Goal: Task Accomplishment & Management: Manage account settings

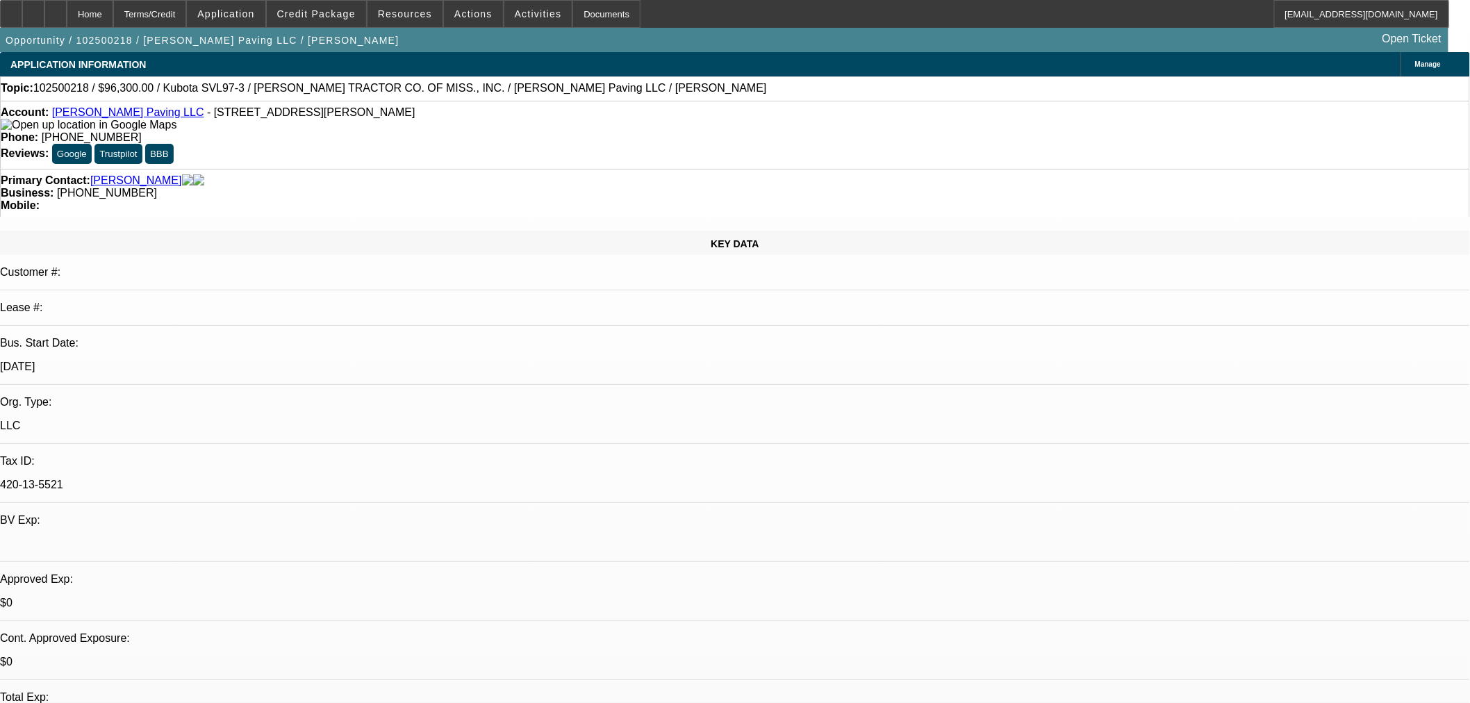
select select "0"
select select "6"
select select "0.15"
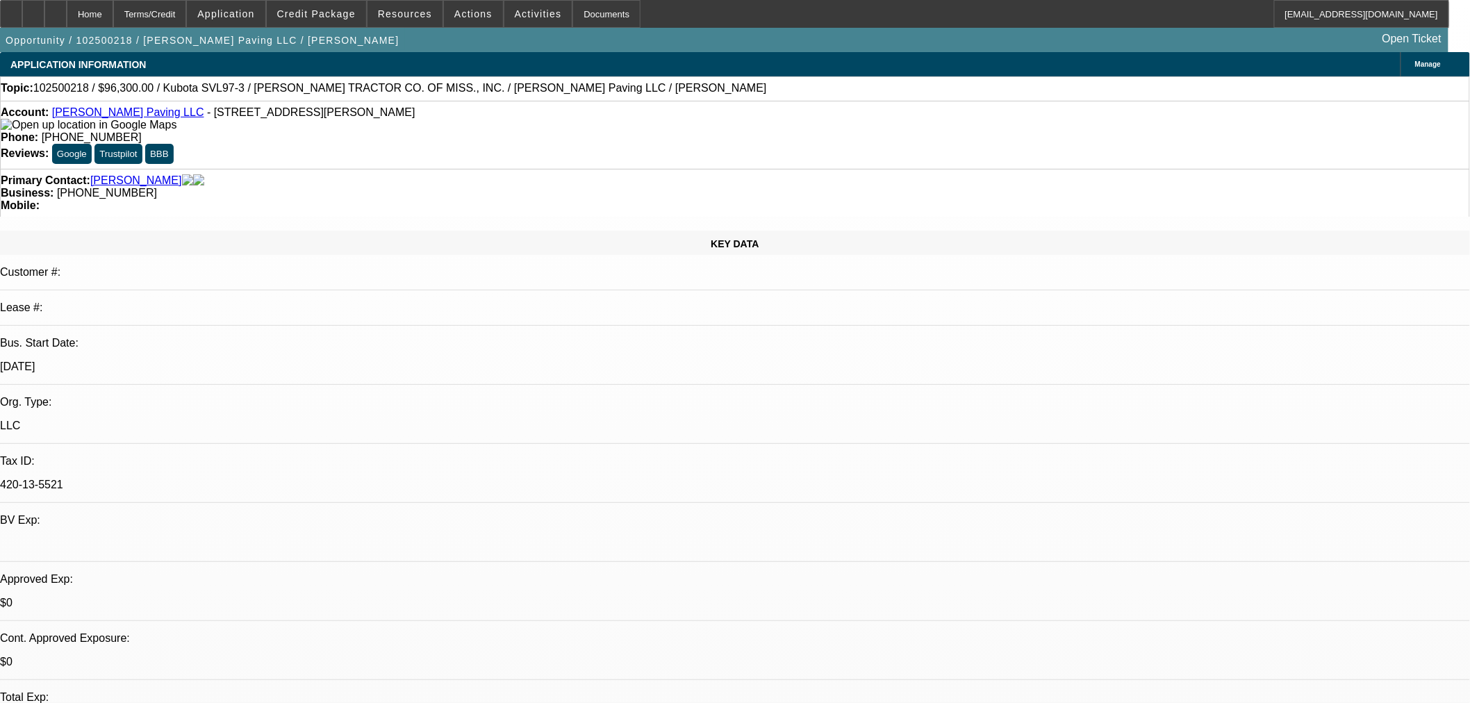
select select "2"
select select "0"
select select "6"
select select "0.15"
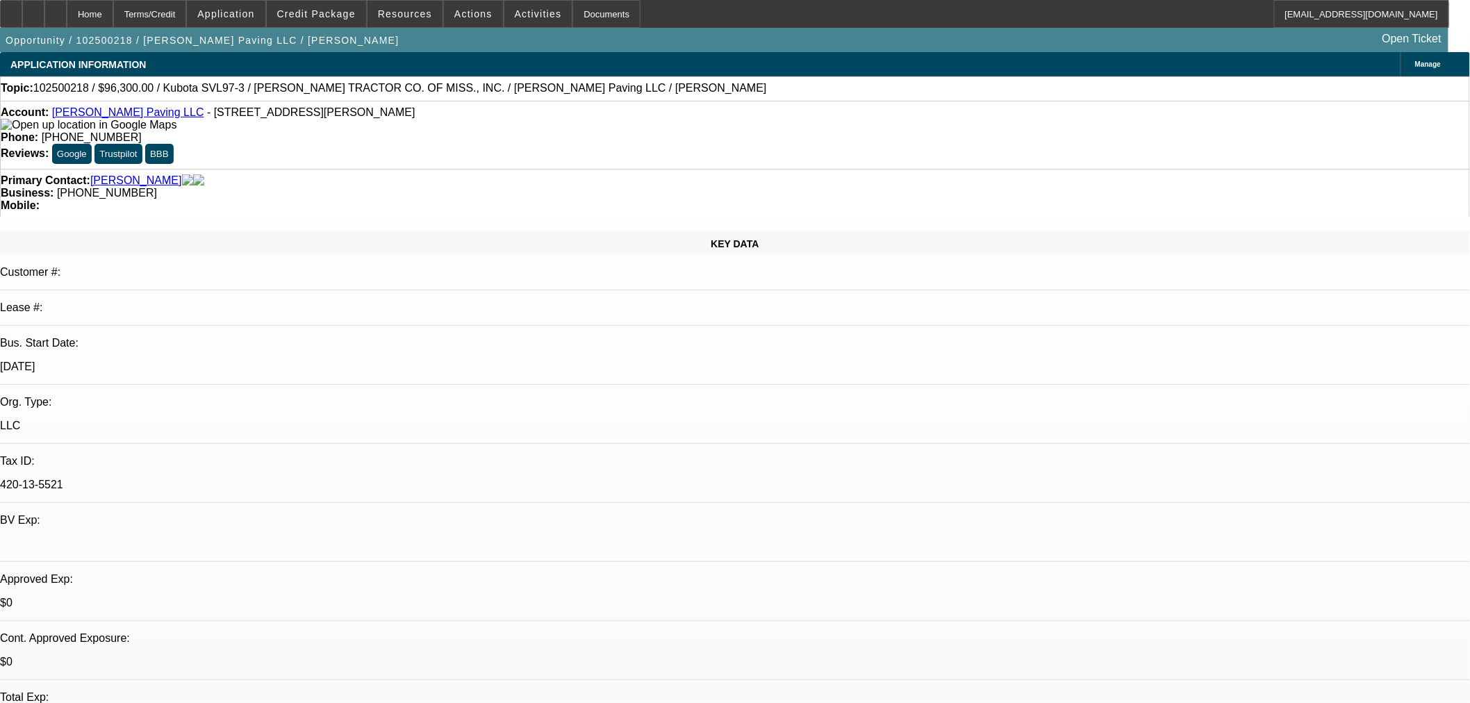
select select "2"
select select "0"
select select "6"
drag, startPoint x: 875, startPoint y: 306, endPoint x: 815, endPoint y: 306, distance: 60.4
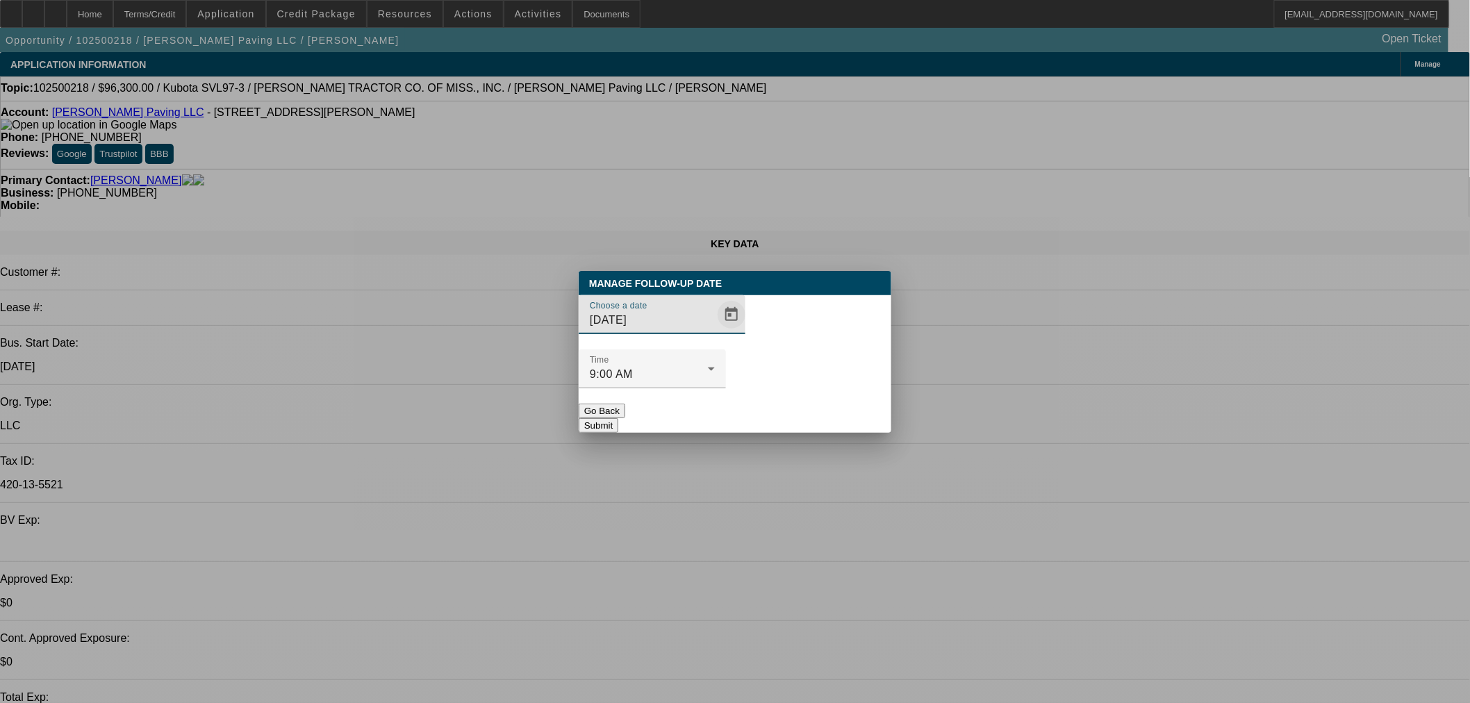
click at [715, 331] on span "Open calendar" at bounding box center [731, 314] width 33 height 33
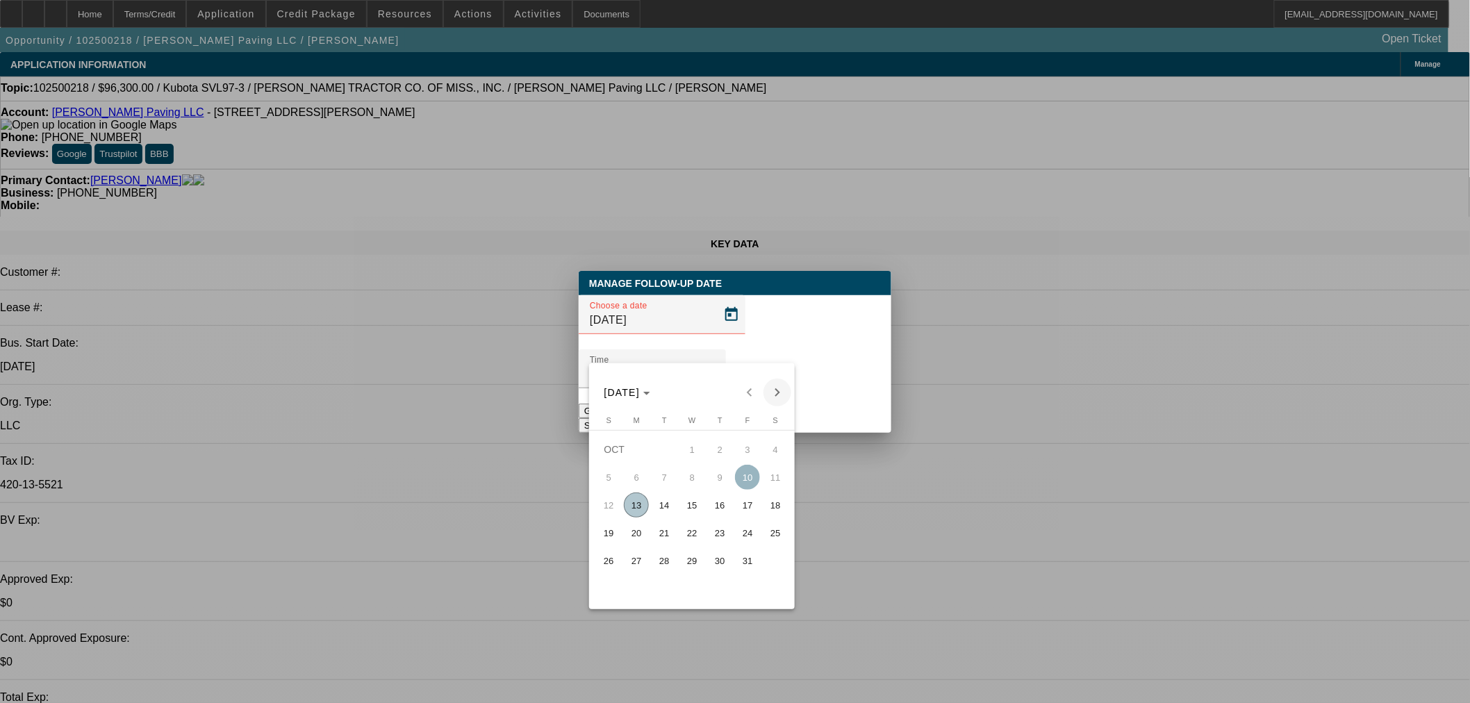
click at [781, 404] on button "Next month" at bounding box center [777, 393] width 28 height 28
click at [697, 517] on span "12" at bounding box center [691, 504] width 25 height 25
type input "11/12/2025"
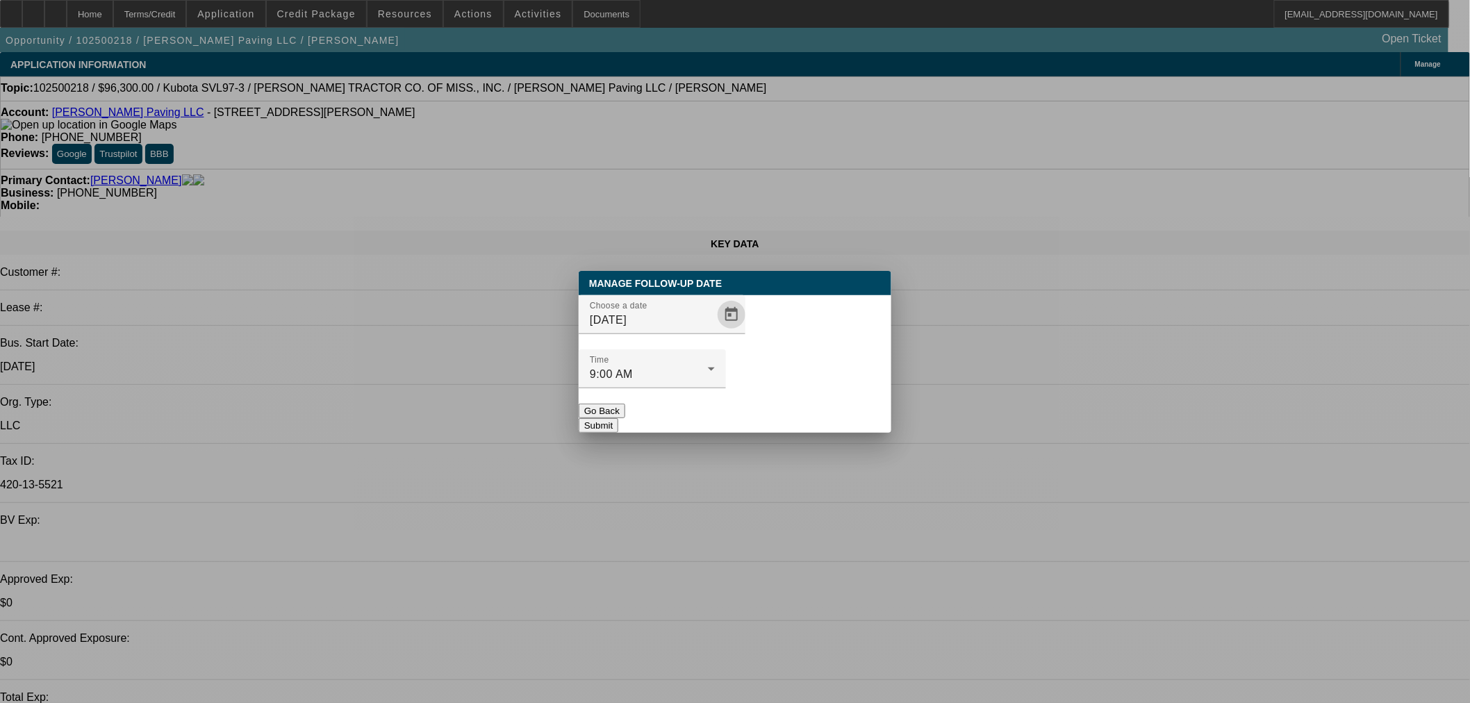
drag, startPoint x: 815, startPoint y: 392, endPoint x: 702, endPoint y: 220, distance: 205.2
click at [618, 418] on button "Submit" at bounding box center [599, 425] width 40 height 15
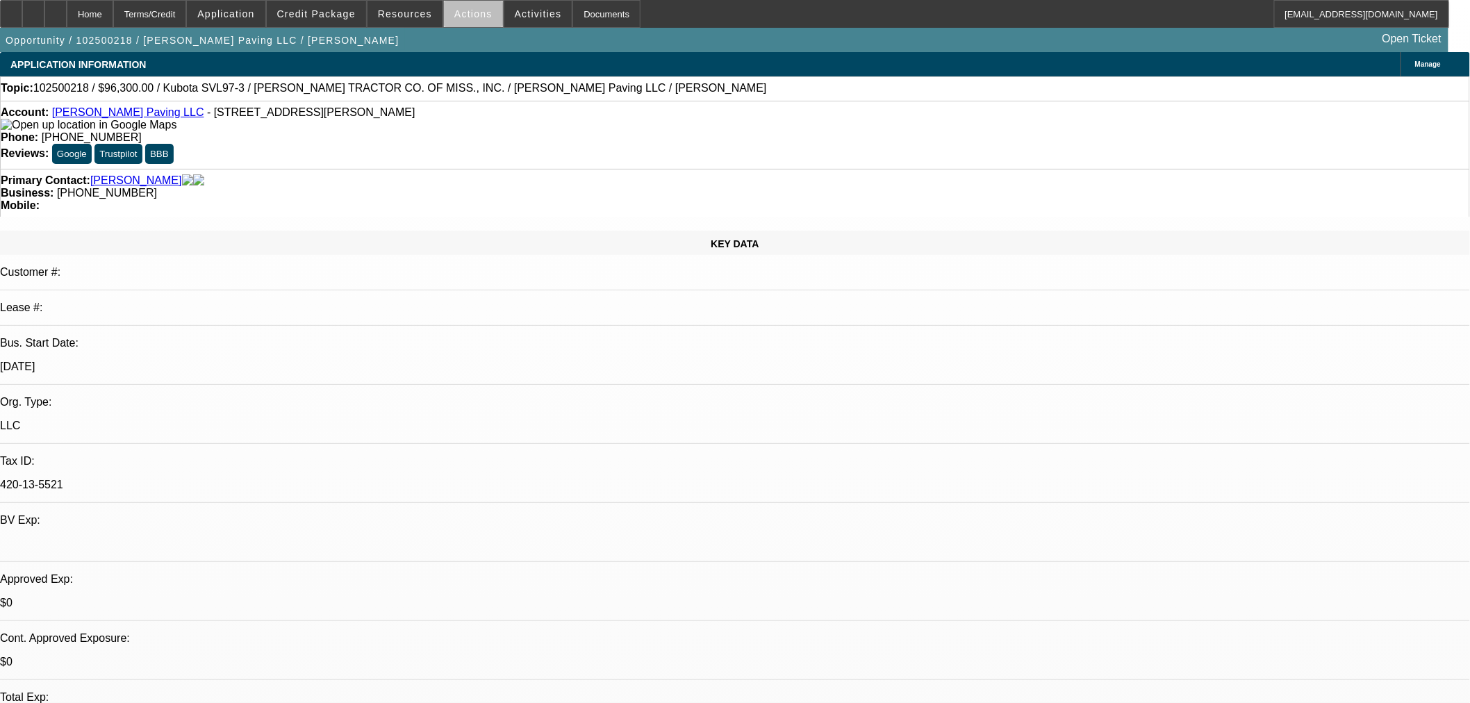
click at [474, 23] on span at bounding box center [473, 13] width 59 height 33
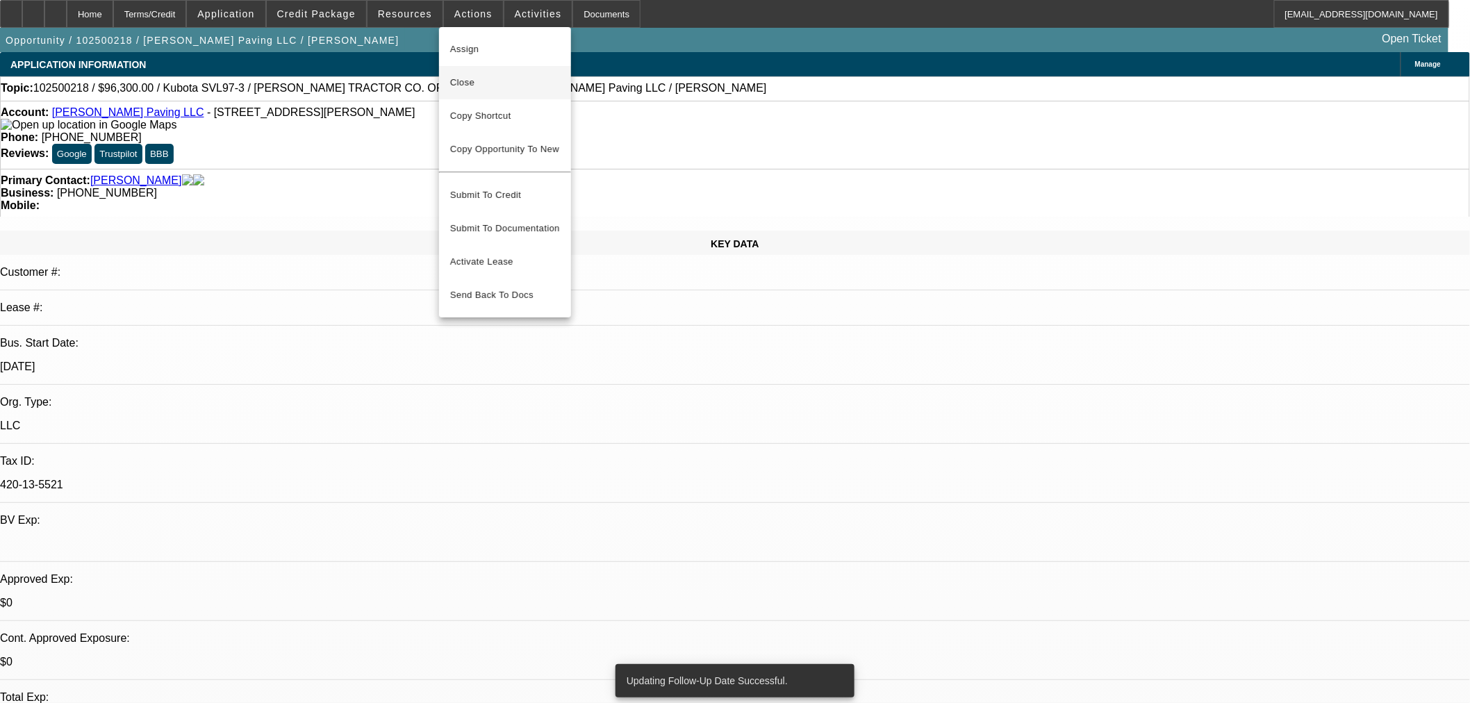
click at [488, 83] on span "Close" at bounding box center [505, 82] width 110 height 17
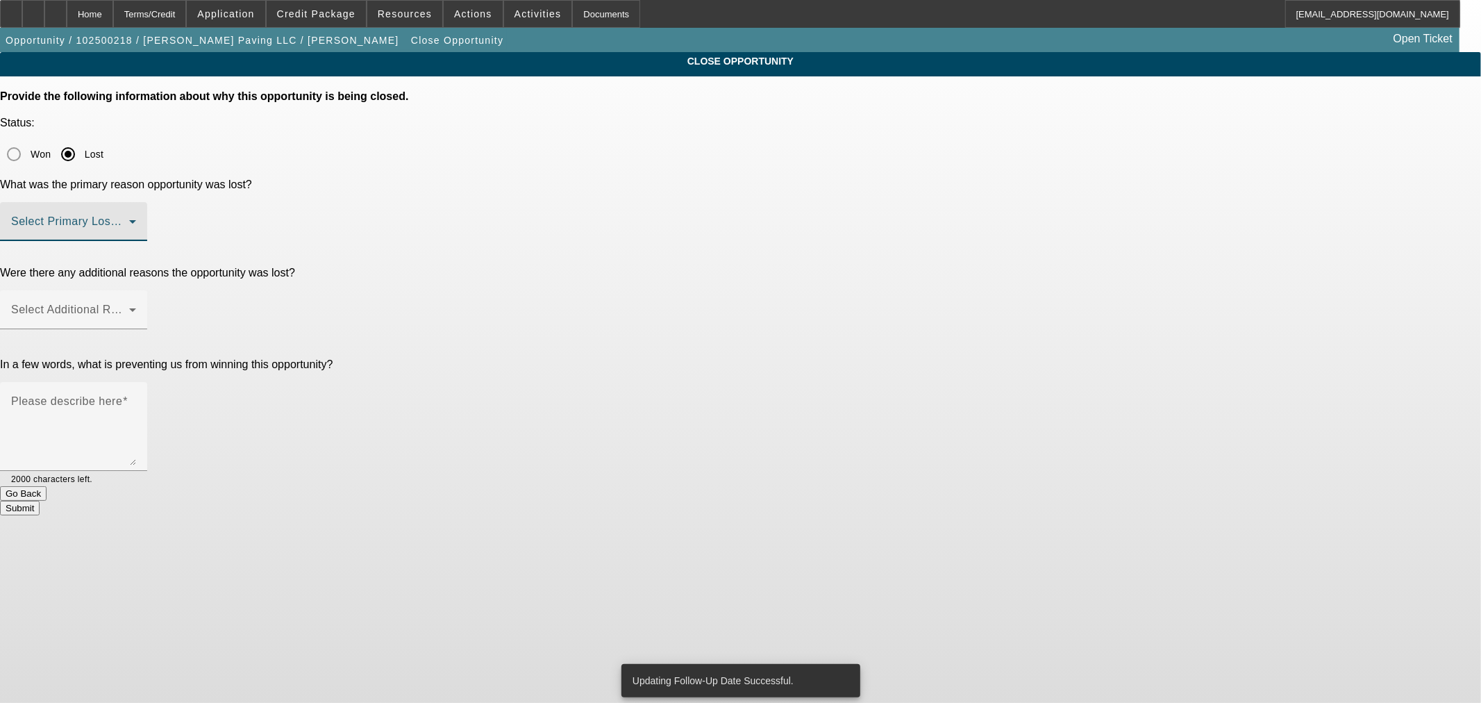
click at [129, 219] on span at bounding box center [70, 227] width 118 height 17
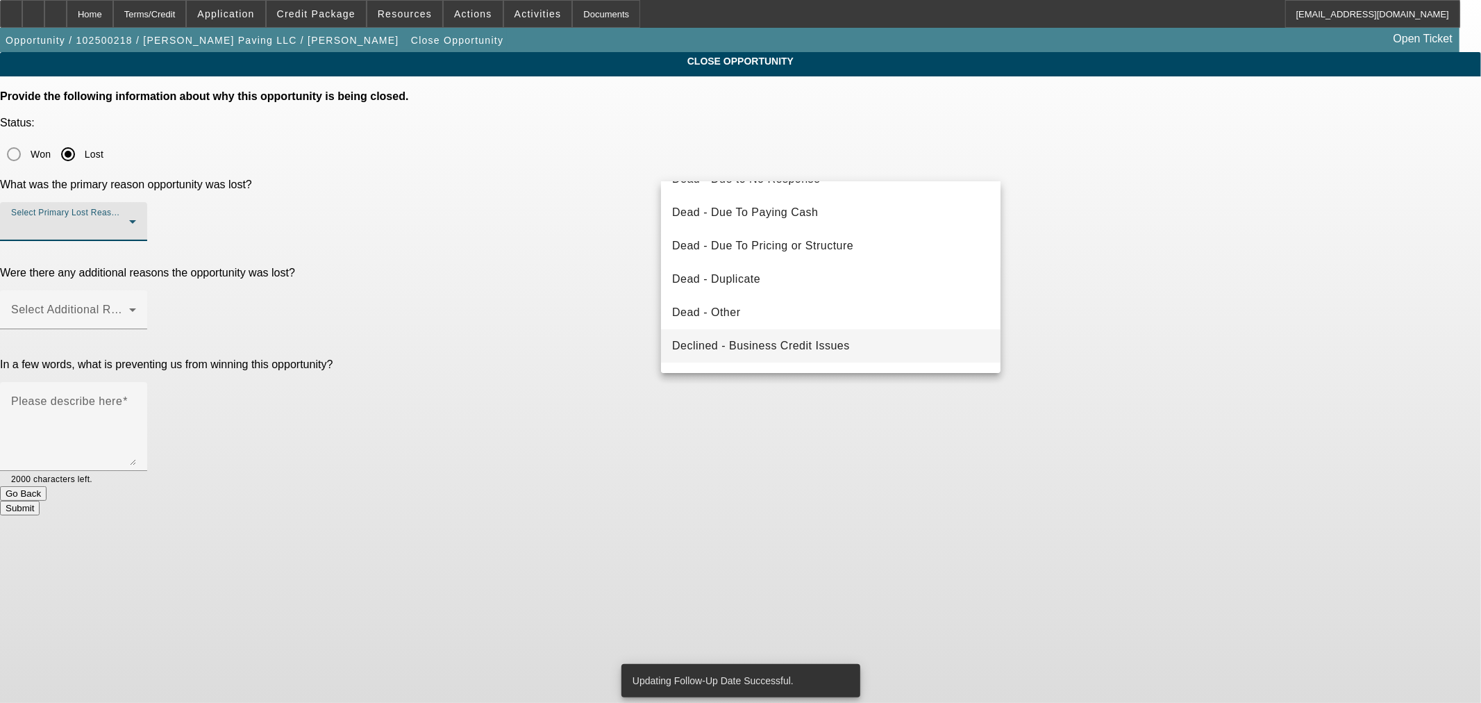
scroll to position [185, 0]
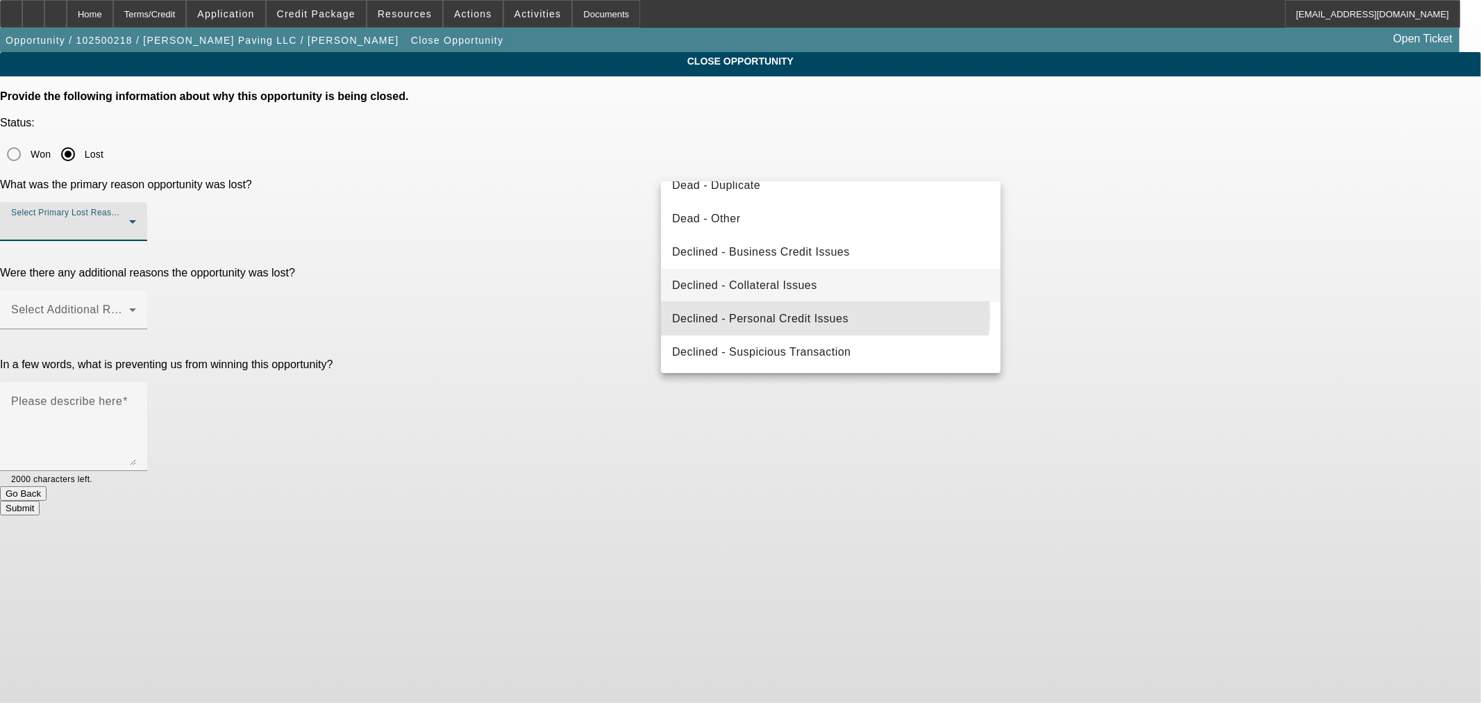
drag, startPoint x: 823, startPoint y: 315, endPoint x: 788, endPoint y: 297, distance: 38.8
click at [823, 315] on span "Declined - Personal Credit Issues" at bounding box center [760, 318] width 176 height 17
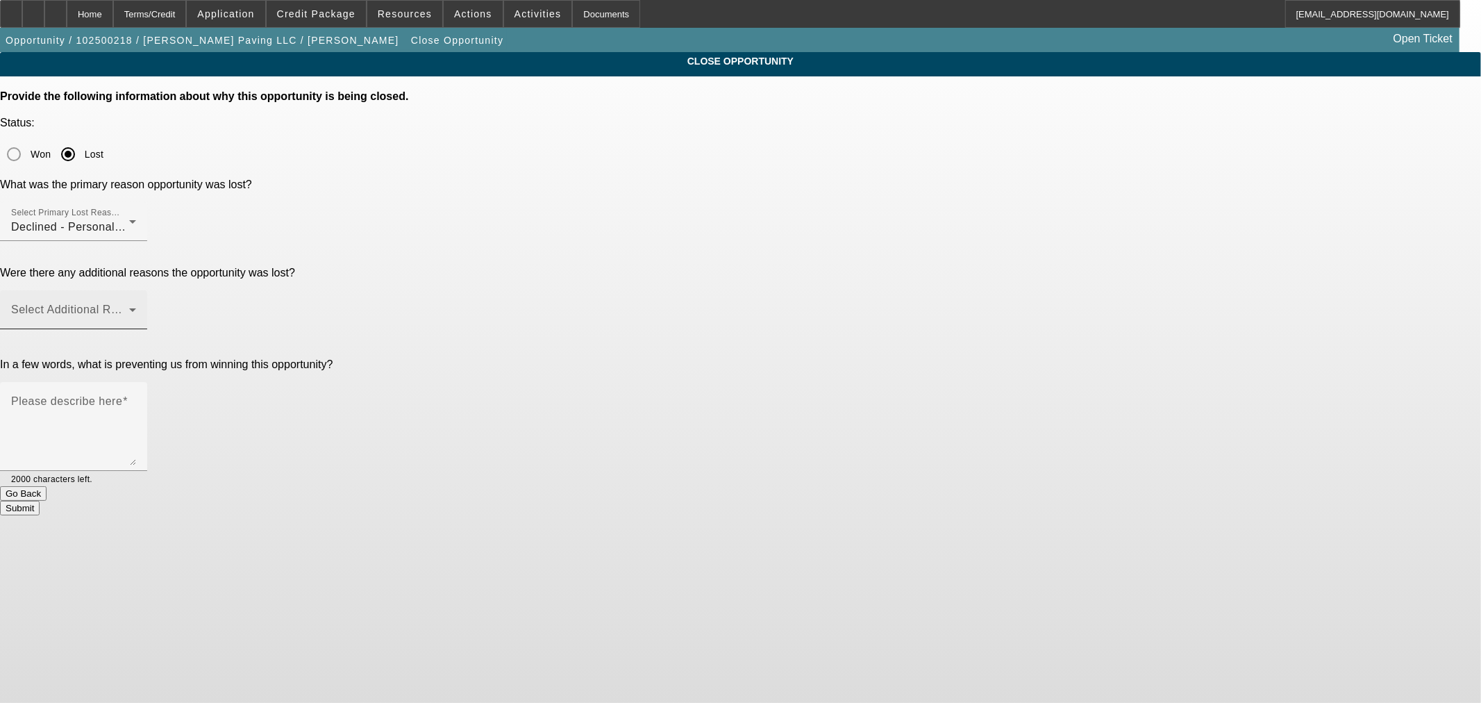
click at [136, 290] on div "Select Additional Reasons" at bounding box center [73, 309] width 125 height 39
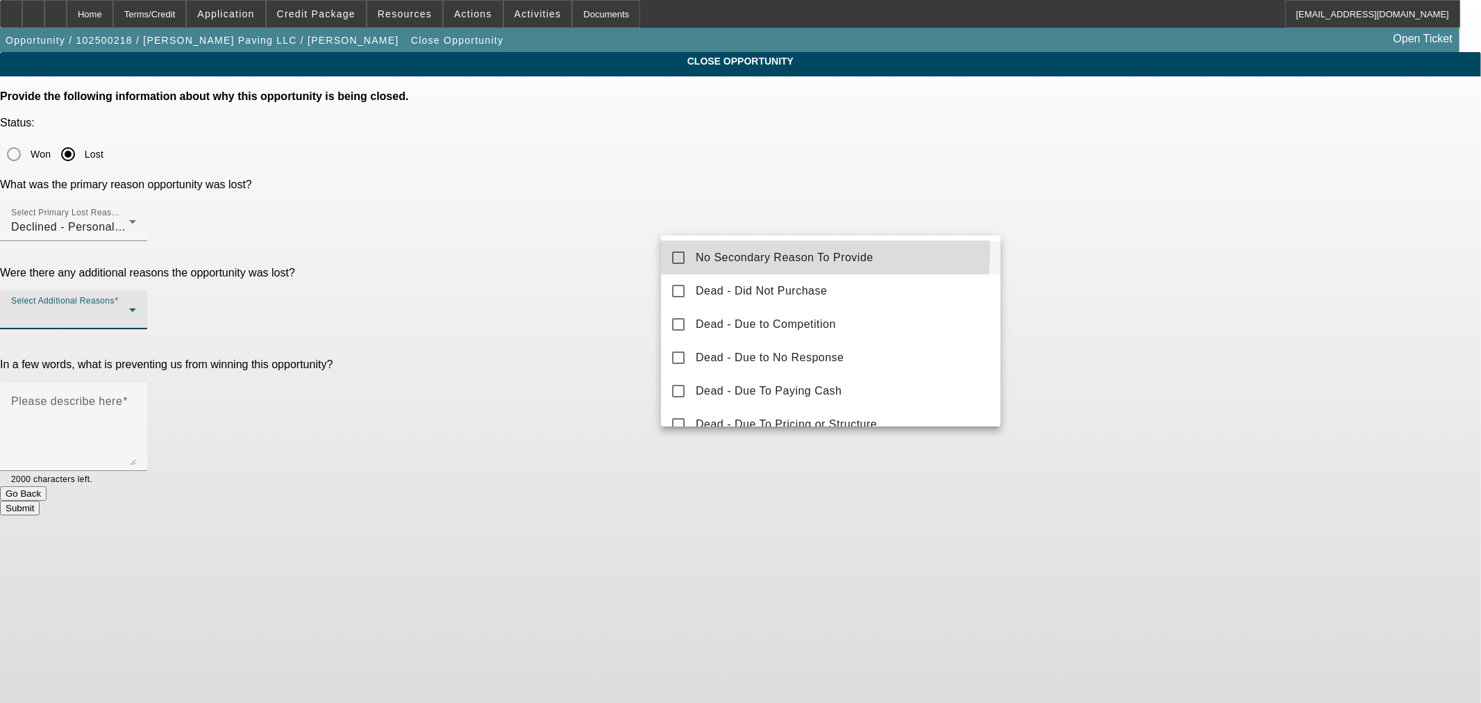
click at [799, 251] on span "No Secondary Reason To Provide" at bounding box center [785, 257] width 178 height 17
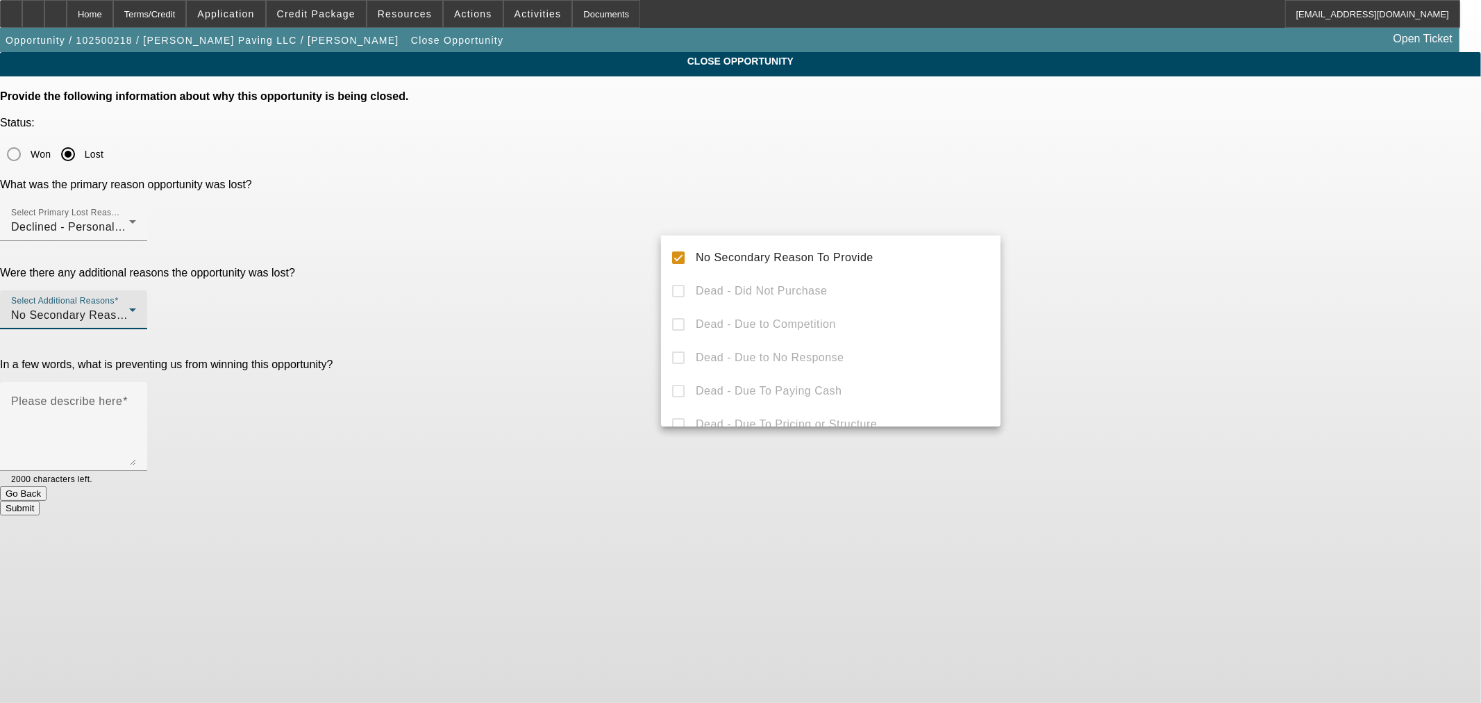
drag, startPoint x: 508, startPoint y: 244, endPoint x: 519, endPoint y: 245, distance: 11.2
click at [513, 244] on div at bounding box center [740, 351] width 1481 height 703
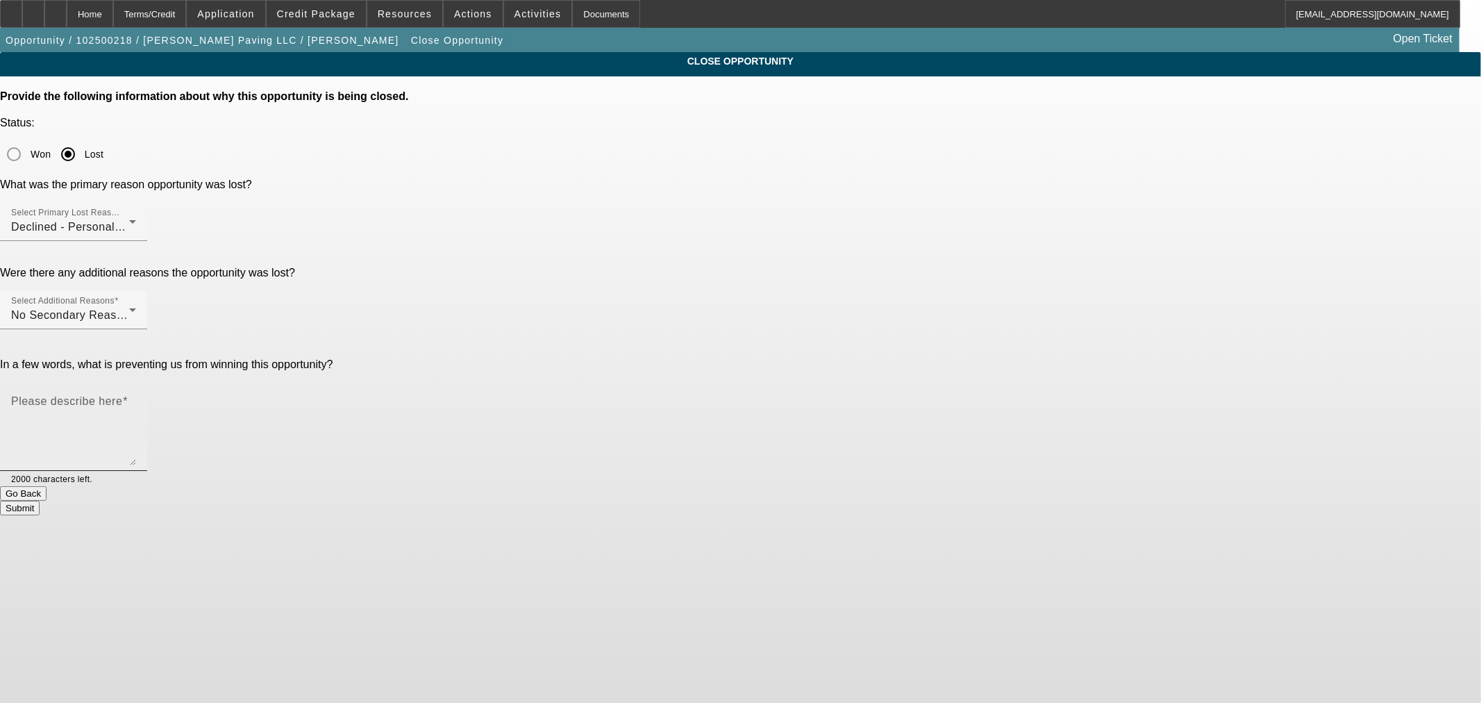
click at [136, 399] on textarea "Please describe here" at bounding box center [73, 432] width 125 height 67
type textarea "Credit issues"
click at [40, 501] on button "Submit" at bounding box center [20, 508] width 40 height 15
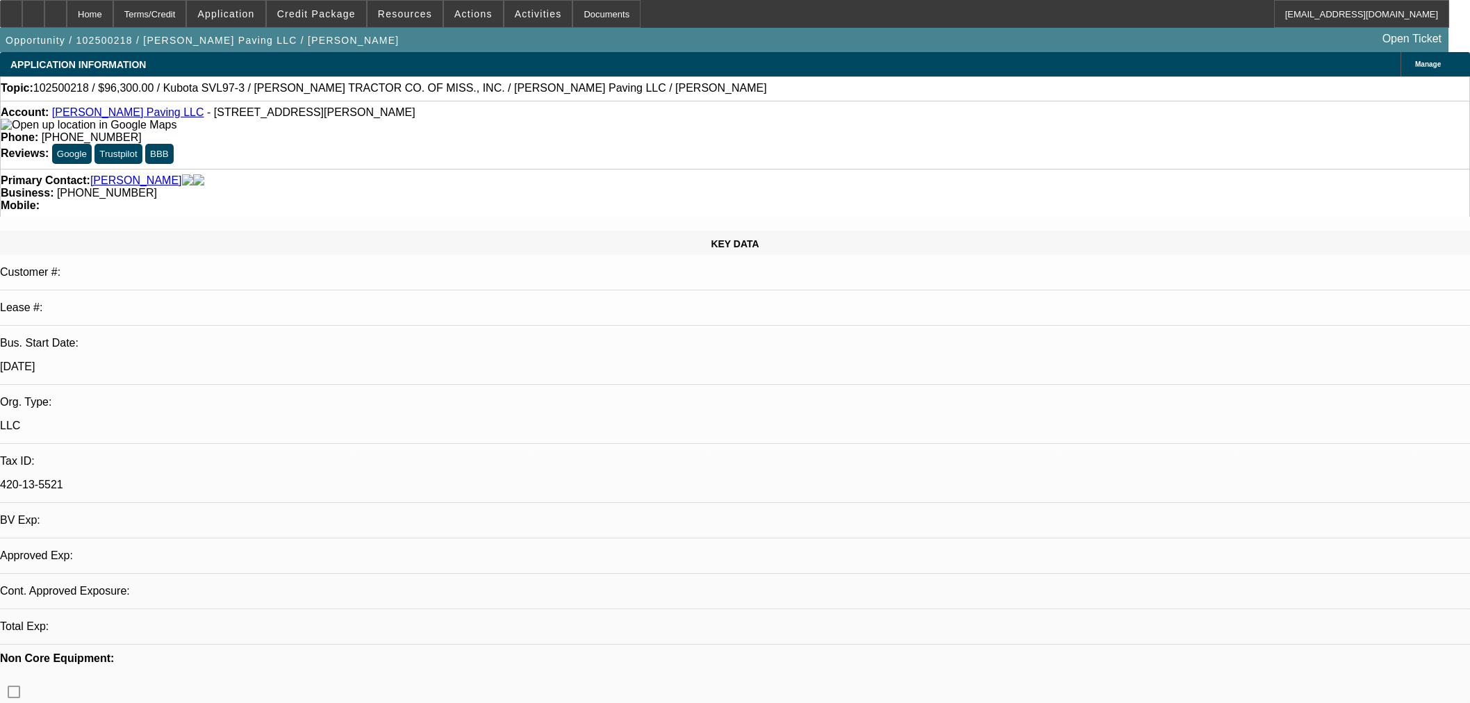
select select "0"
select select "6"
select select "0.15"
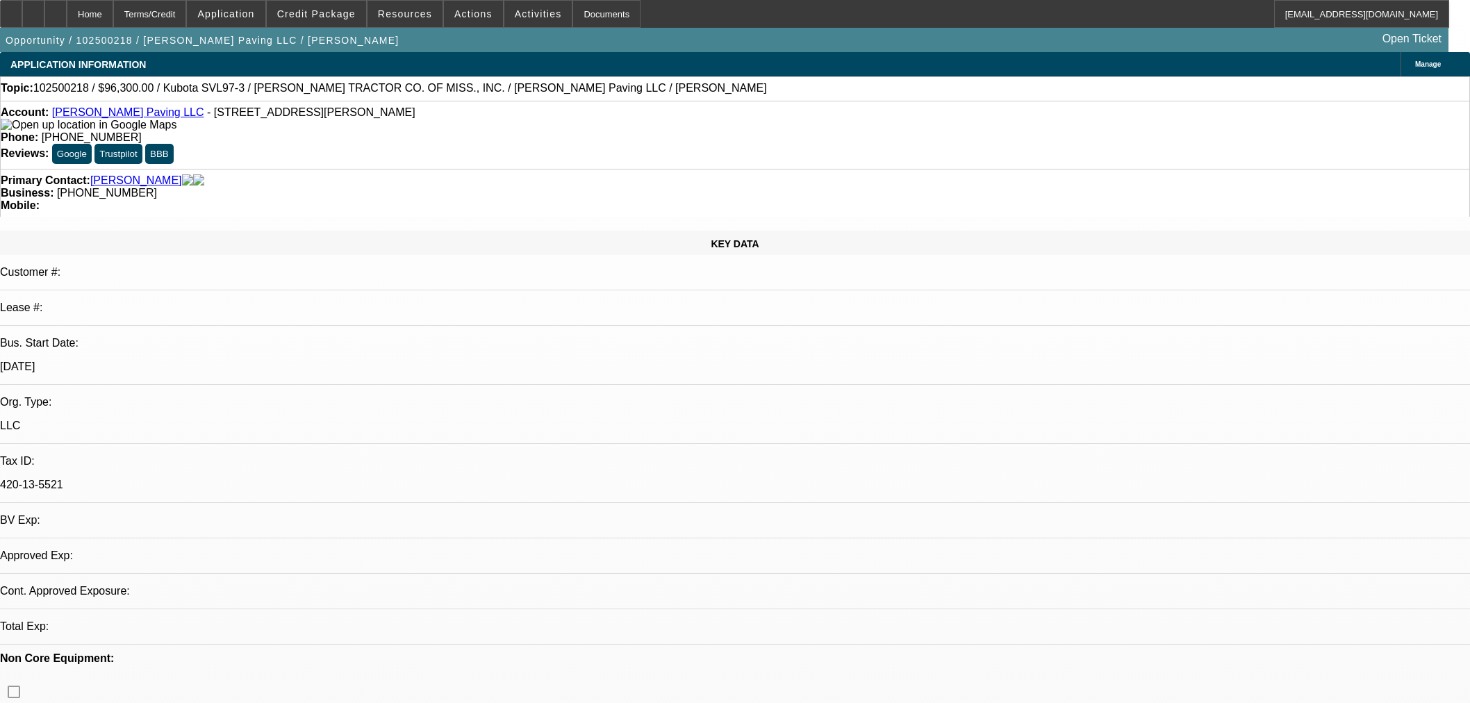
select select "2"
select select "0"
select select "6"
select select "0.15"
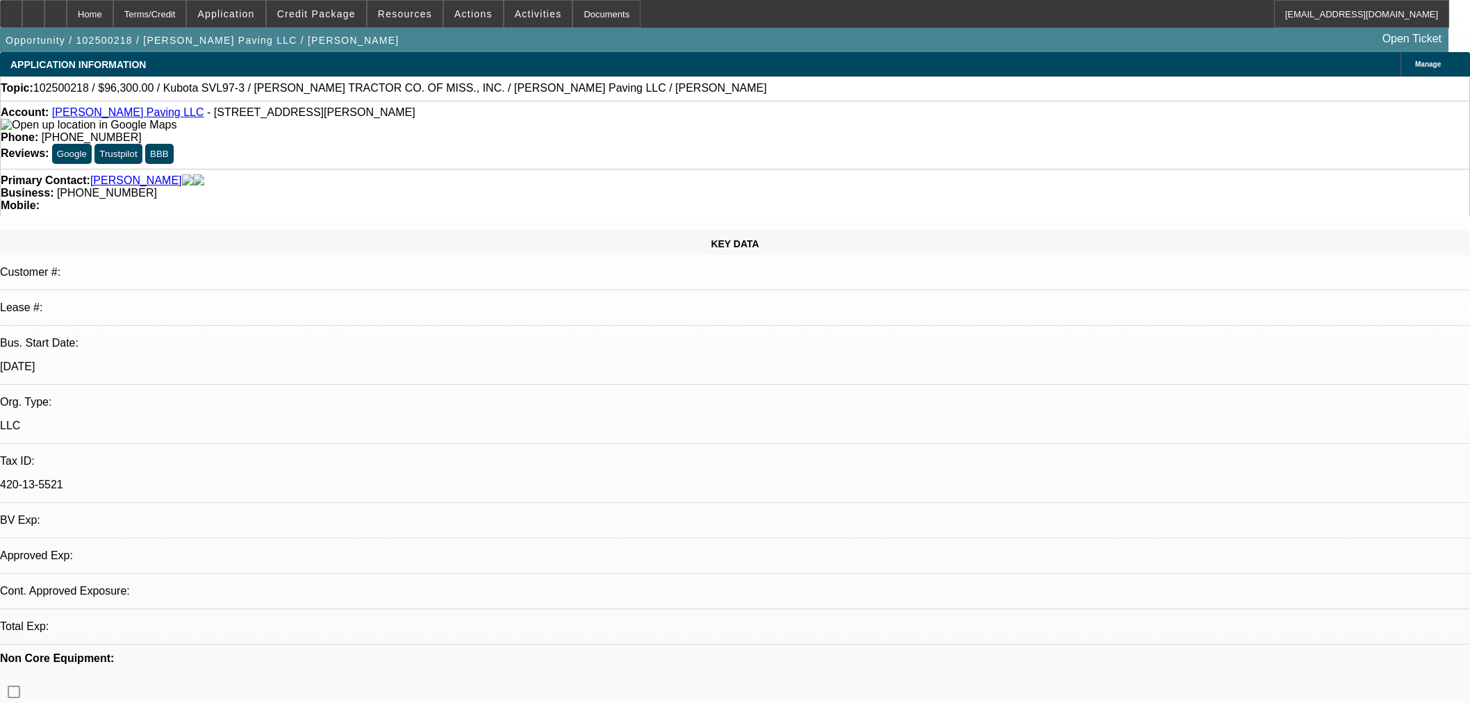
select select "2"
select select "0"
select select "6"
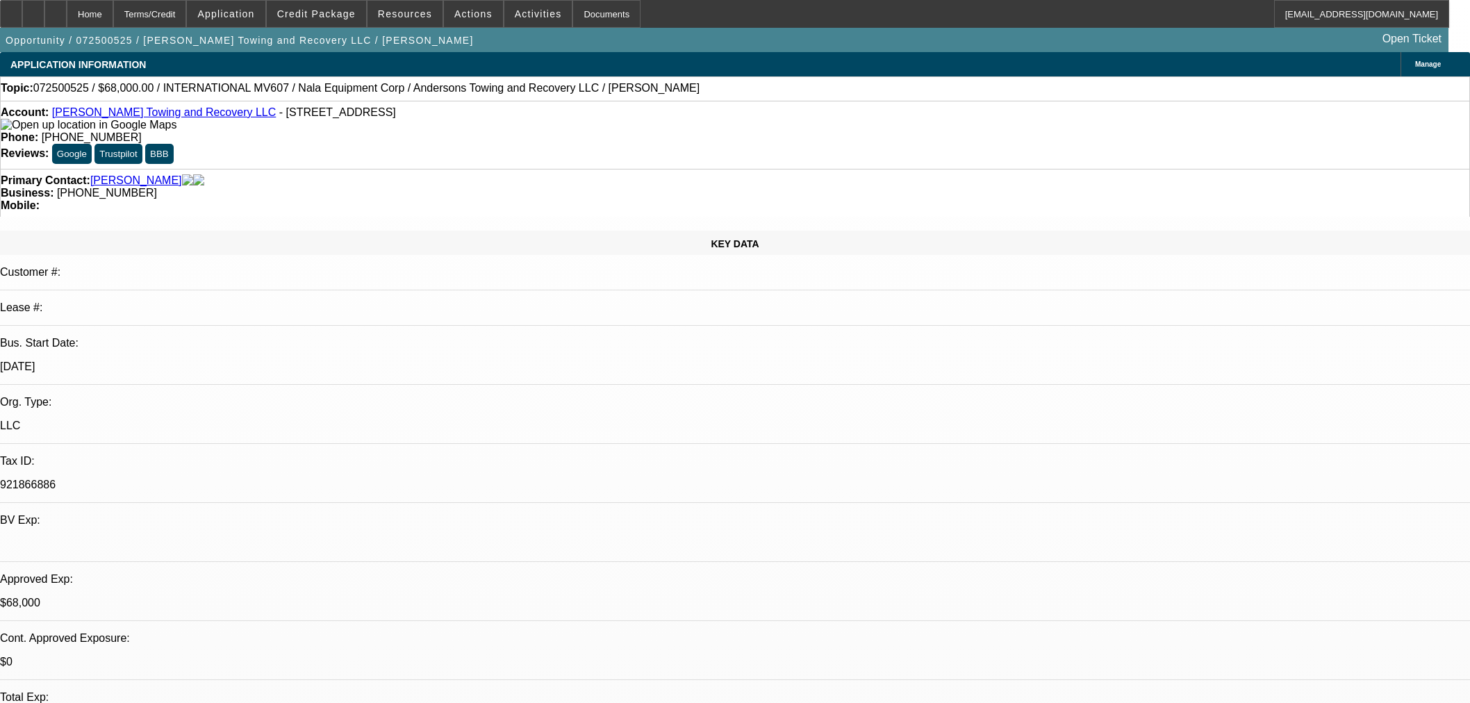
select select "0.15"
select select "2"
select select "0"
select select "6"
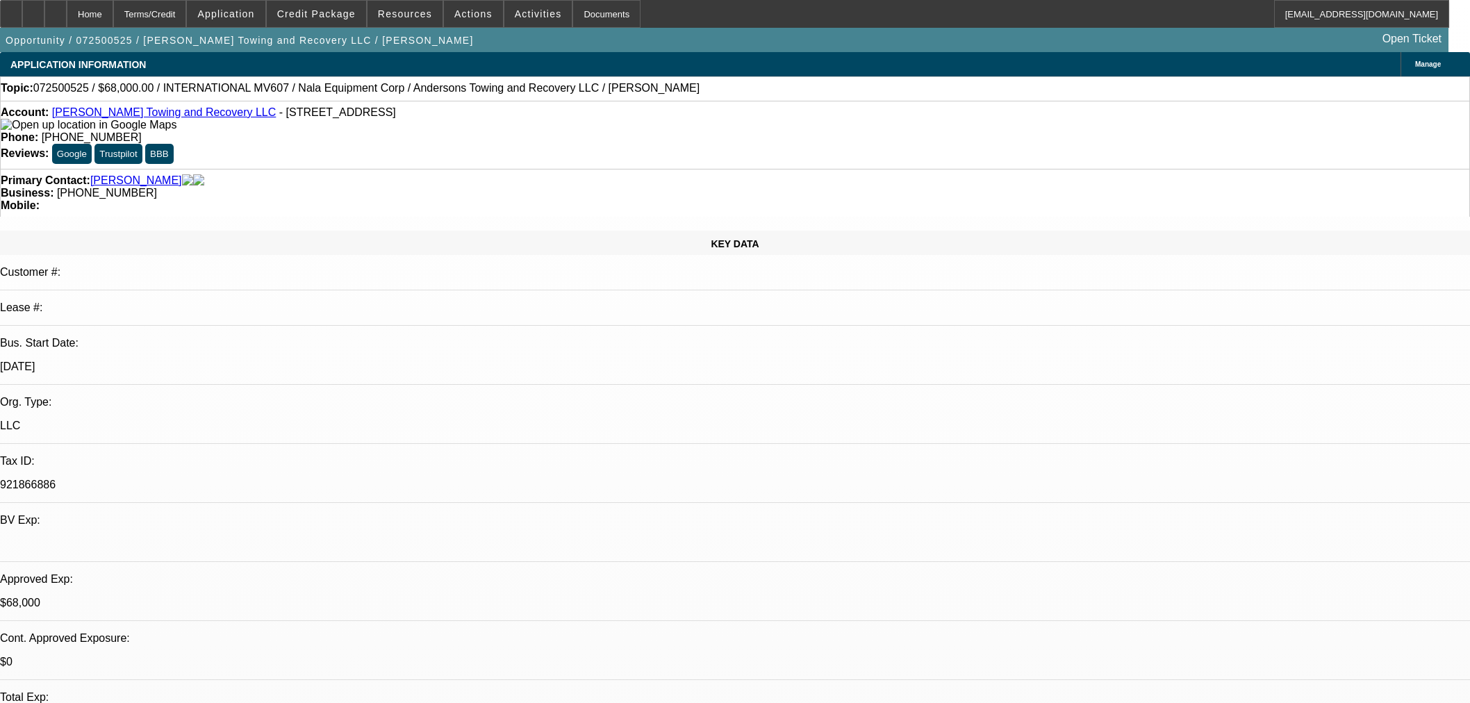
select select "0"
select select "6"
select select "0"
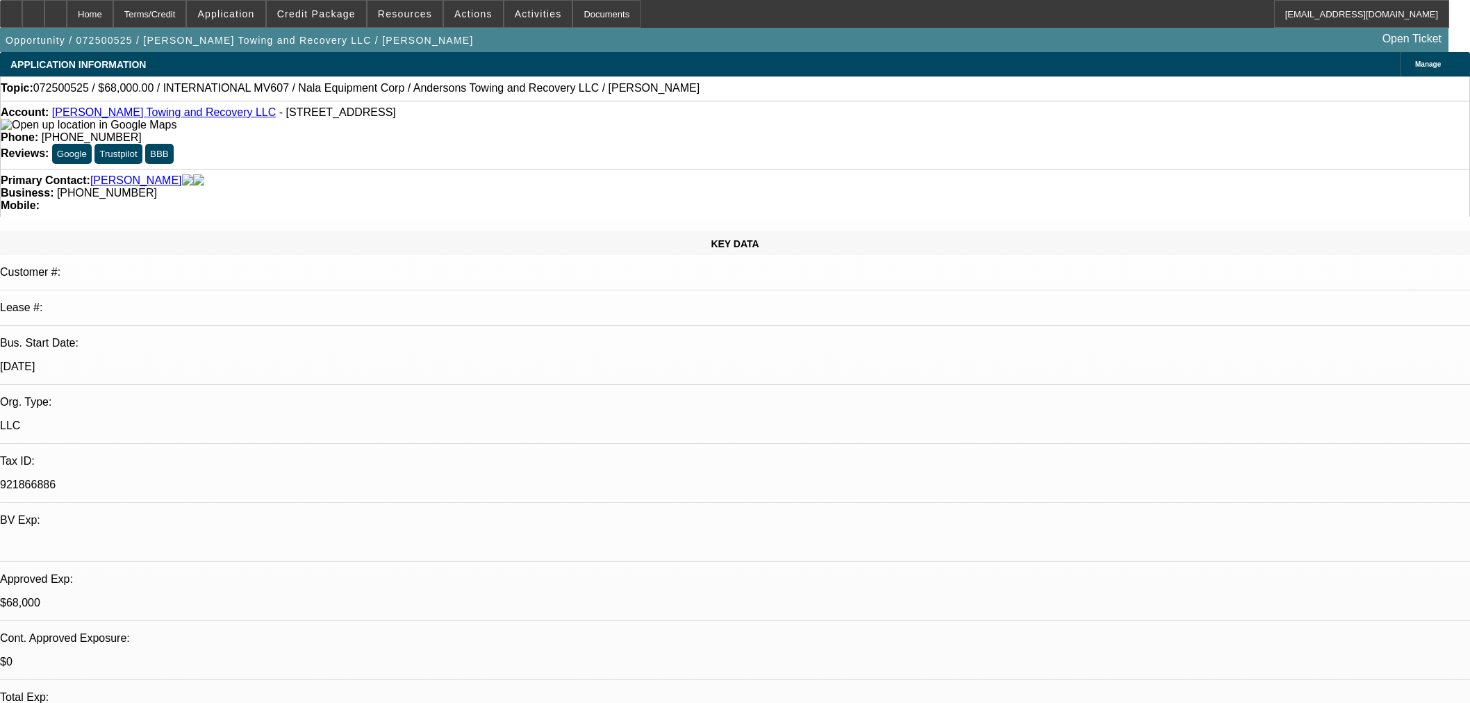
select select "2"
select select "0"
select select "6"
select select "0.15"
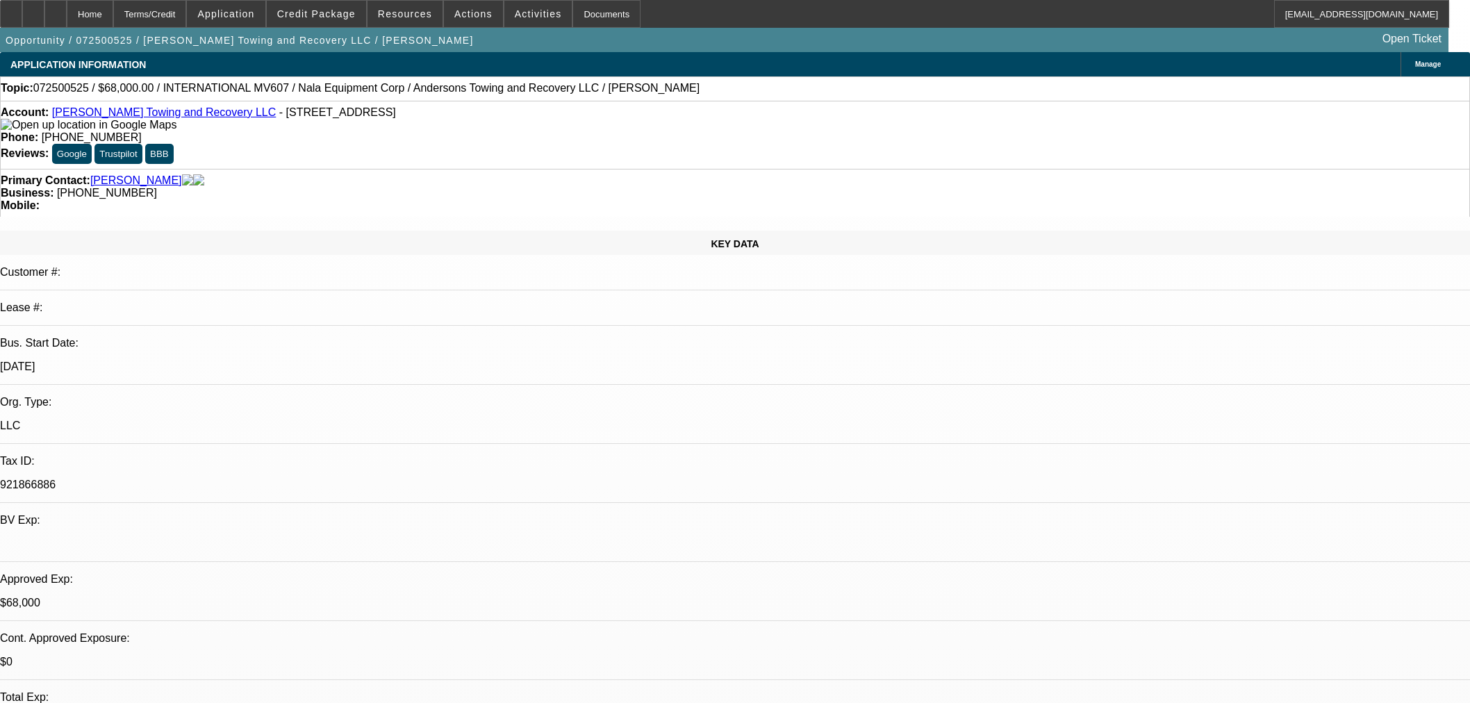
select select "2"
select select "0"
select select "6"
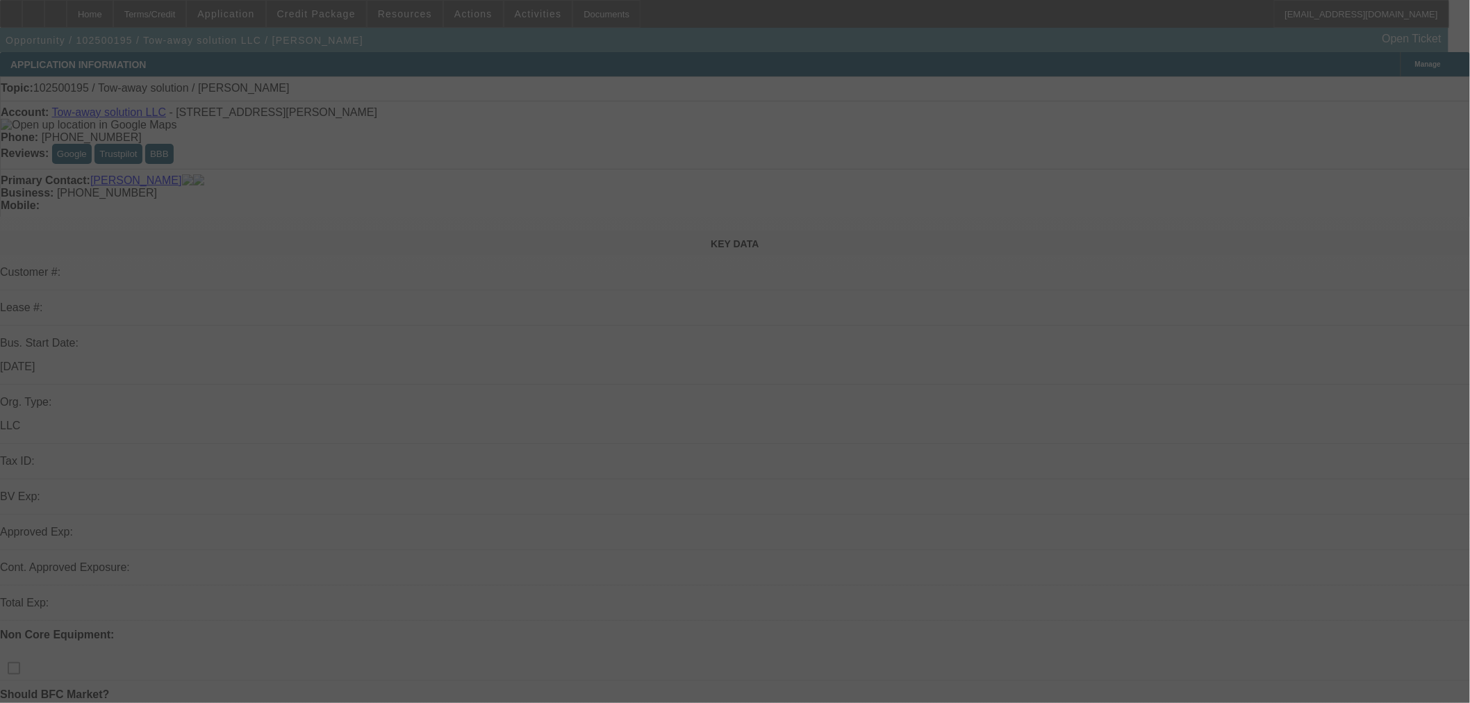
select select "0"
select select "2"
select select "0.1"
select select "4"
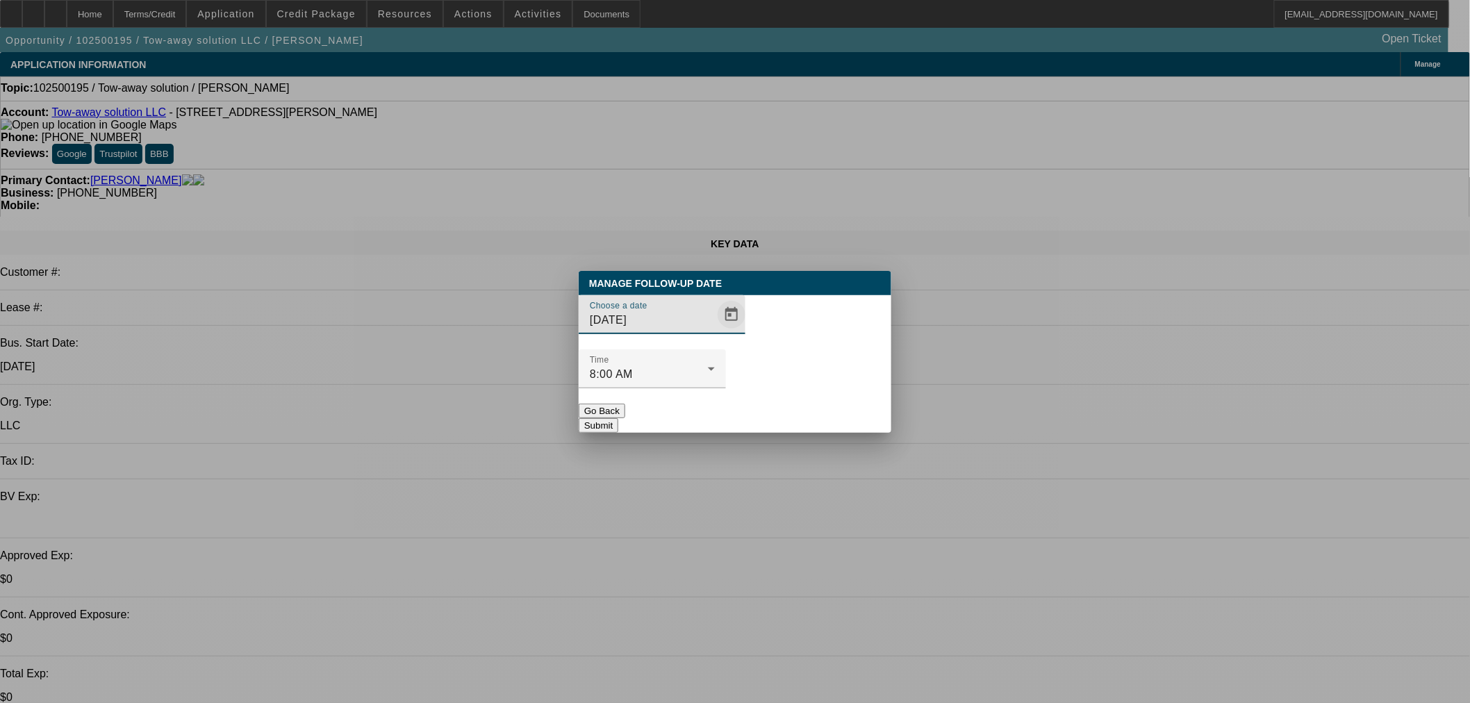
click at [715, 331] on span "Open calendar" at bounding box center [731, 314] width 33 height 33
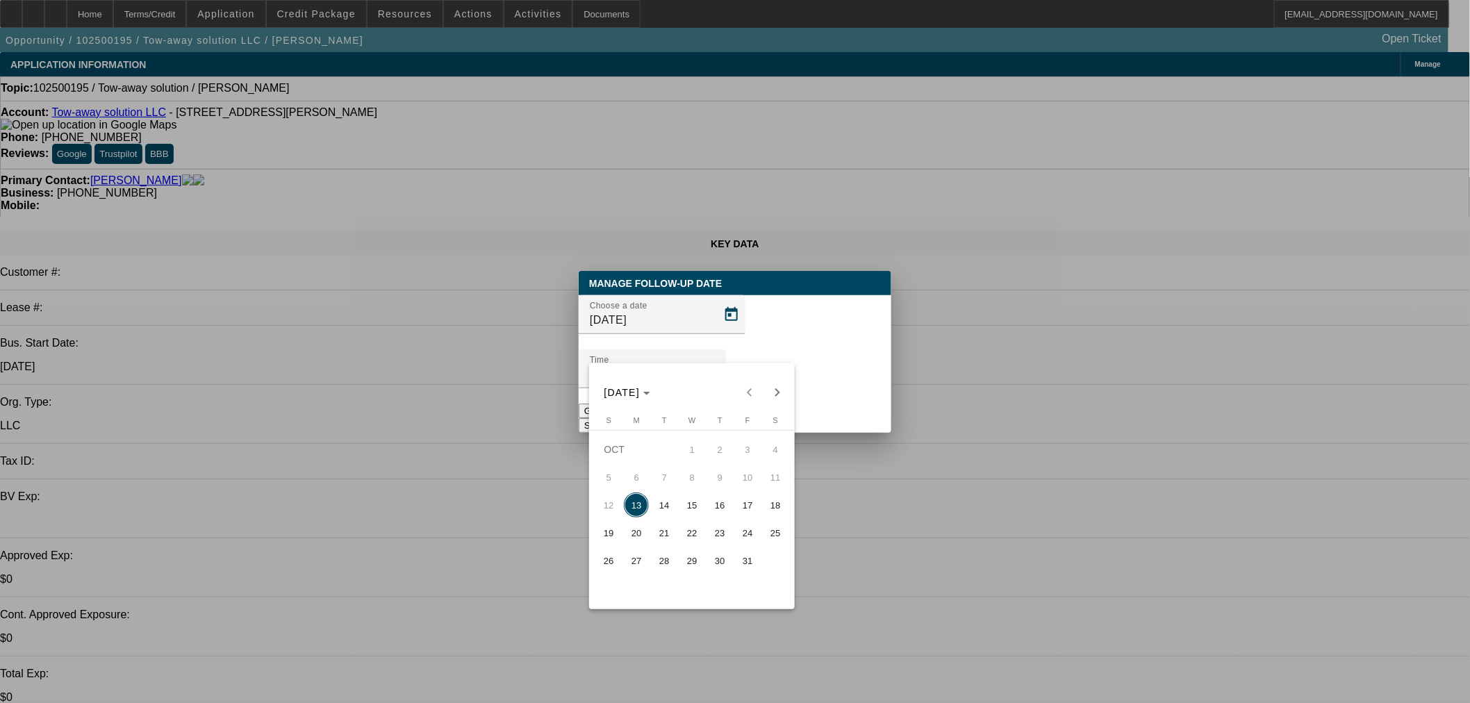
drag, startPoint x: 665, startPoint y: 515, endPoint x: 756, endPoint y: 447, distance: 113.6
click at [665, 514] on span "14" at bounding box center [663, 504] width 25 height 25
type input "[DATE]"
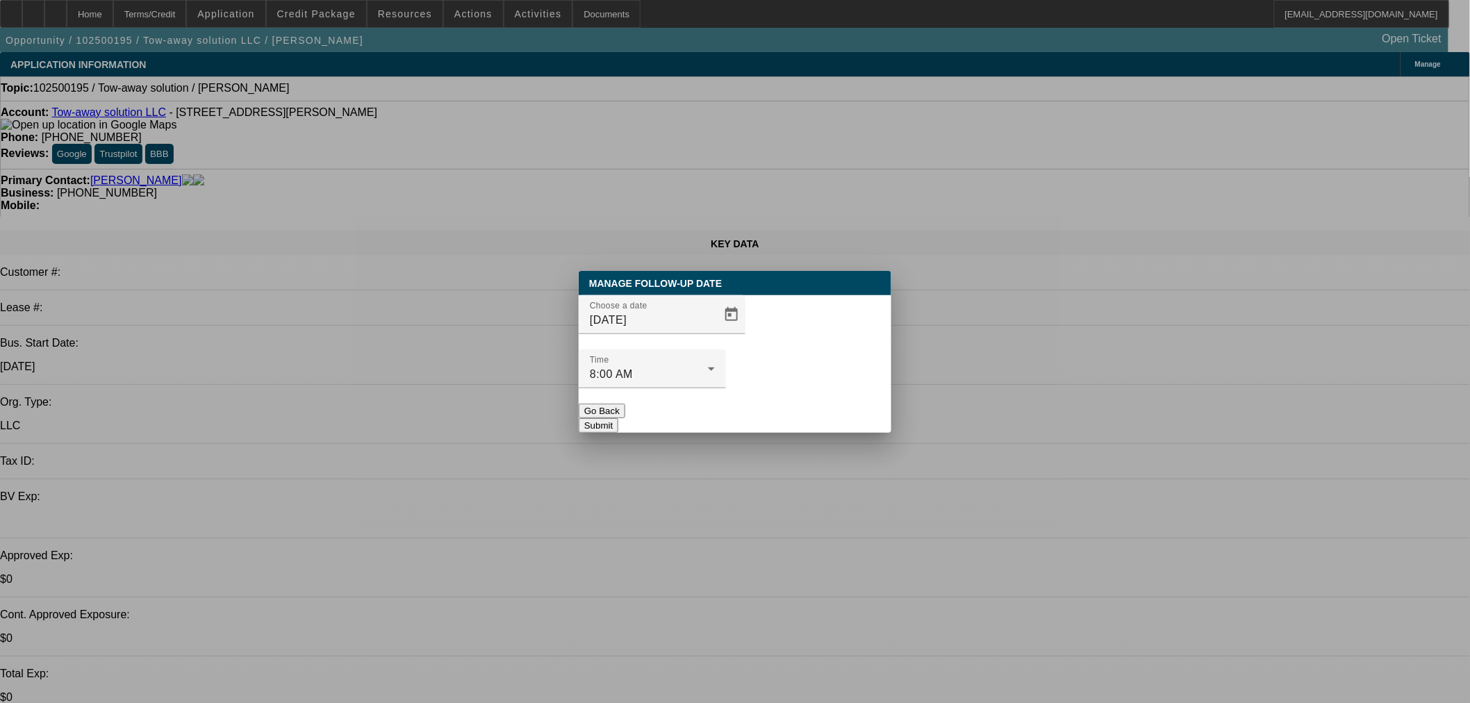
click at [618, 418] on button "Submit" at bounding box center [599, 425] width 40 height 15
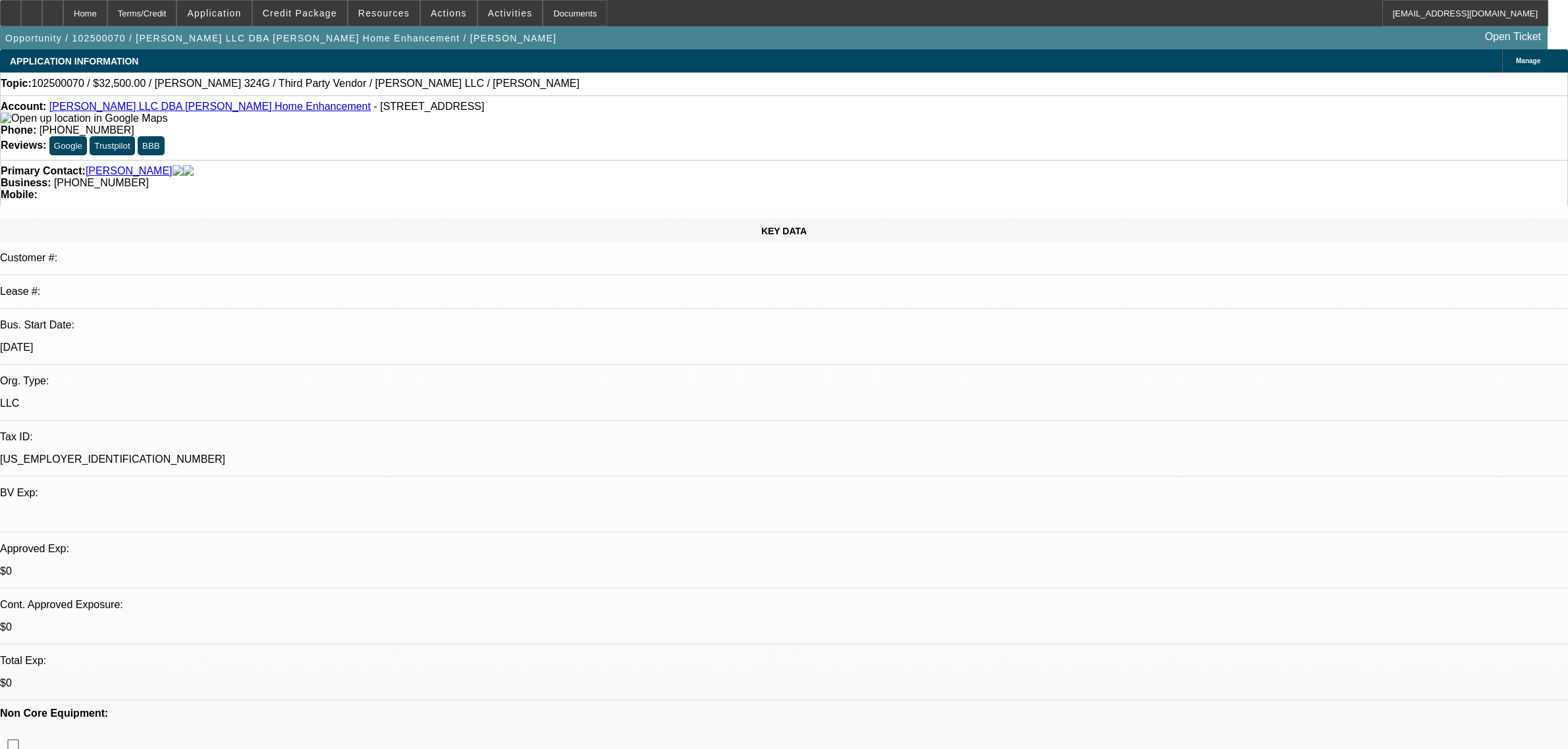
select select "0"
select select "3"
select select "0"
select select "6"
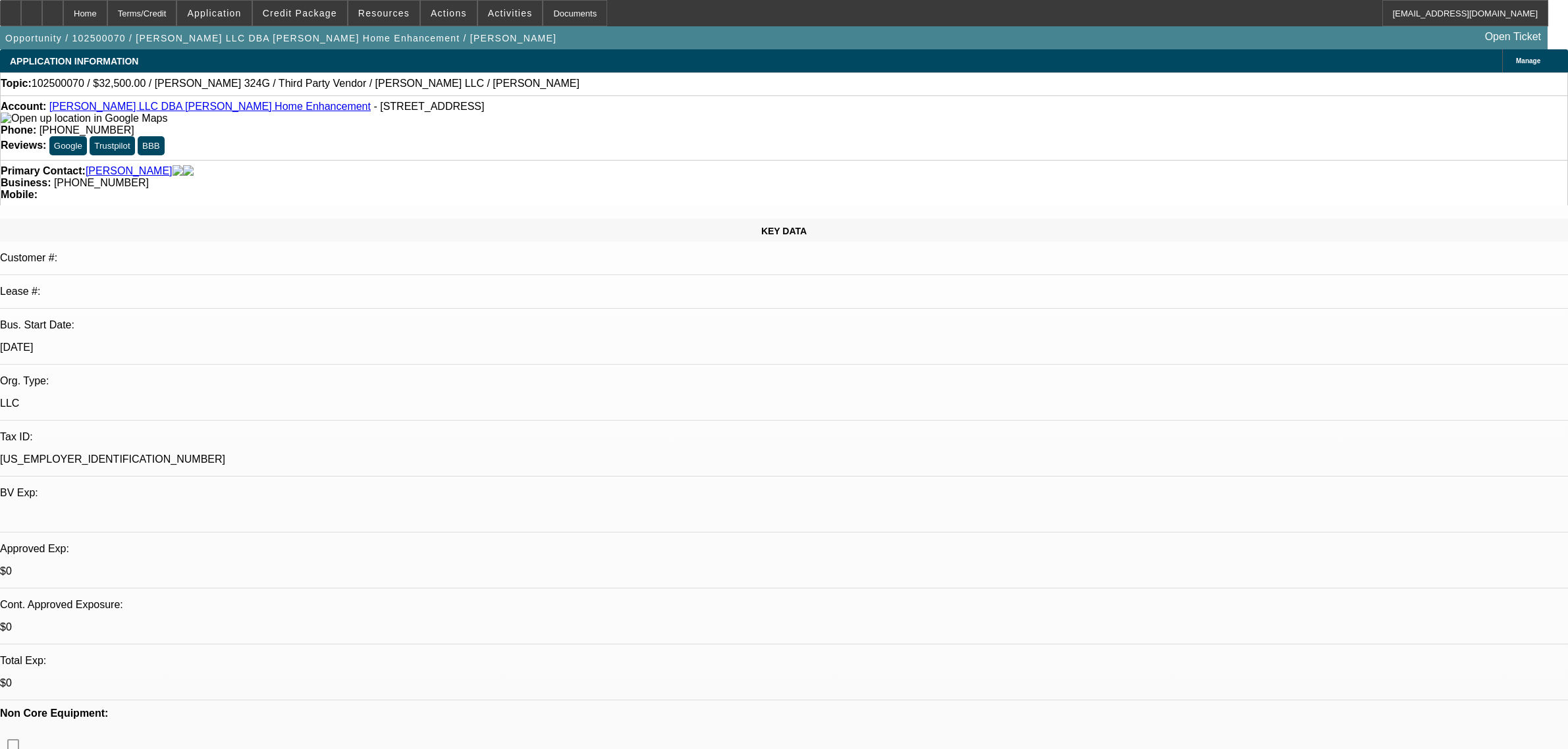
select select "0"
select select "3"
select select "0"
select select "6"
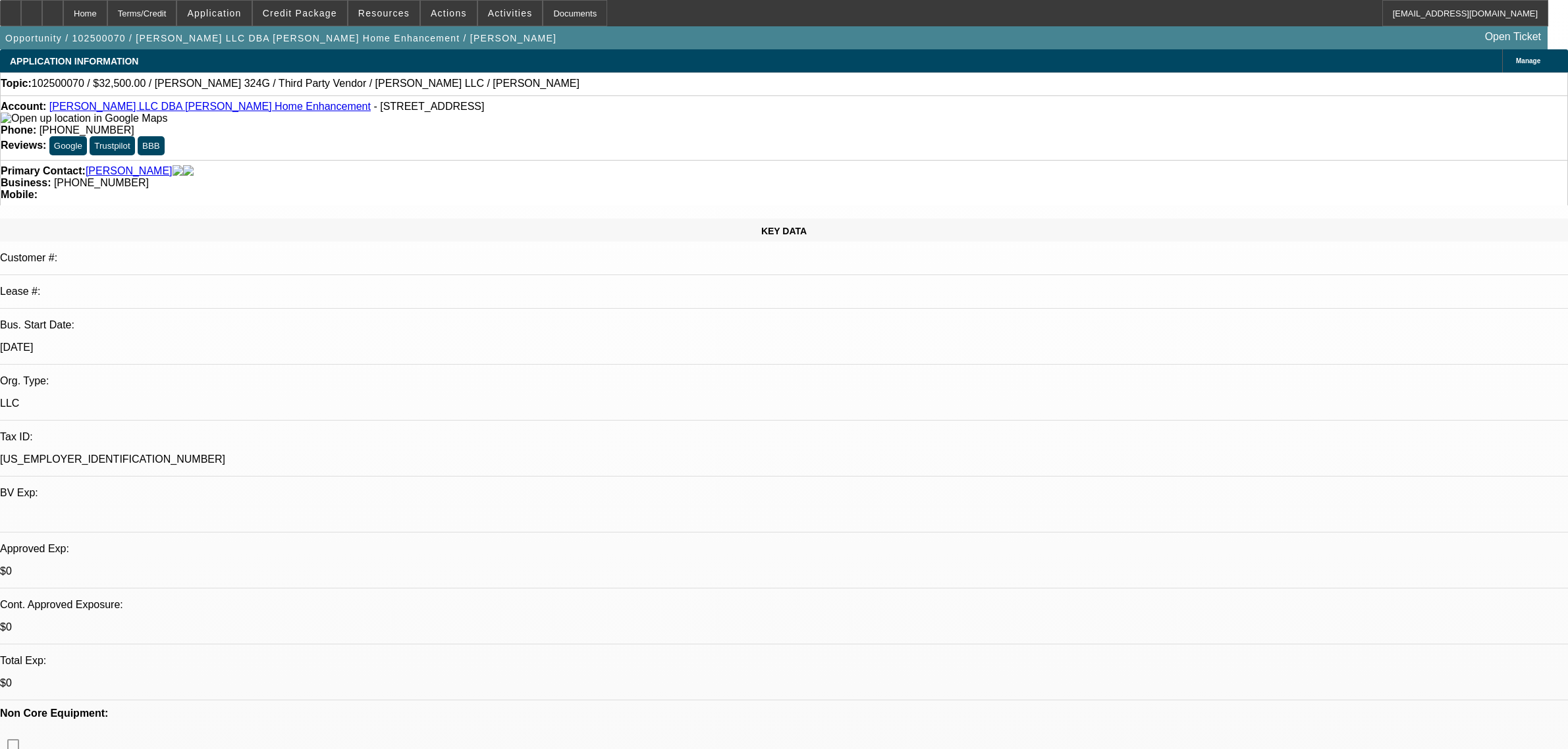
select select "0"
select select "6"
select select "0"
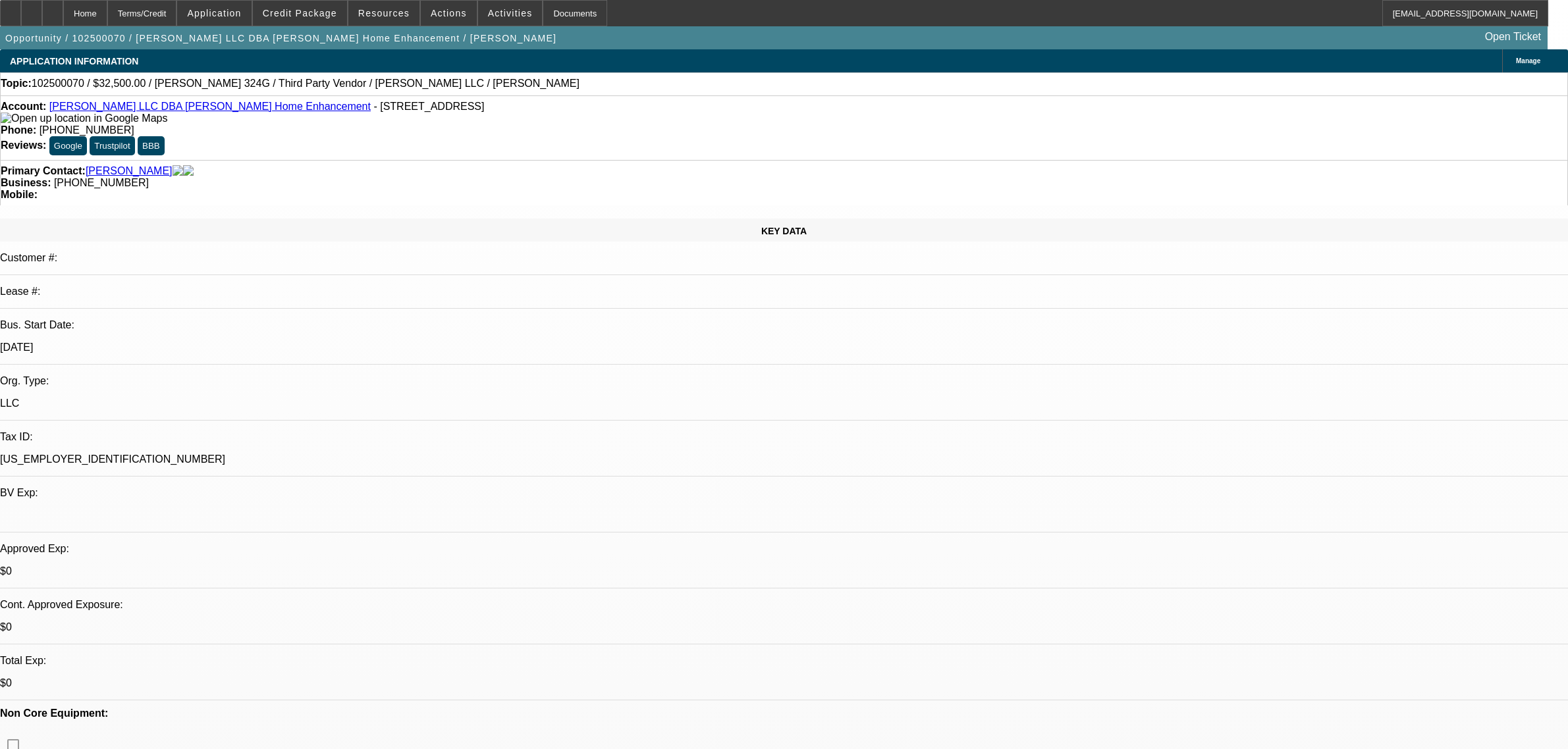
select select "0"
select select "6"
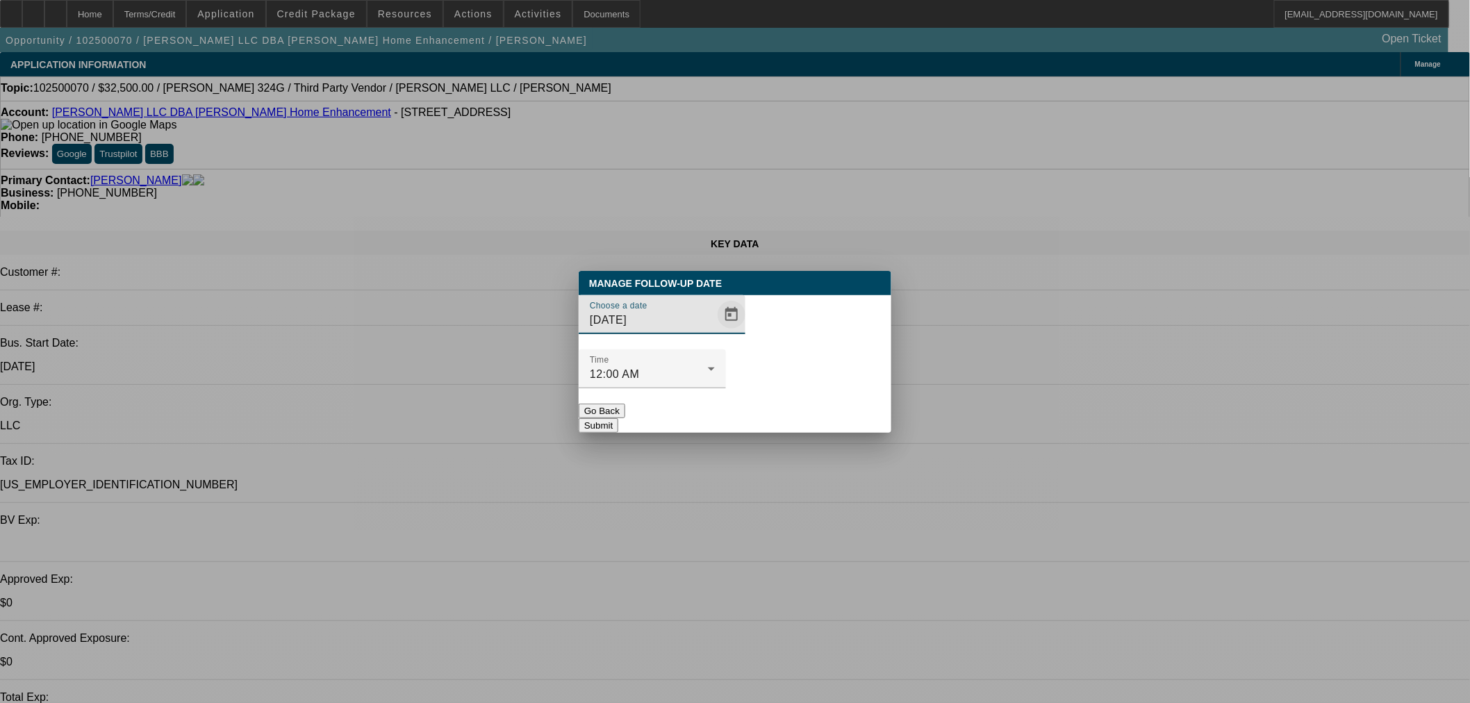
click at [715, 331] on span "Open calendar" at bounding box center [731, 314] width 33 height 33
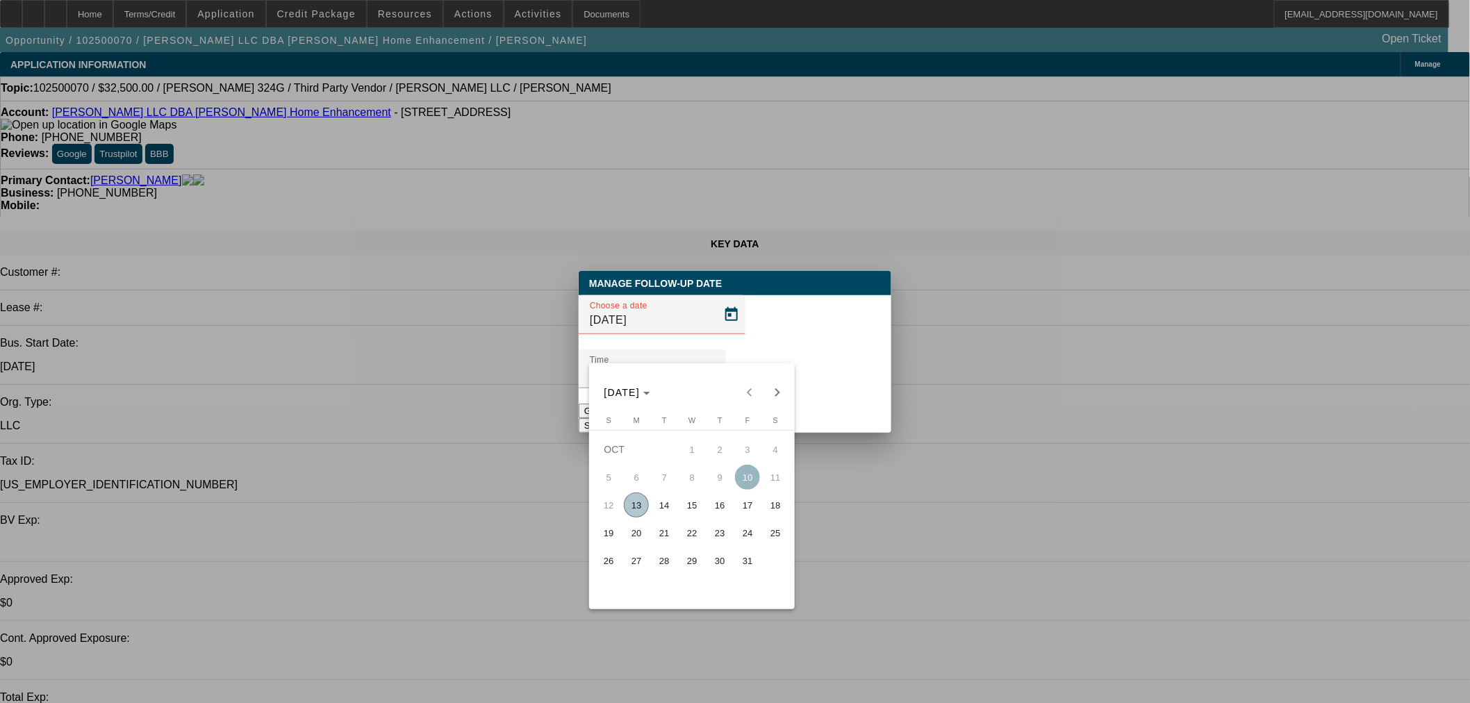
click at [670, 501] on span "14" at bounding box center [663, 504] width 25 height 25
type input "10/14/2025"
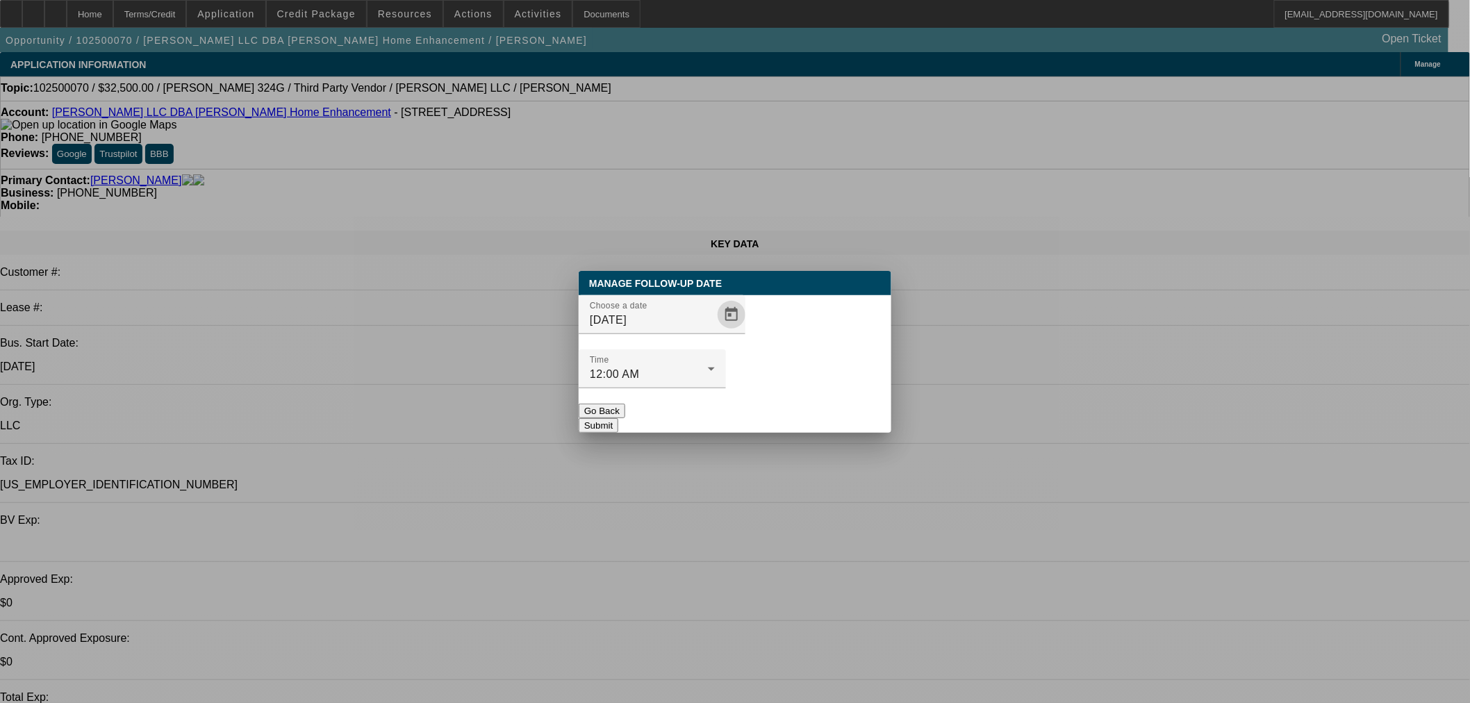
drag, startPoint x: 794, startPoint y: 390, endPoint x: 797, endPoint y: 369, distance: 20.4
click at [618, 418] on button "Submit" at bounding box center [599, 425] width 40 height 15
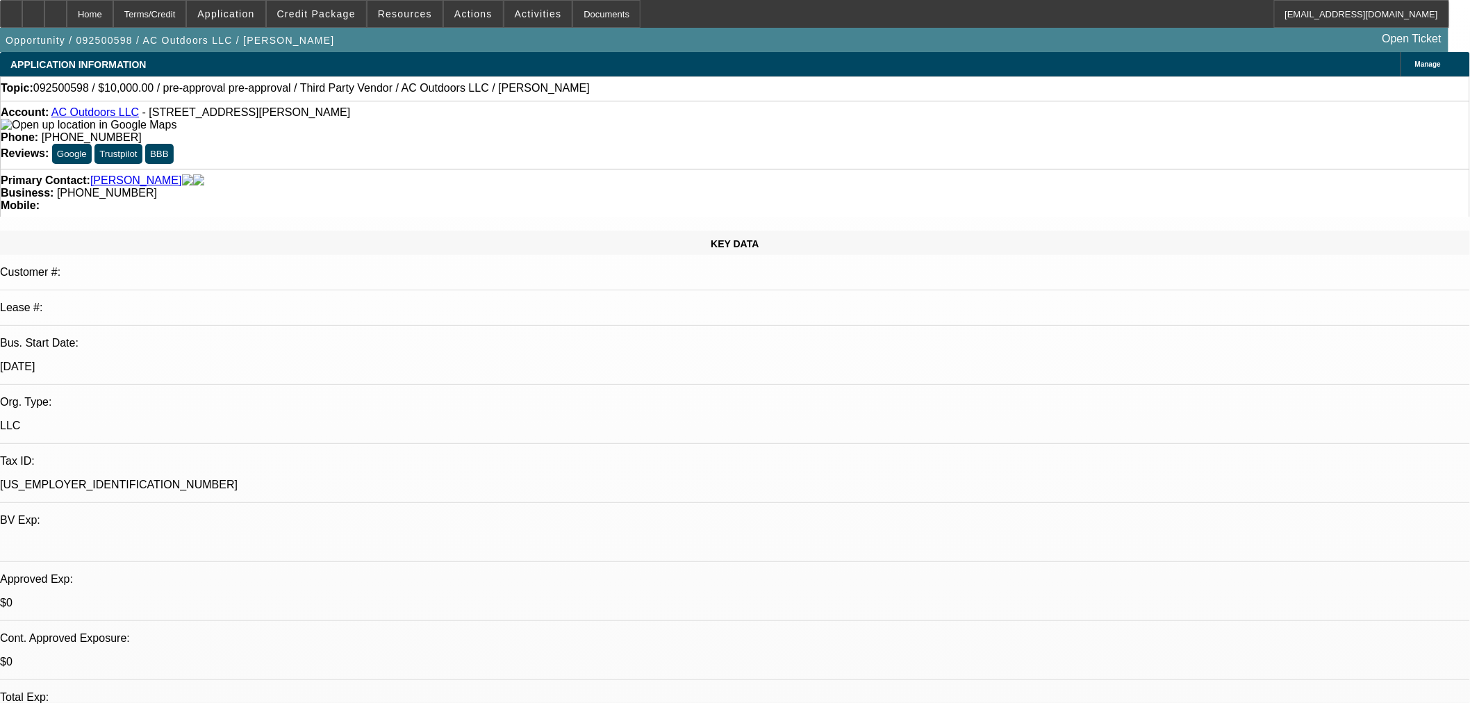
select select "0"
select select "3"
select select "0"
select select "6"
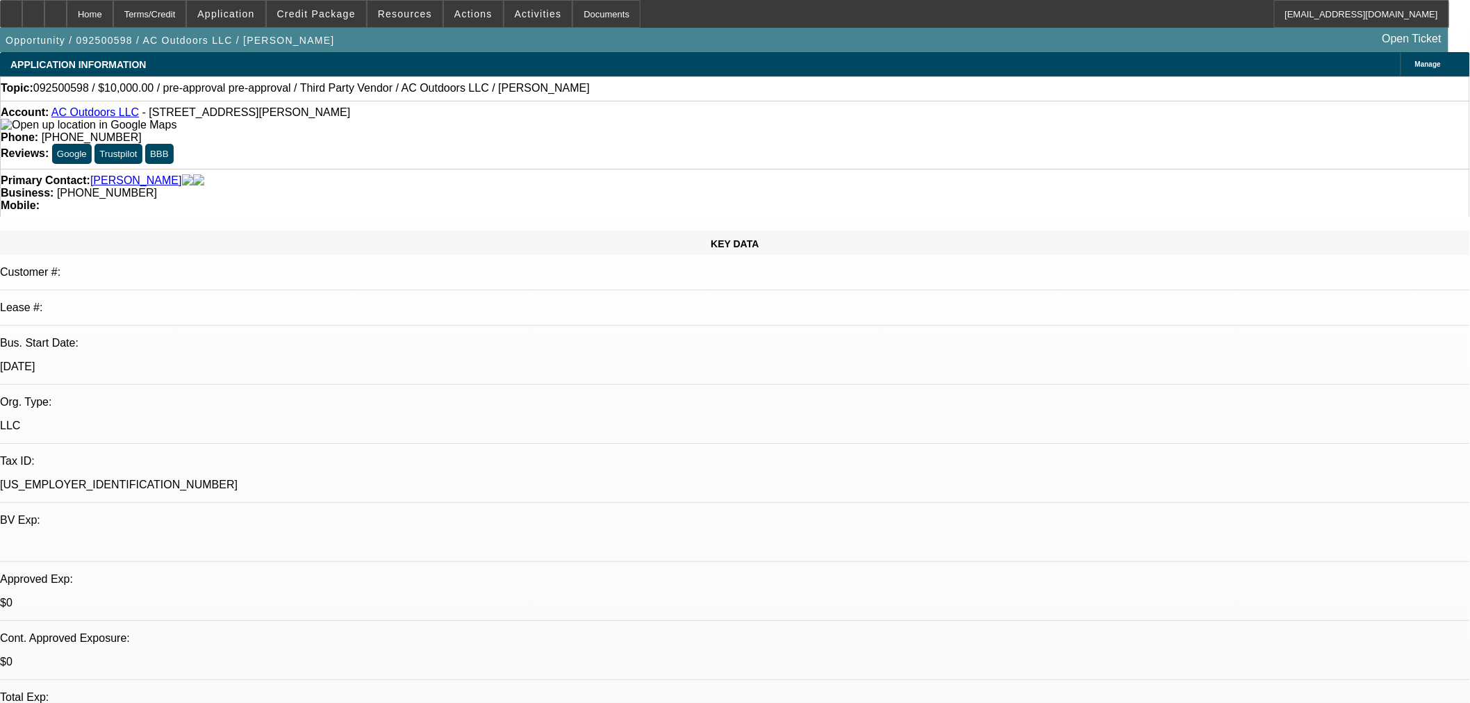
select select "0"
select select "3"
select select "0"
select select "6"
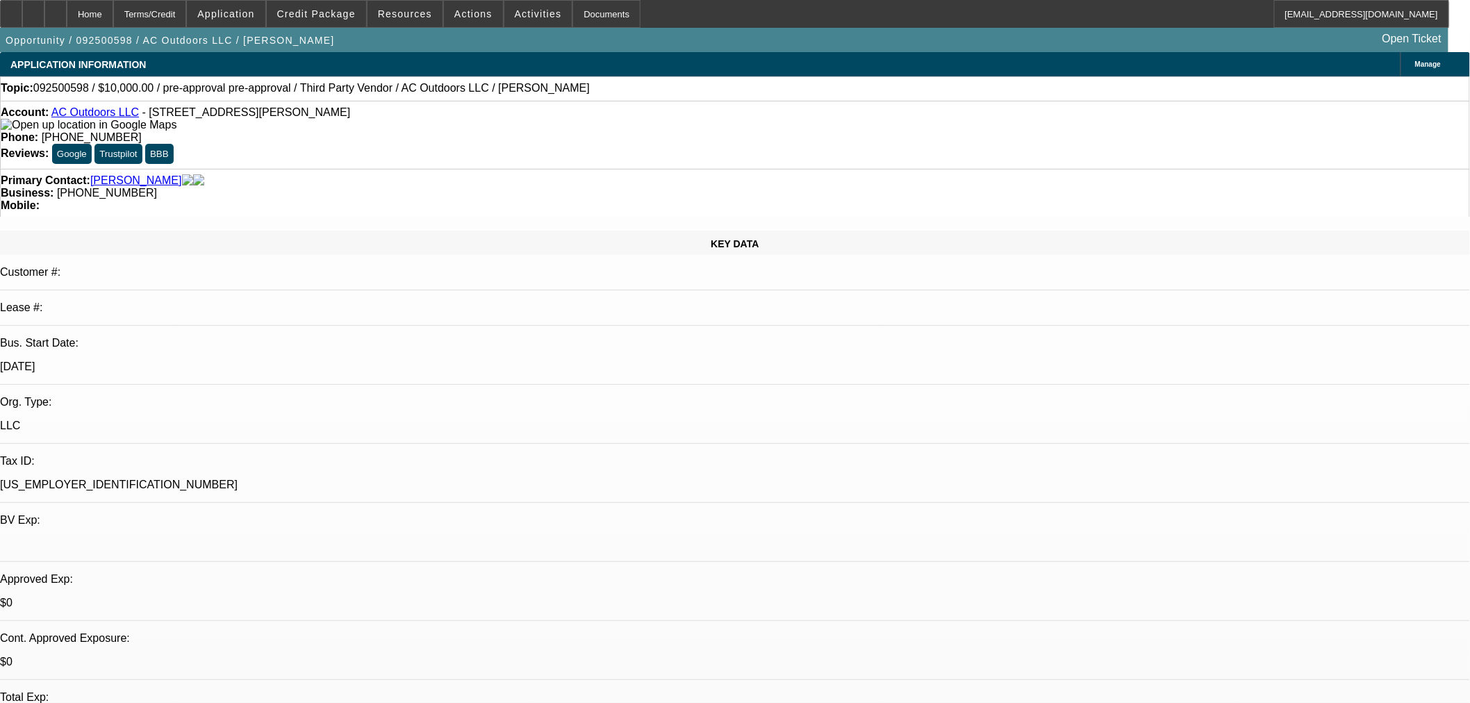
select select "0"
select select "2"
select select "0"
select select "6"
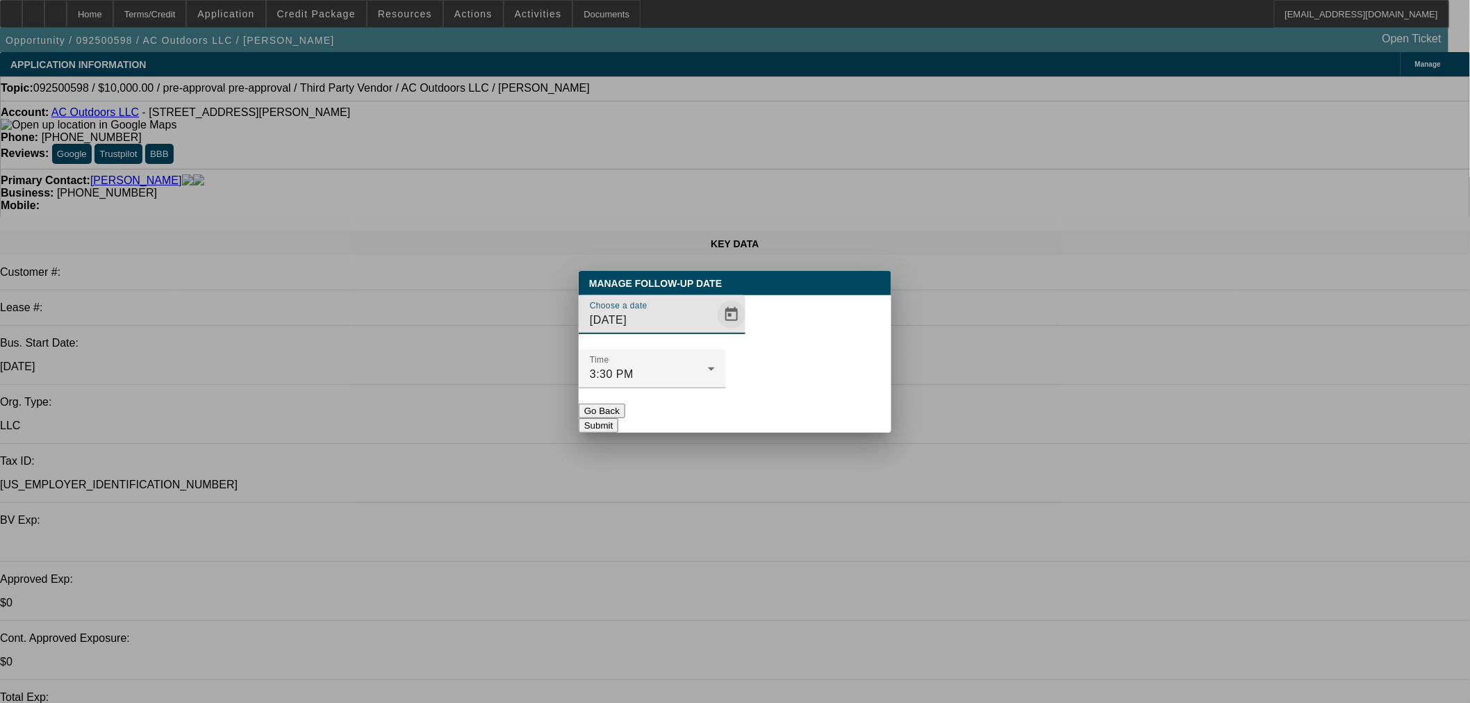
click at [715, 331] on span "Open calendar" at bounding box center [731, 314] width 33 height 33
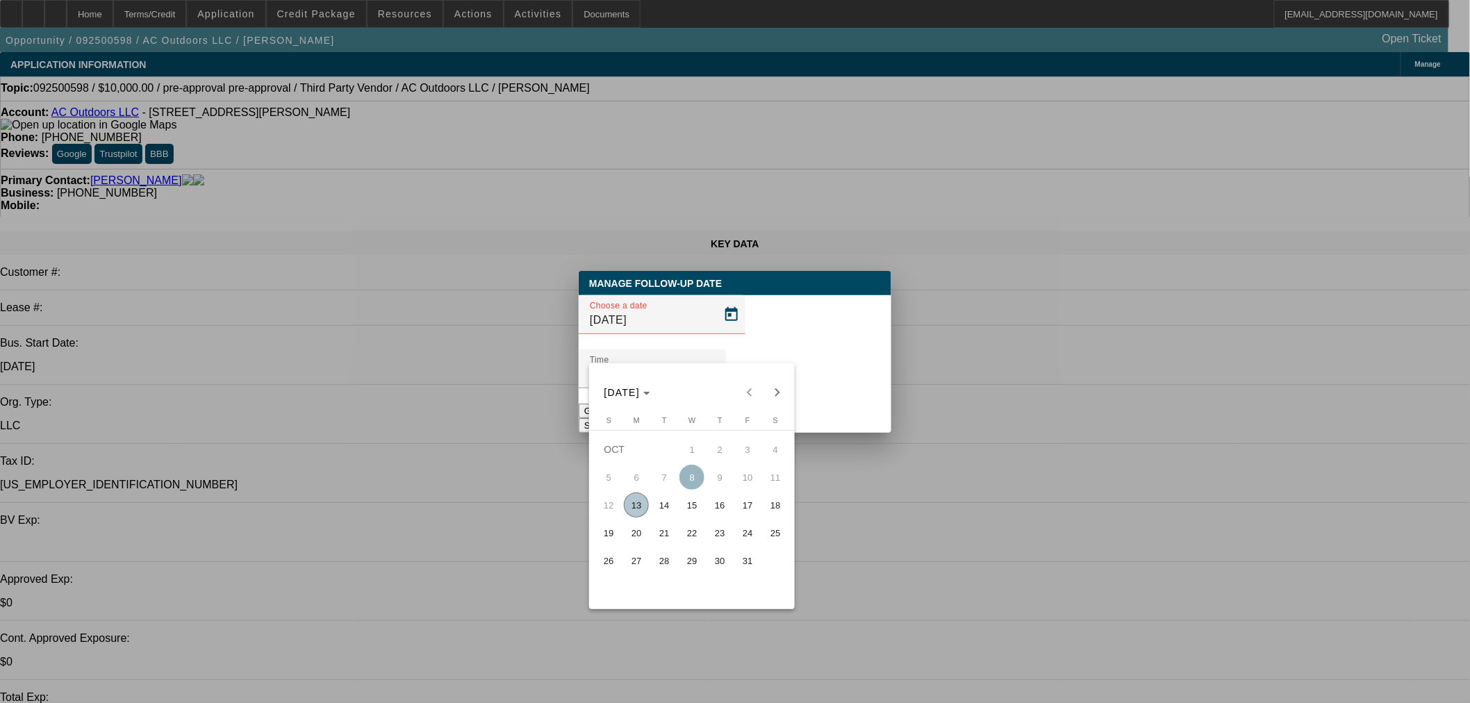
click at [700, 501] on span "15" at bounding box center [691, 504] width 25 height 25
type input "10/15/2025"
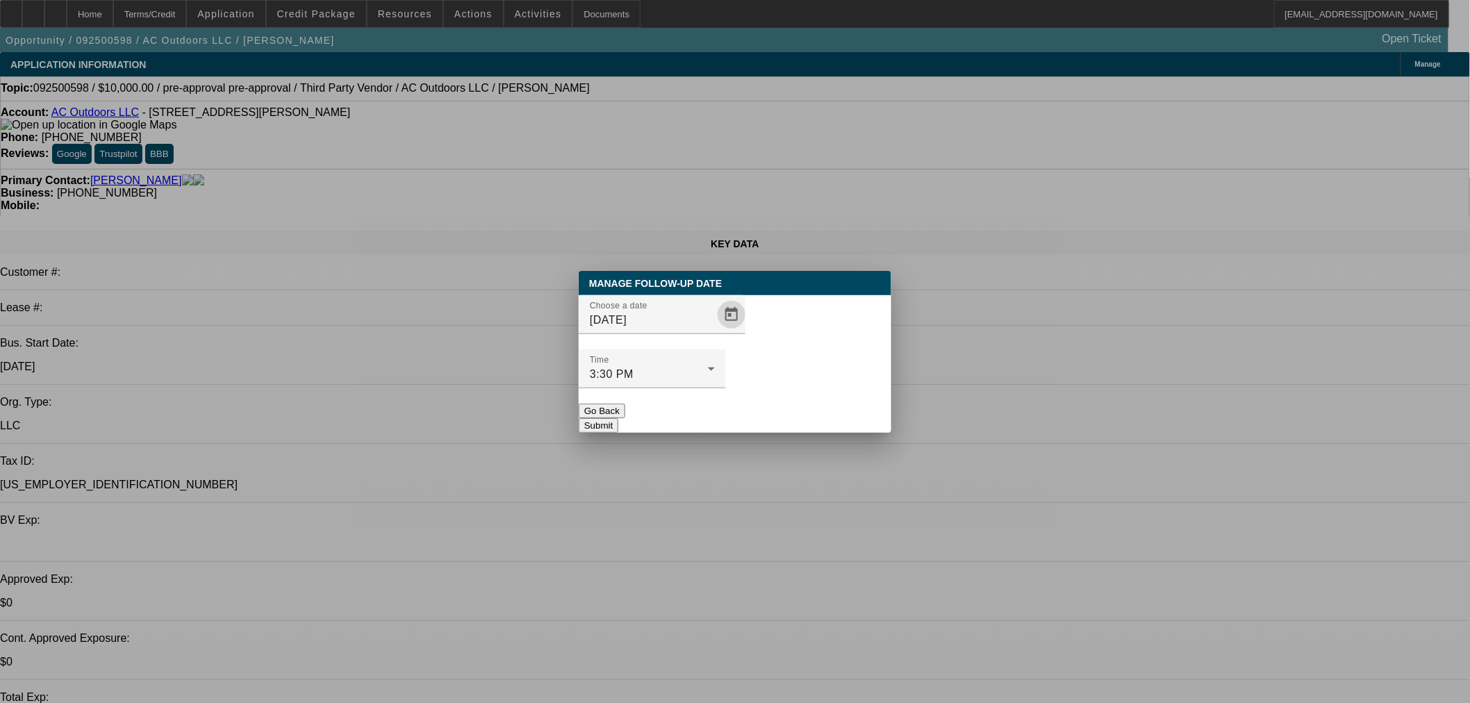
drag, startPoint x: 797, startPoint y: 398, endPoint x: 714, endPoint y: 285, distance: 139.6
click at [618, 418] on button "Submit" at bounding box center [599, 425] width 40 height 15
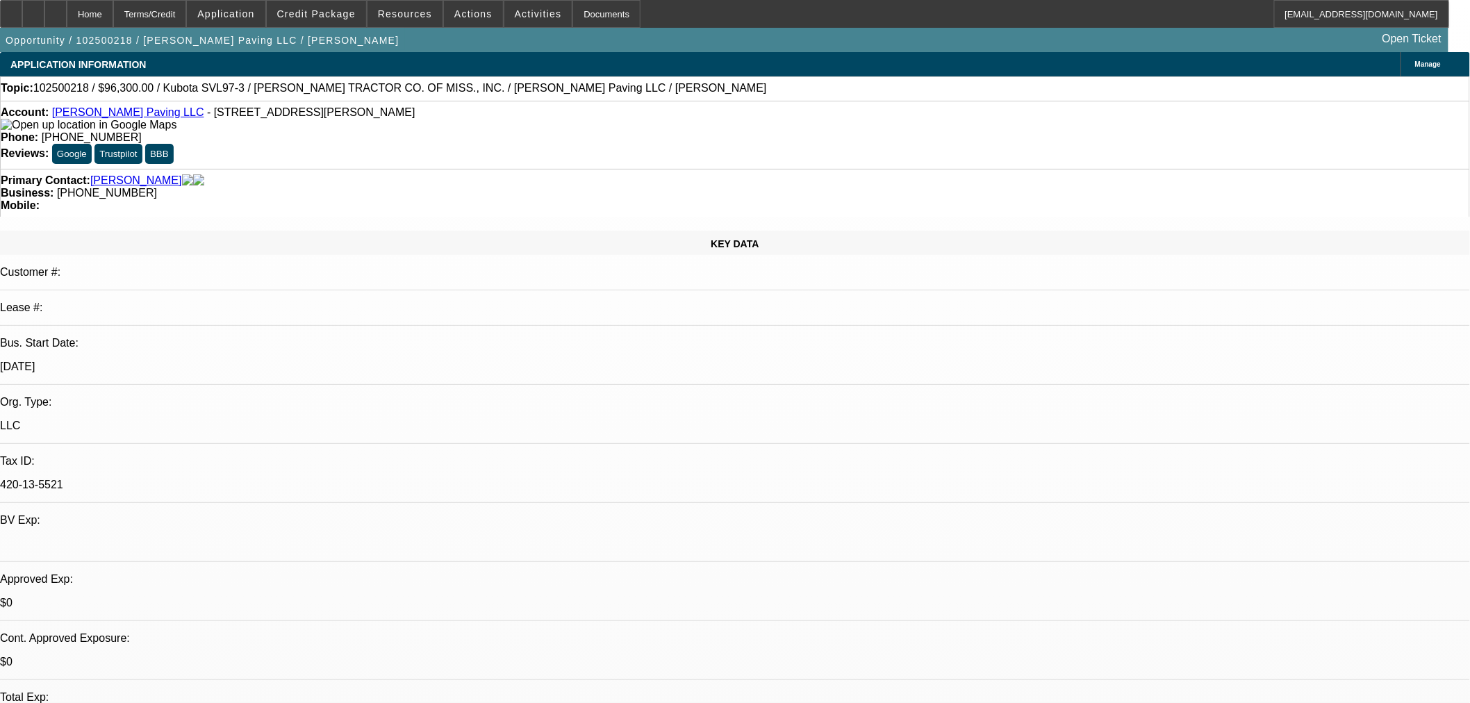
select select "0"
select select "6"
select select "0.15"
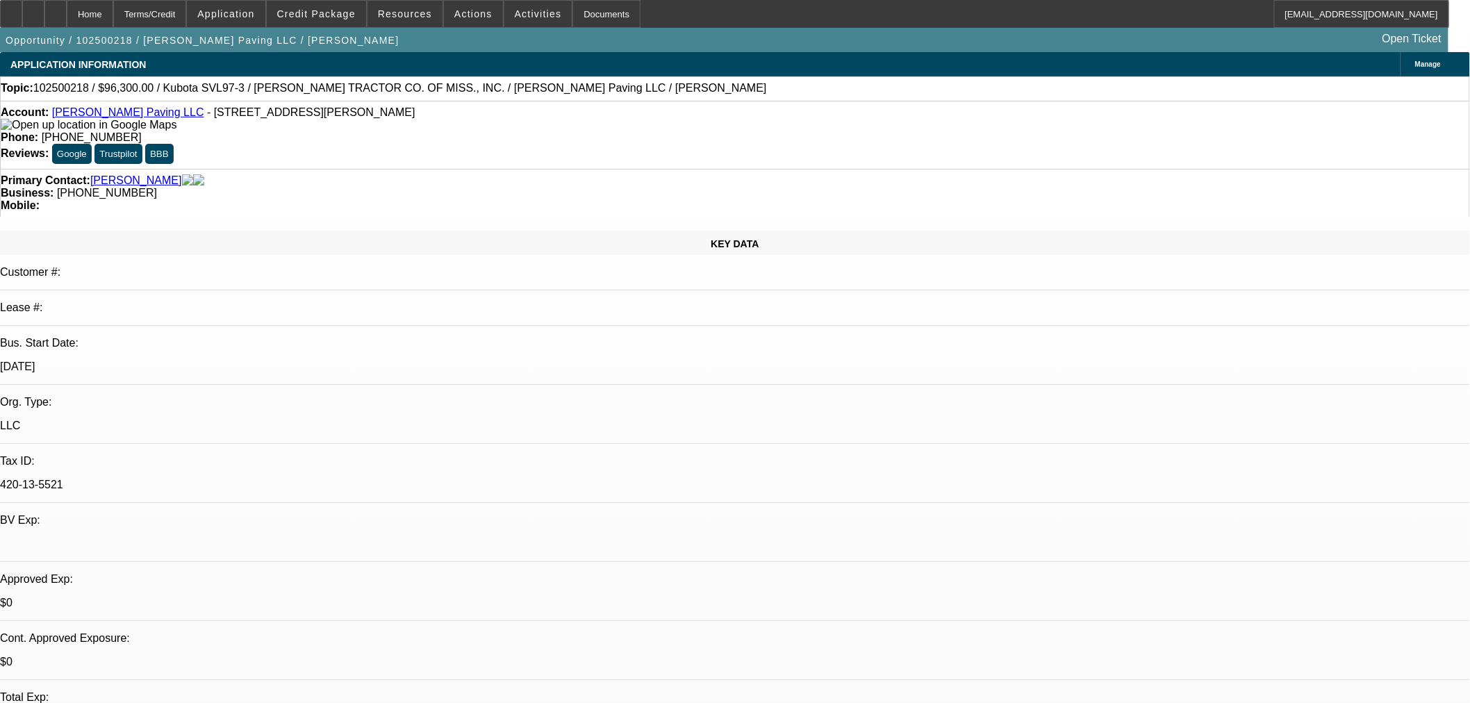
select select "2"
select select "0"
select select "6"
select select "0.15"
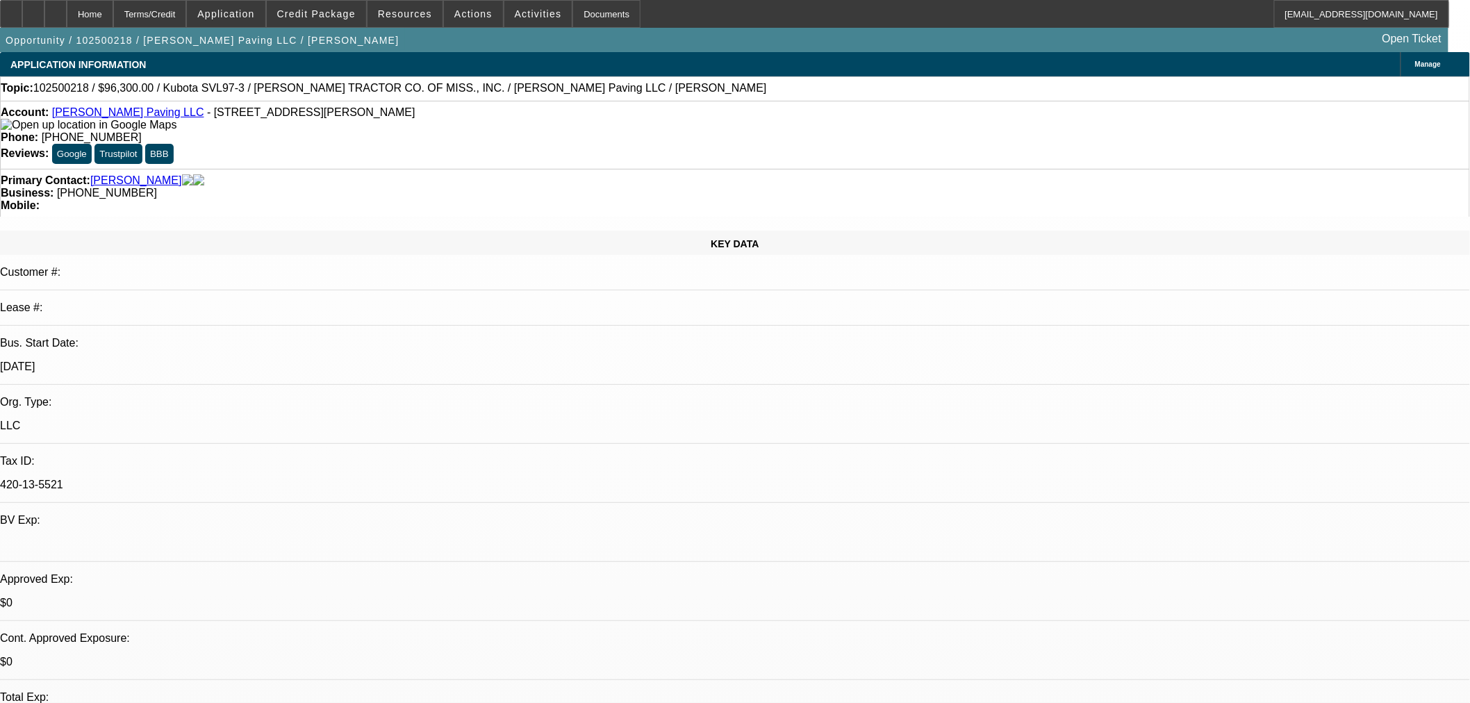
select select "2"
select select "0"
select select "6"
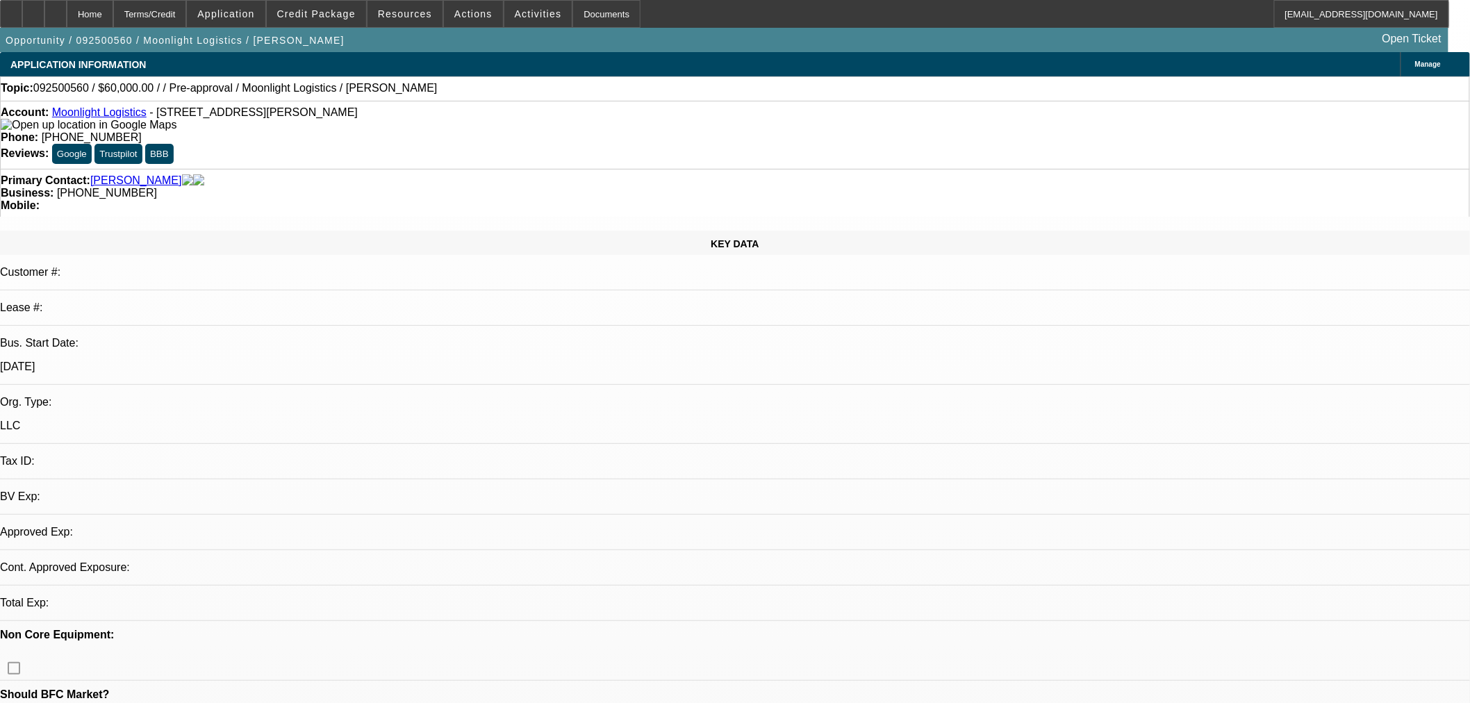
select select "0"
select select "2"
select select "0.1"
select select "4"
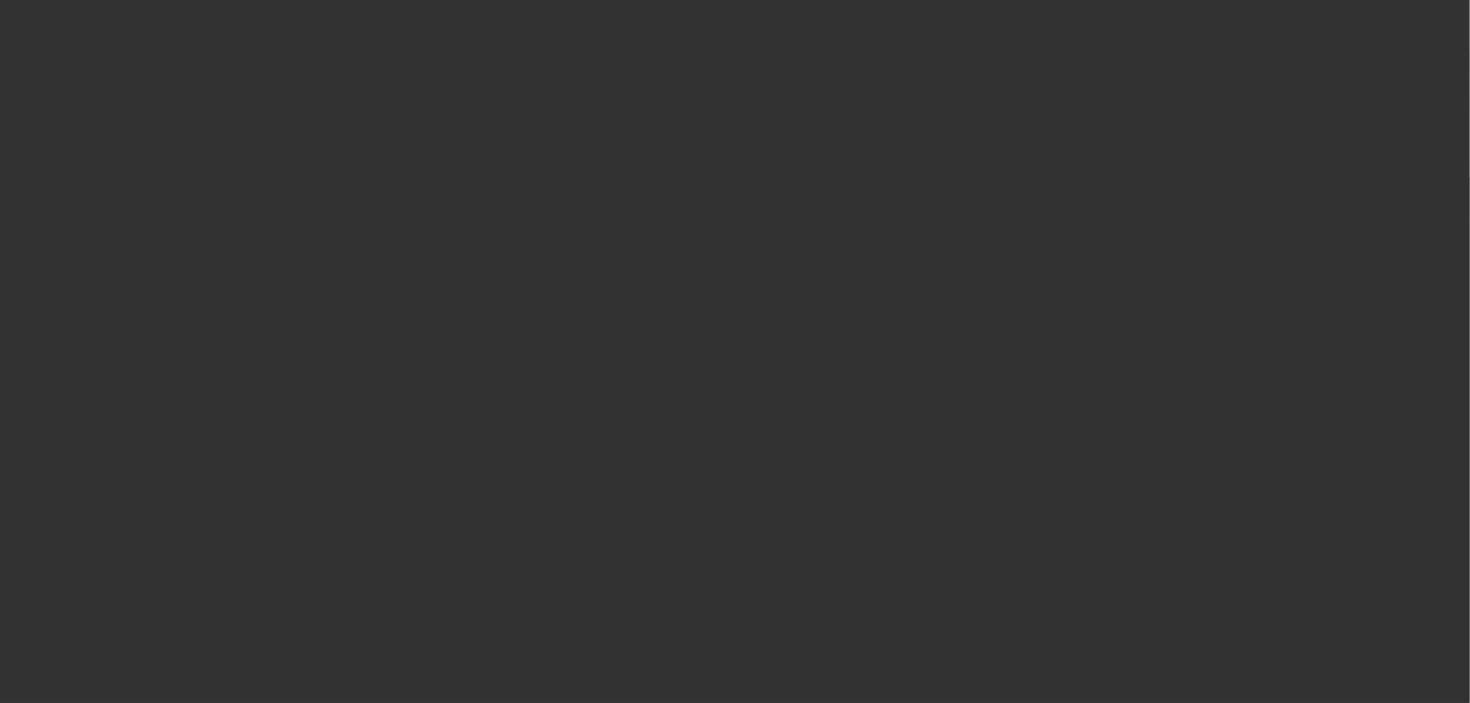
click at [715, 331] on span "Open calendar" at bounding box center [731, 314] width 33 height 33
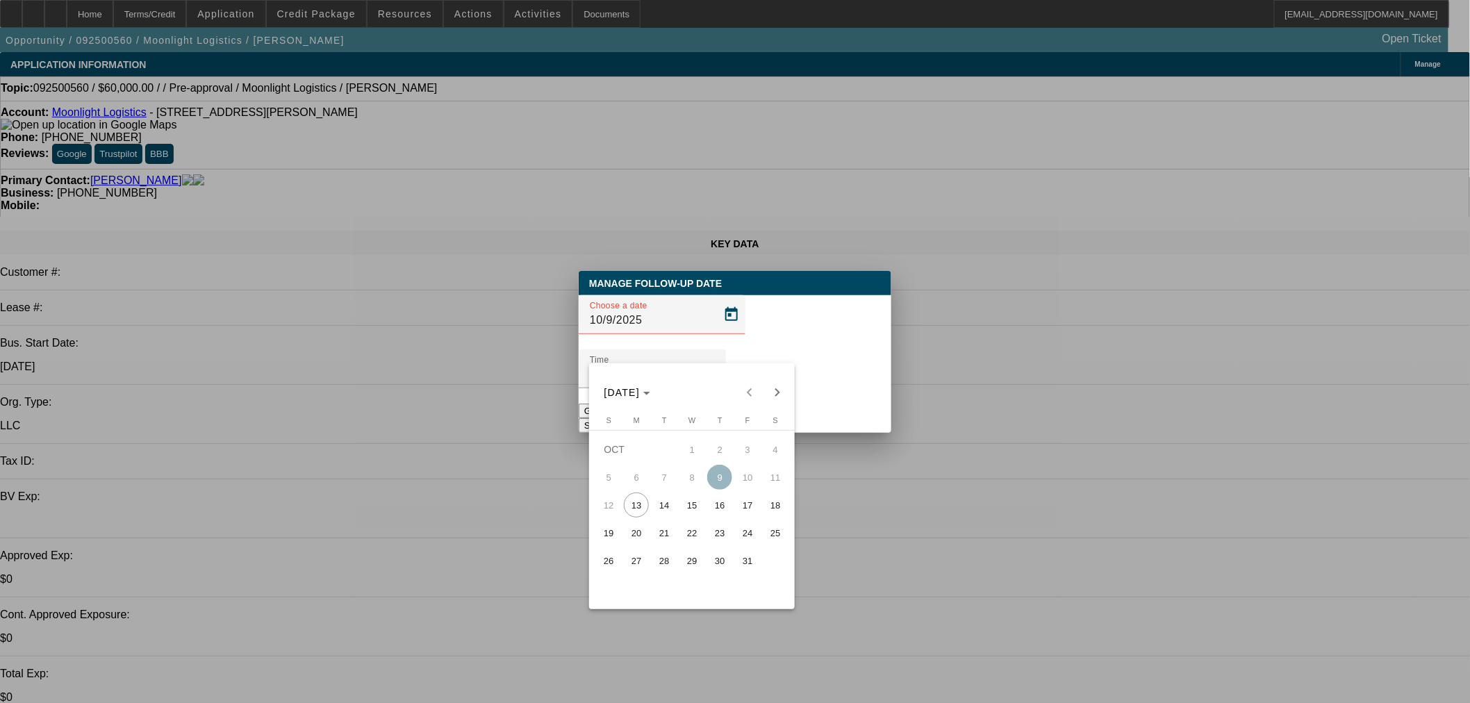
click at [676, 499] on button "14" at bounding box center [664, 505] width 28 height 28
type input "[DATE]"
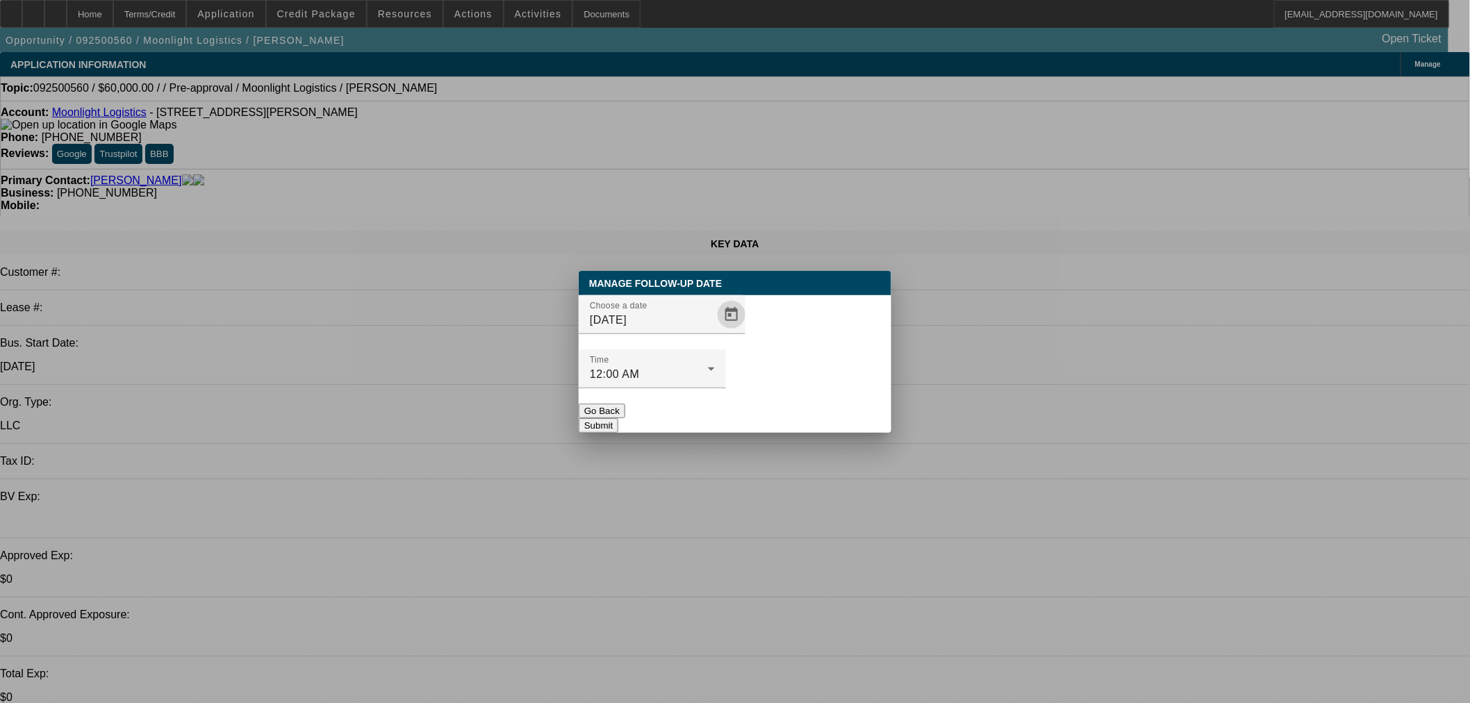
drag, startPoint x: 789, startPoint y: 386, endPoint x: 598, endPoint y: 14, distance: 418.4
click at [618, 418] on button "Submit" at bounding box center [599, 425] width 40 height 15
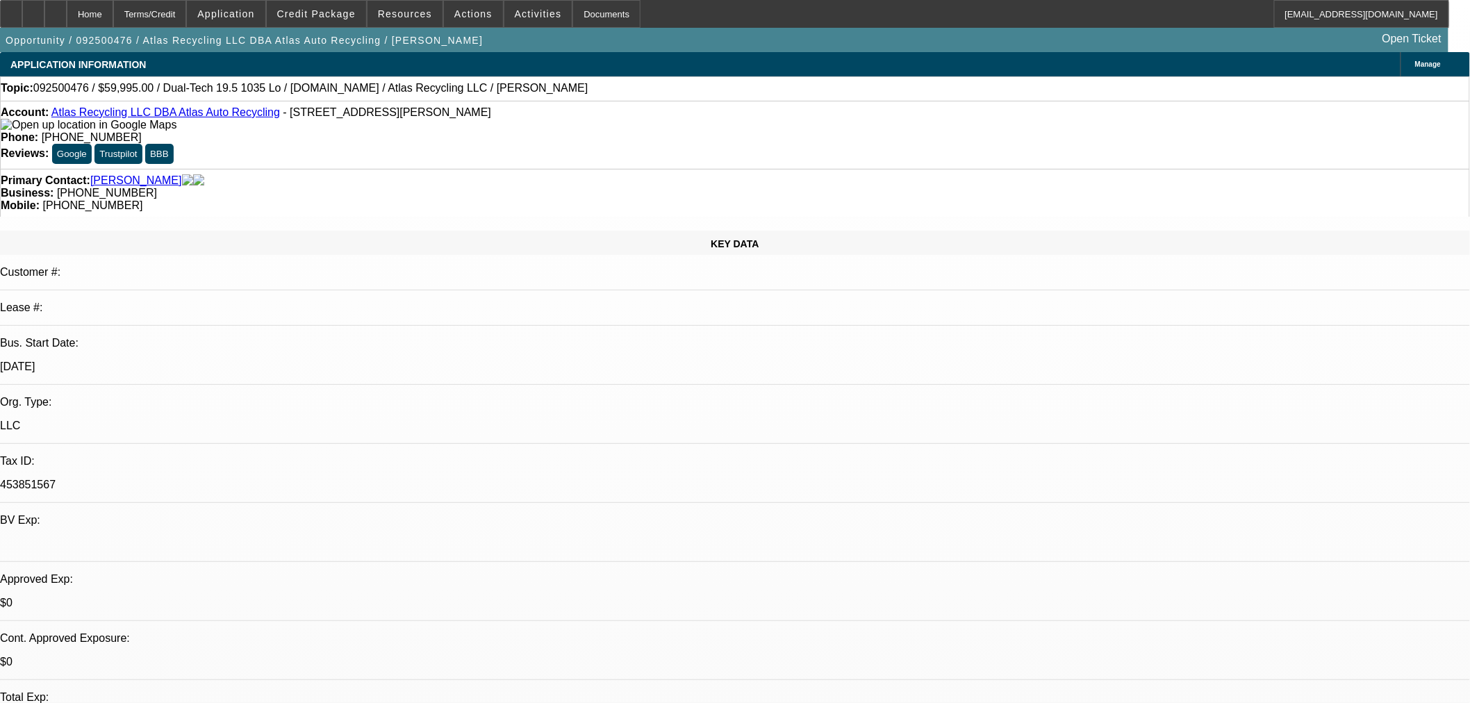
select select "0"
select select "6"
select select "0"
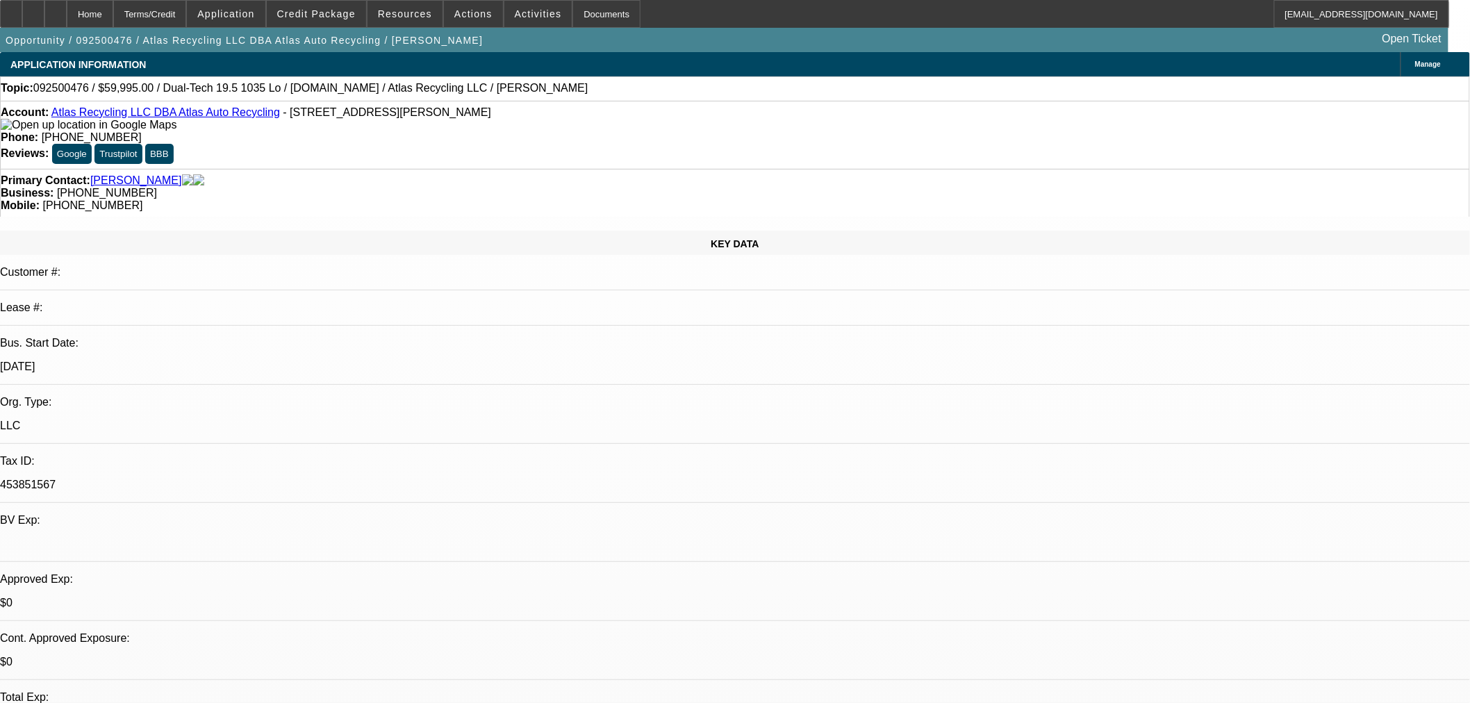
select select "0"
select select "6"
select select "0"
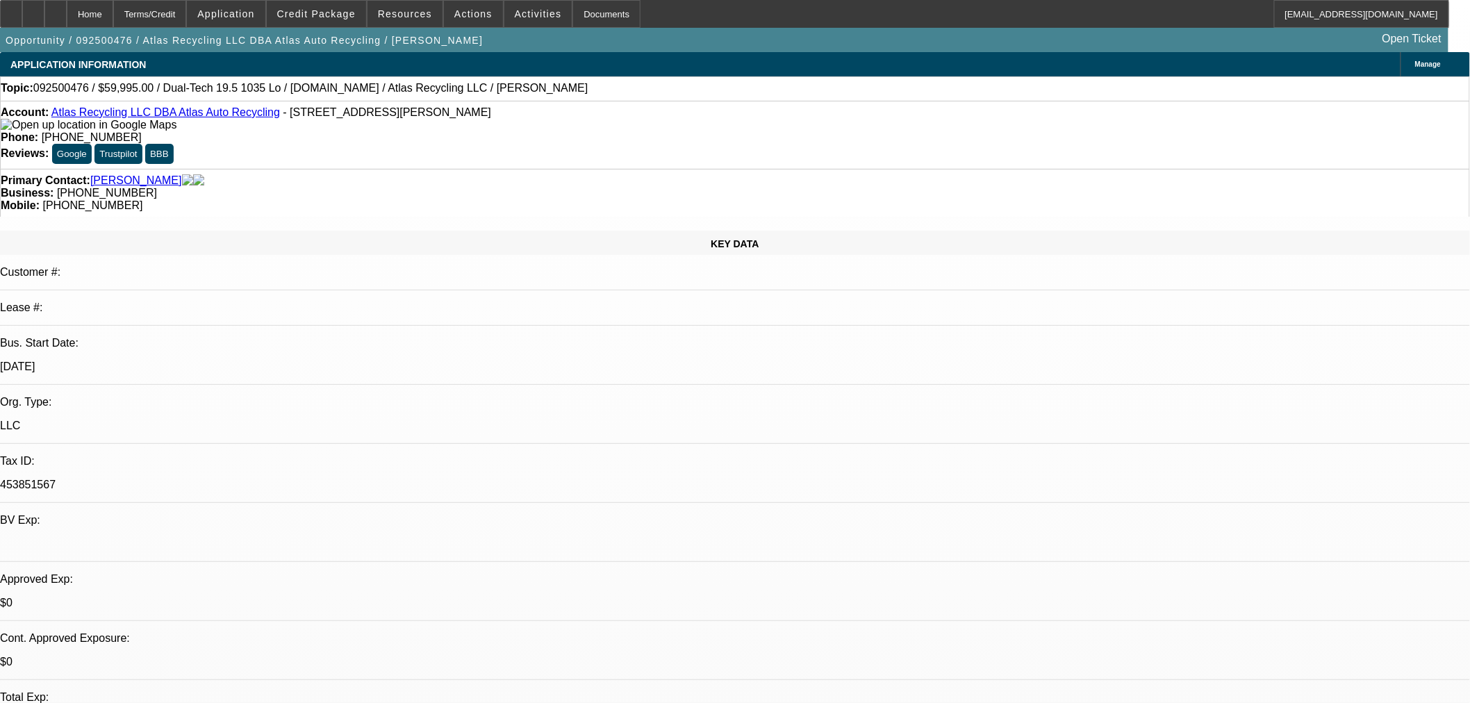
select select "0"
select select "6"
select select "0"
select select "2"
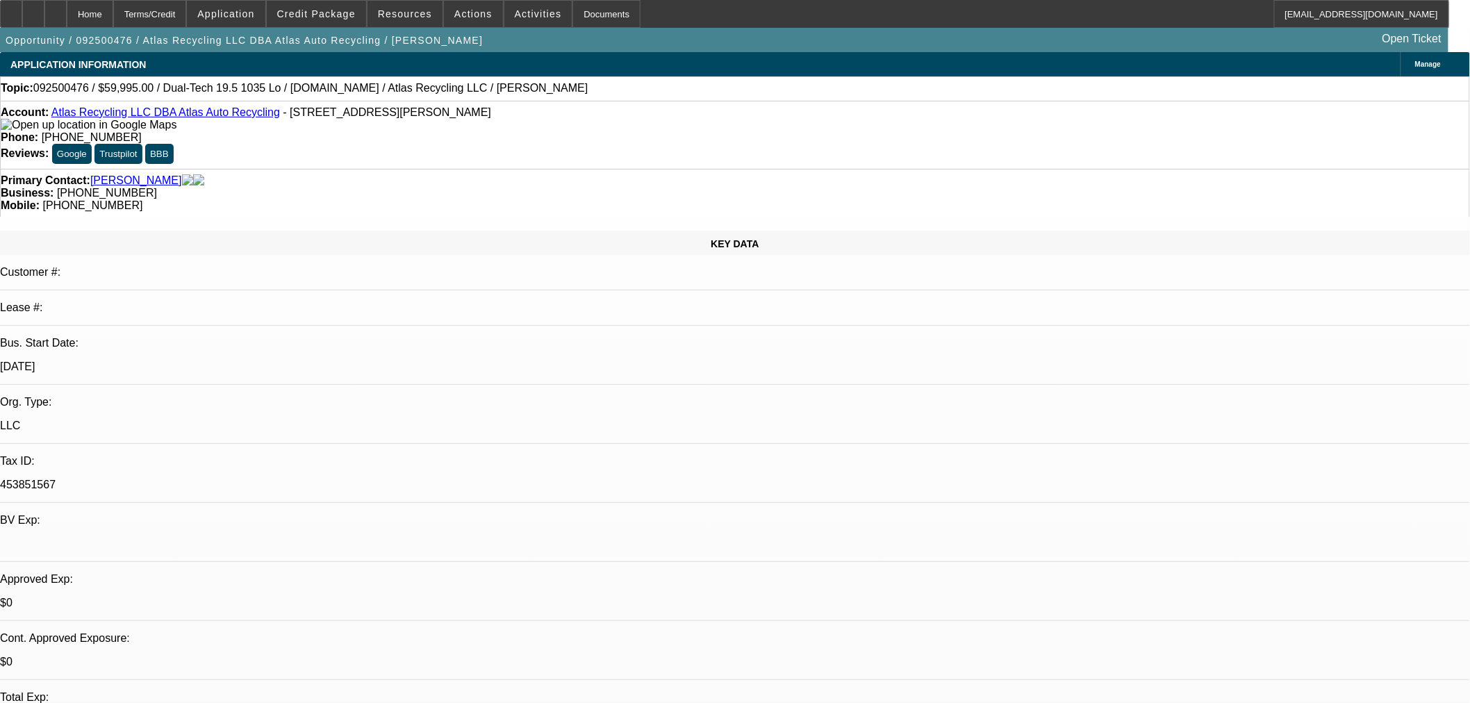
select select "0"
select select "6"
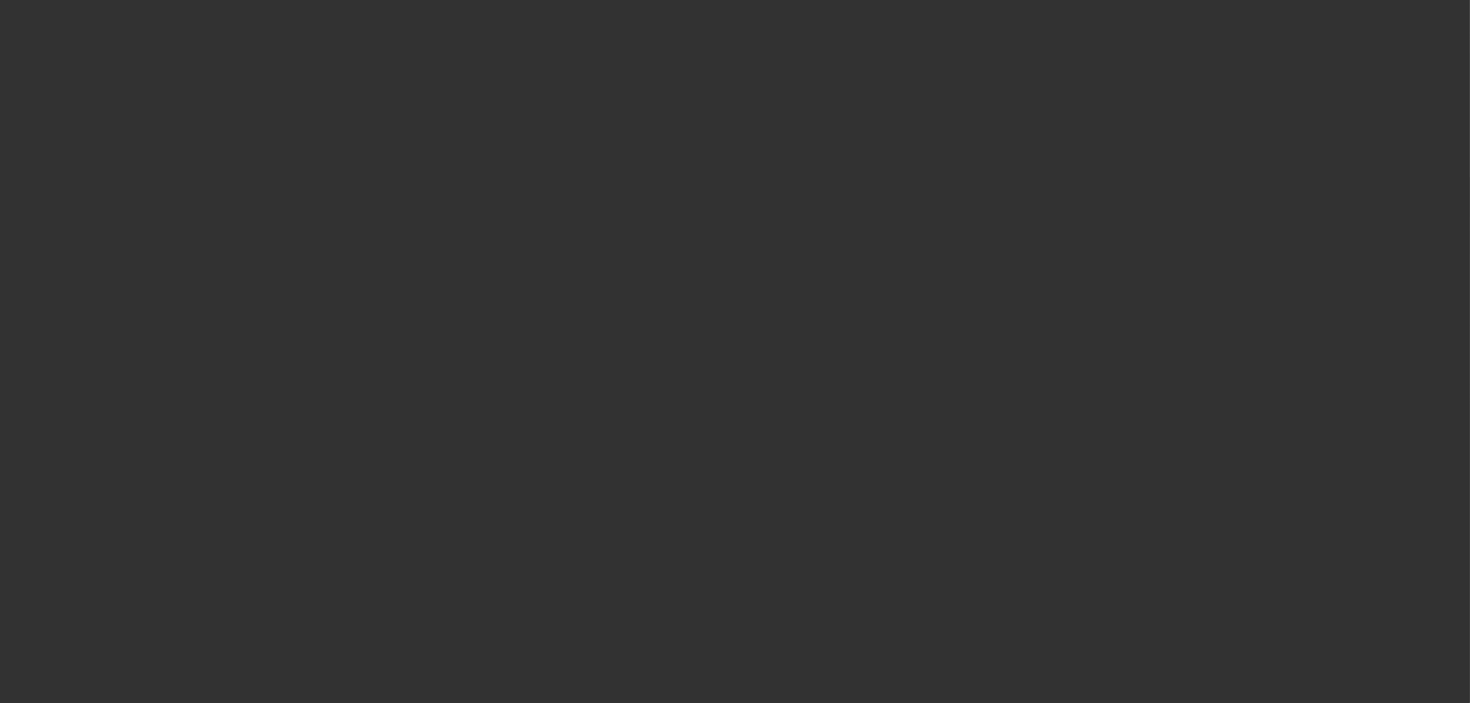
drag, startPoint x: 879, startPoint y: 333, endPoint x: 623, endPoint y: 311, distance: 257.2
click at [877, 335] on div at bounding box center [735, 351] width 1470 height 703
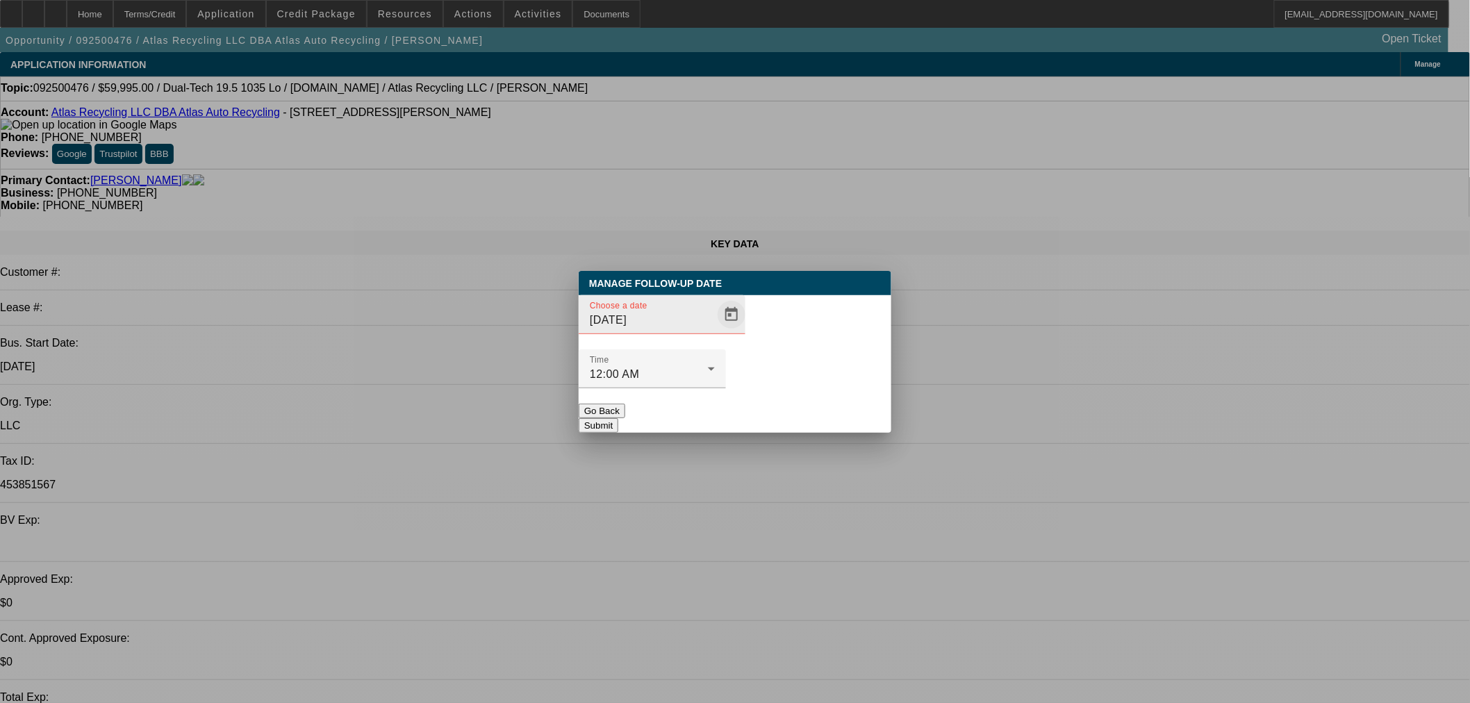
drag, startPoint x: 686, startPoint y: 332, endPoint x: 704, endPoint y: 342, distance: 20.8
click at [715, 331] on span "Open calendar" at bounding box center [731, 314] width 33 height 33
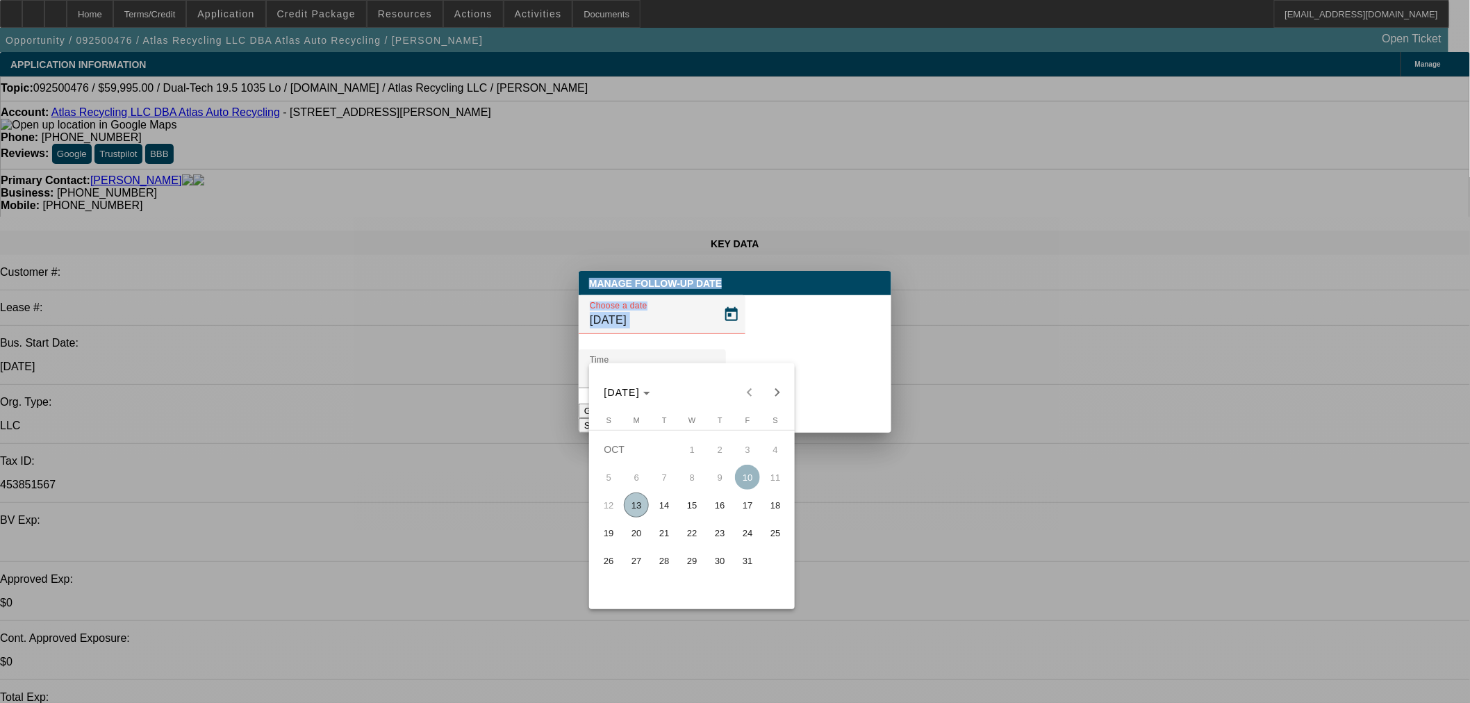
drag, startPoint x: 670, startPoint y: 505, endPoint x: 764, endPoint y: 431, distance: 119.8
click at [679, 497] on tr "12 13 14 15 16 17 18" at bounding box center [692, 505] width 194 height 28
click at [672, 507] on tbody "OCT 1 2 3 4 5 6 7 8 9 10 11 12 13 14 15 16 17 18 19 20 21 22 23 24 25 26 27 28 …" at bounding box center [692, 504] width 194 height 139
click at [672, 507] on span "14" at bounding box center [663, 504] width 25 height 25
type input "[DATE]"
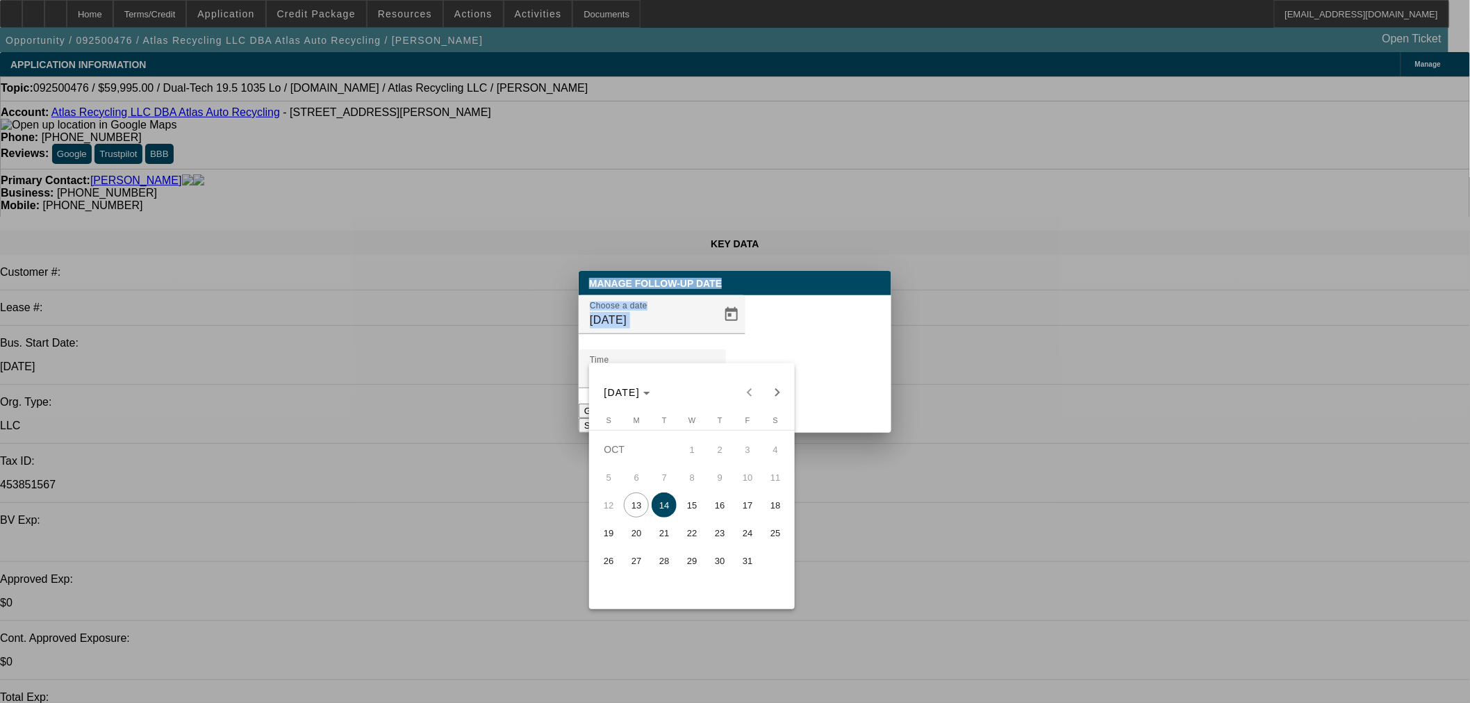
click at [618, 418] on button "Submit" at bounding box center [599, 425] width 40 height 15
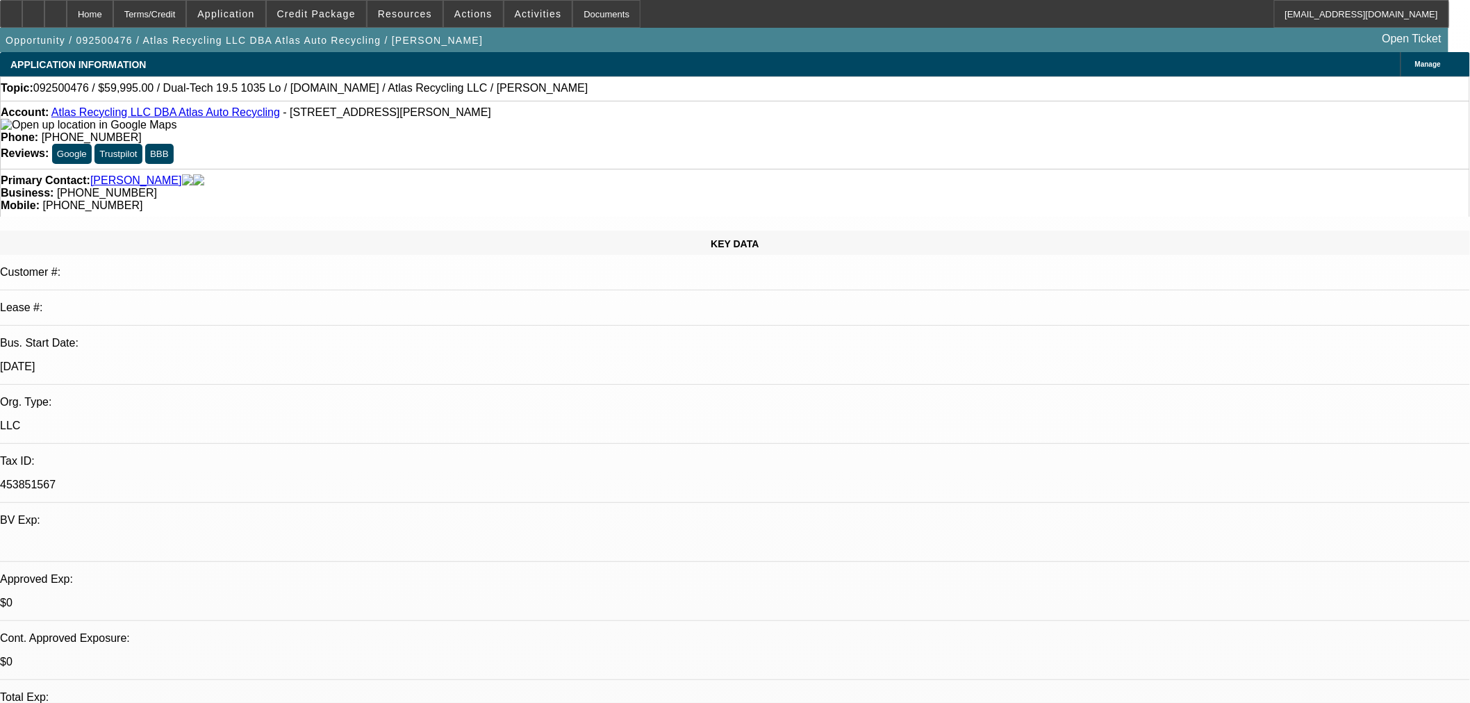
drag, startPoint x: 769, startPoint y: 386, endPoint x: 758, endPoint y: 349, distance: 38.5
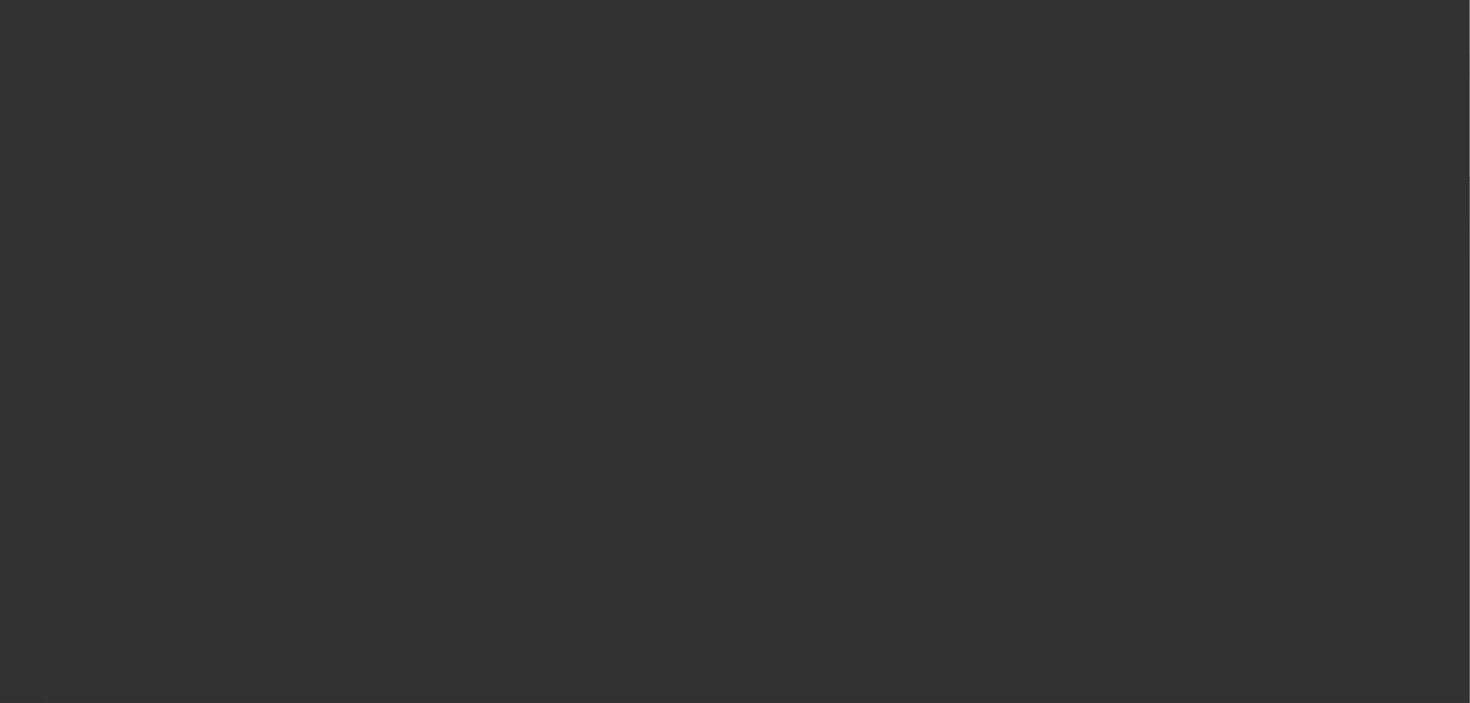
click at [690, 349] on div at bounding box center [735, 351] width 1470 height 703
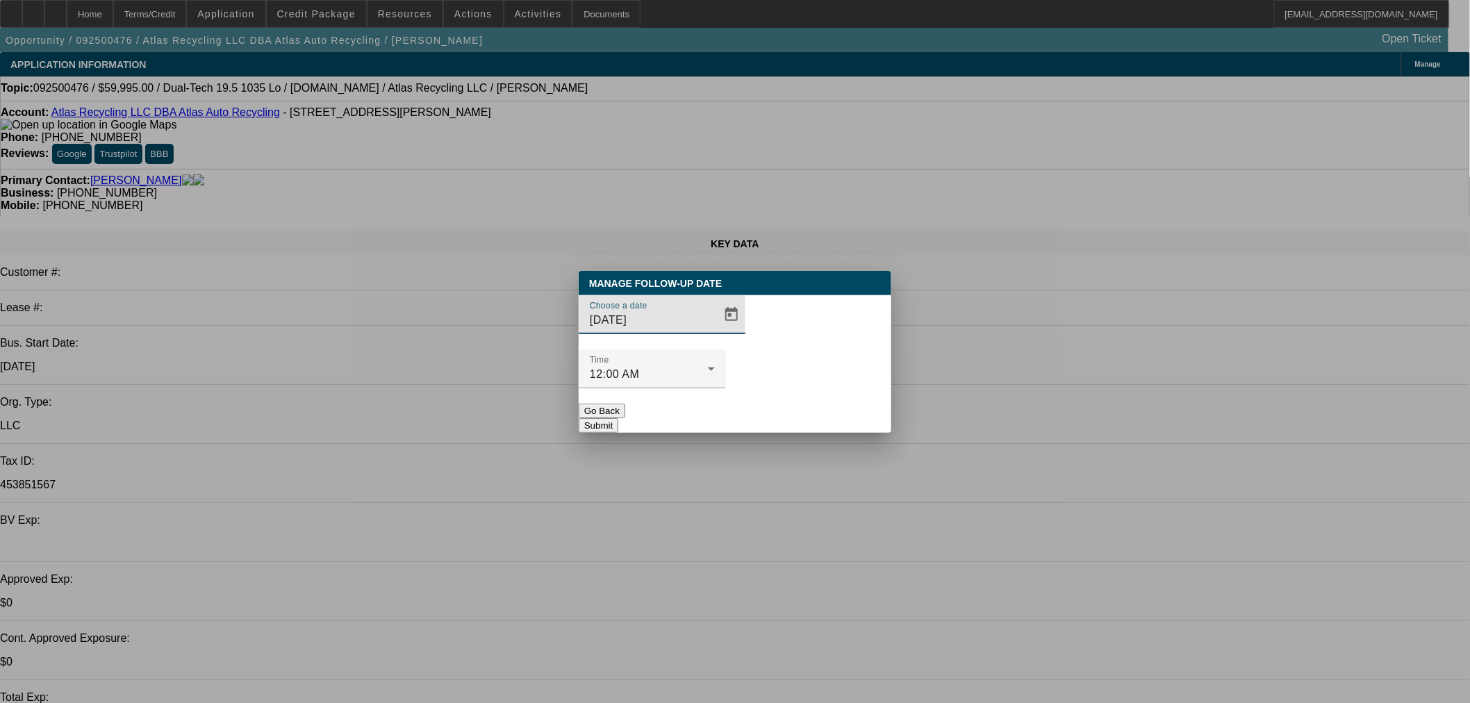
click at [683, 329] on input "[DATE]" at bounding box center [652, 320] width 125 height 17
click at [715, 331] on span "Open calendar" at bounding box center [731, 314] width 33 height 33
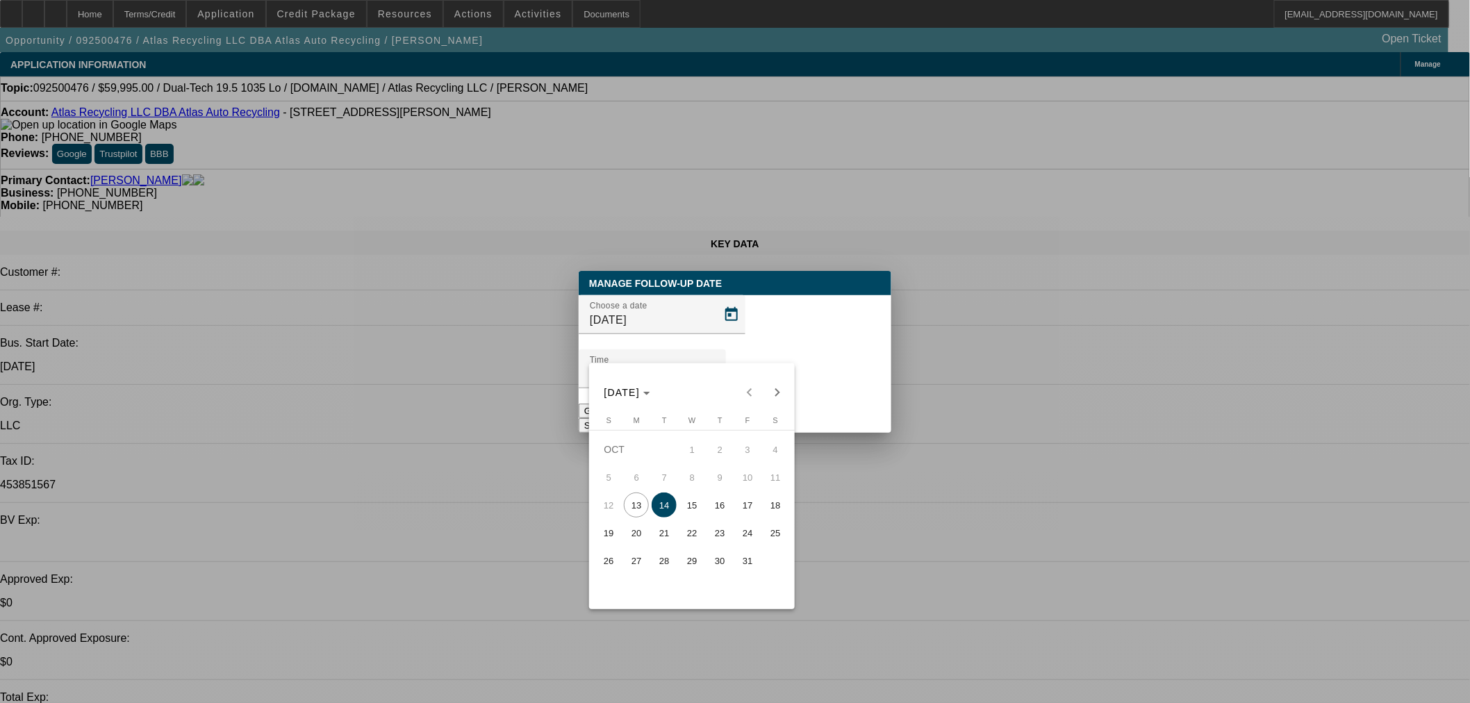
drag, startPoint x: 677, startPoint y: 521, endPoint x: 661, endPoint y: 510, distance: 19.5
click at [661, 510] on tbody "OCT 1 2 3 4 5 6 7 8 9 10 11 12 13 14 15 16 17 18 19 20 21 22 23 24 25 26 27 28 …" at bounding box center [692, 504] width 194 height 139
click at [661, 510] on span "14" at bounding box center [663, 504] width 25 height 25
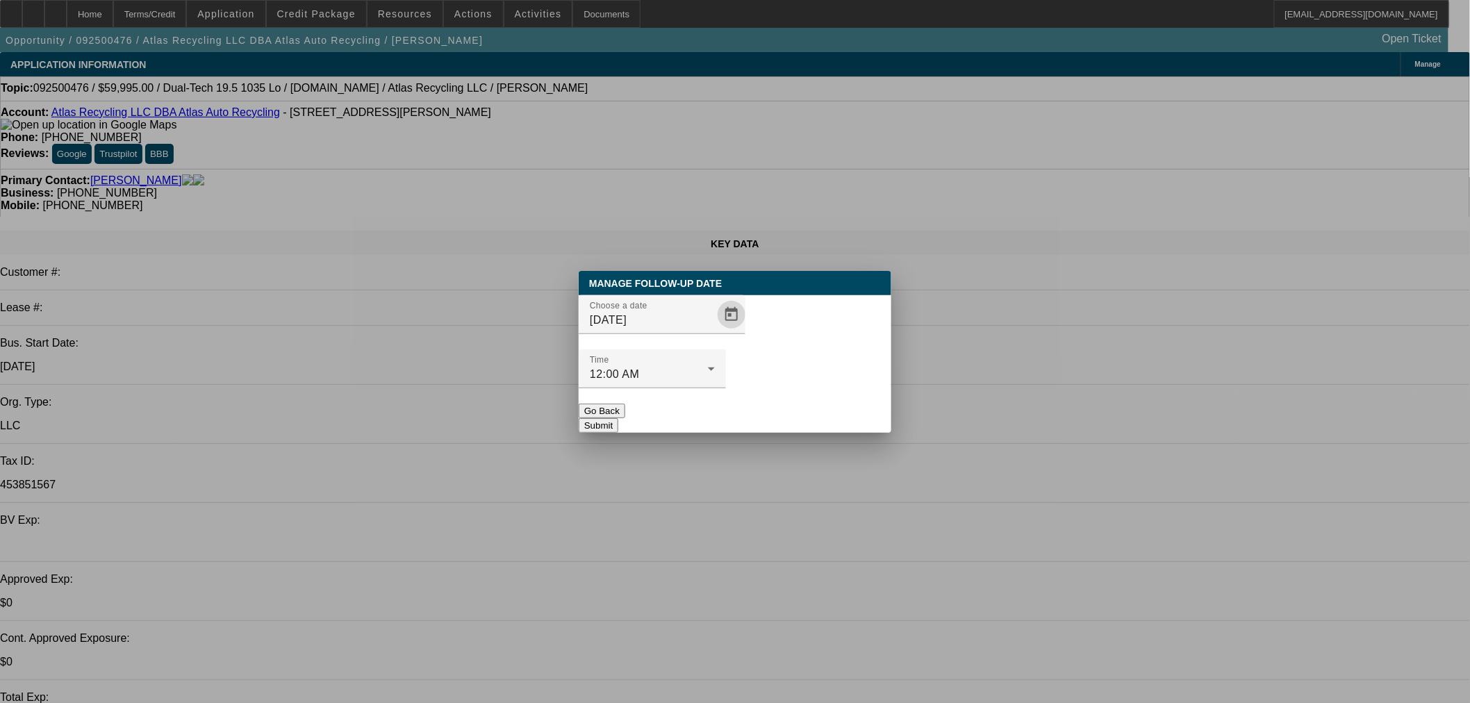
click at [618, 418] on button "Submit" at bounding box center [599, 425] width 40 height 15
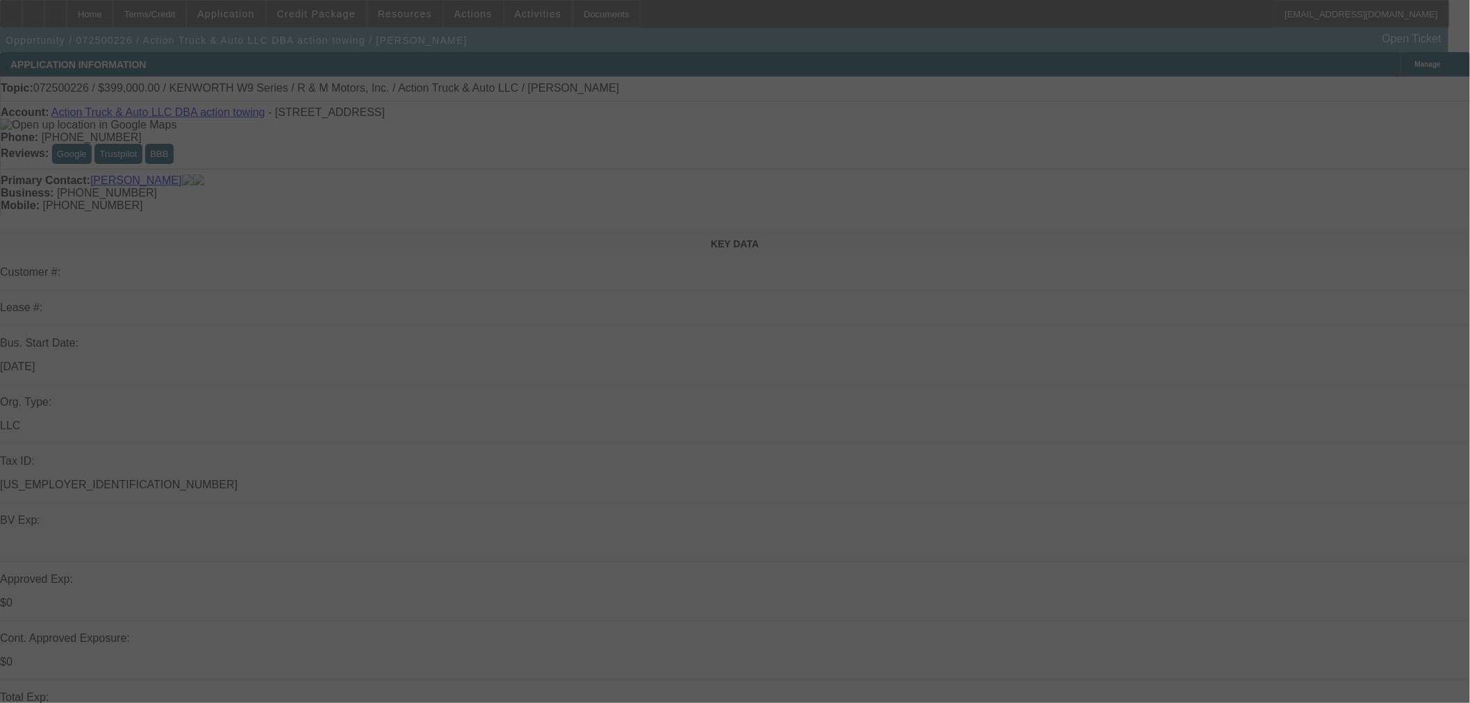
click at [874, 334] on div at bounding box center [735, 351] width 1470 height 703
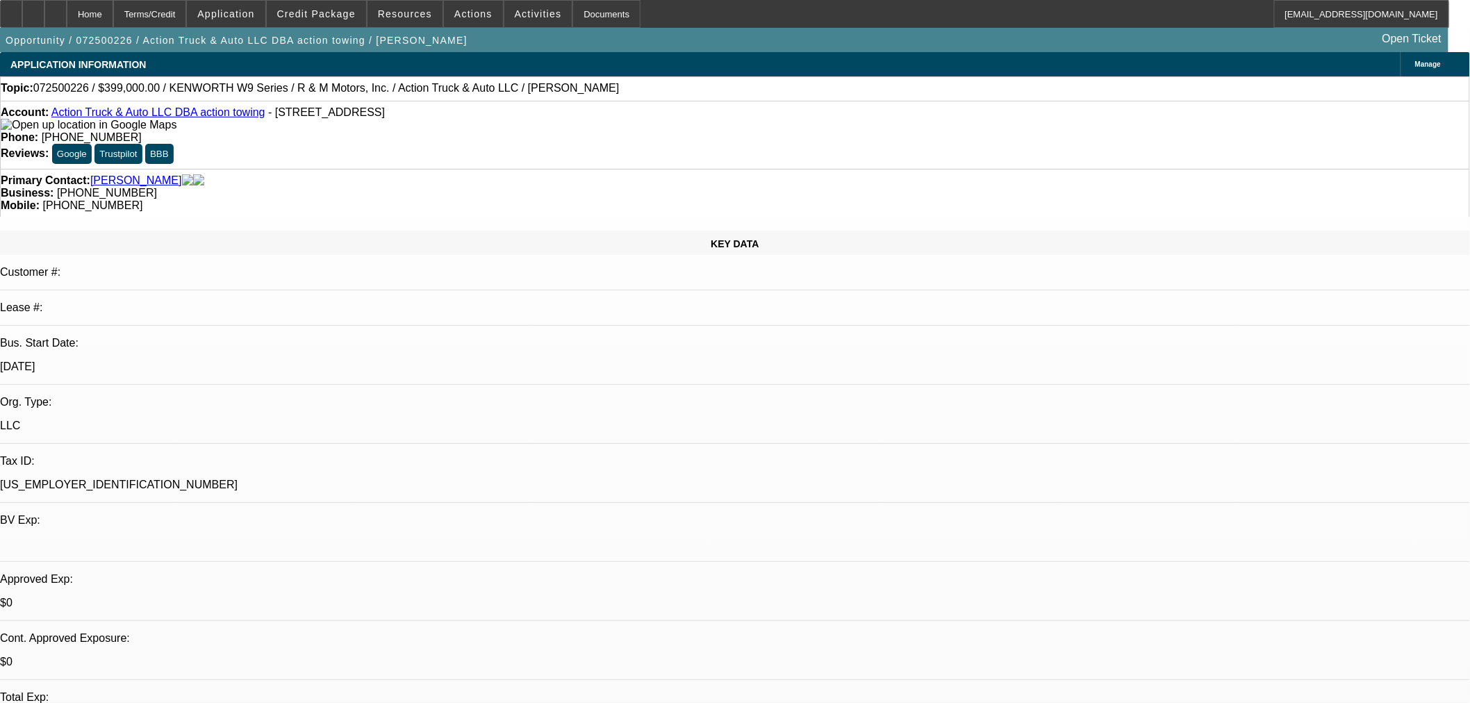
drag, startPoint x: 866, startPoint y: 344, endPoint x: 852, endPoint y: 339, distance: 14.7
select select "0"
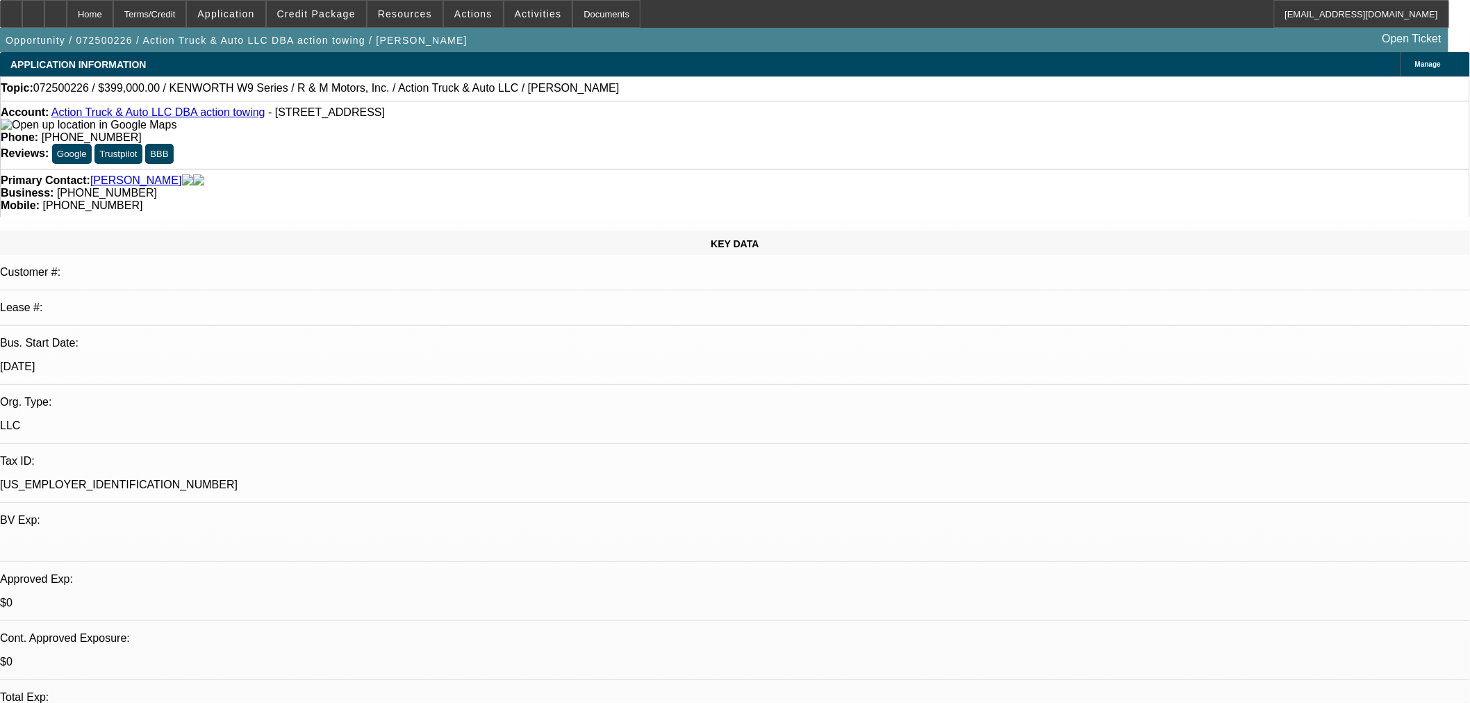
select select "0"
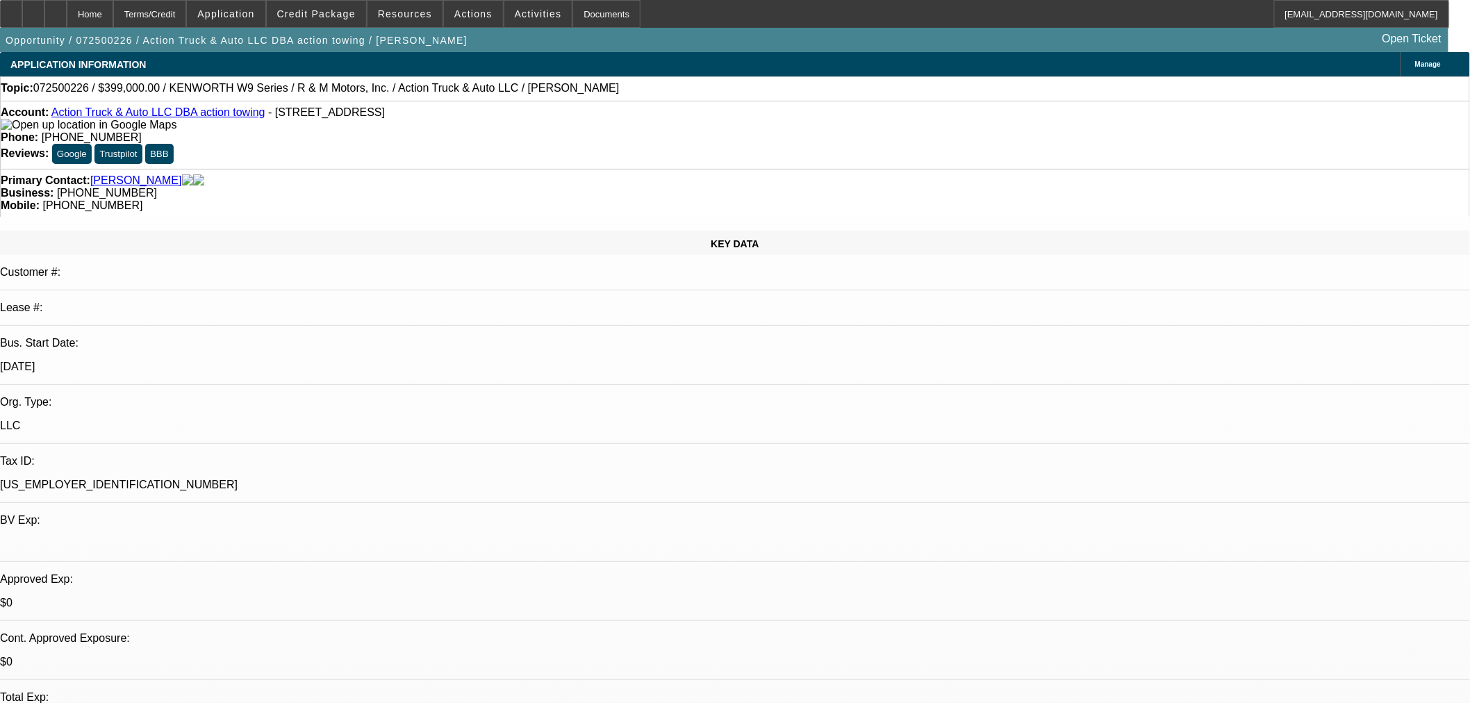
select select "0"
select select "1"
select select "6"
select select "1"
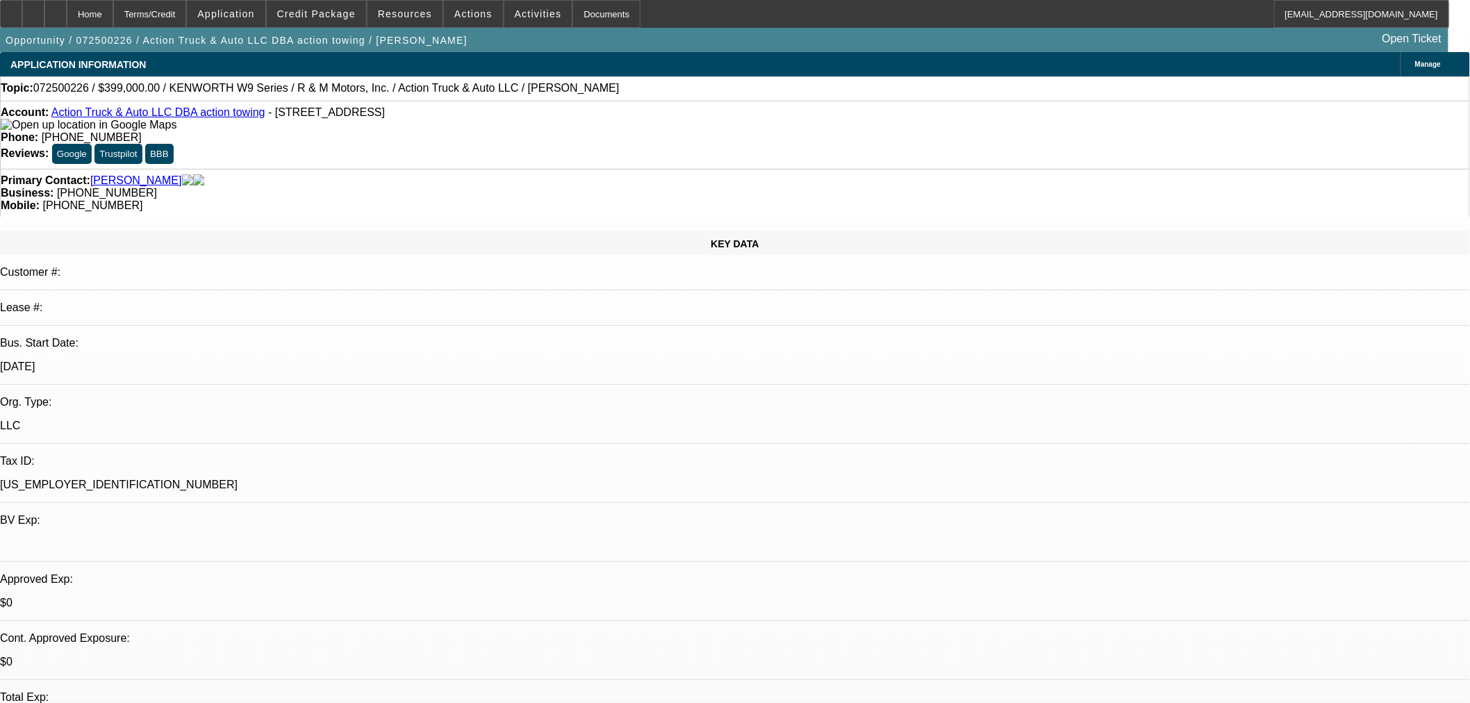
select select "6"
select select "1"
select select "6"
select select "1"
select select "6"
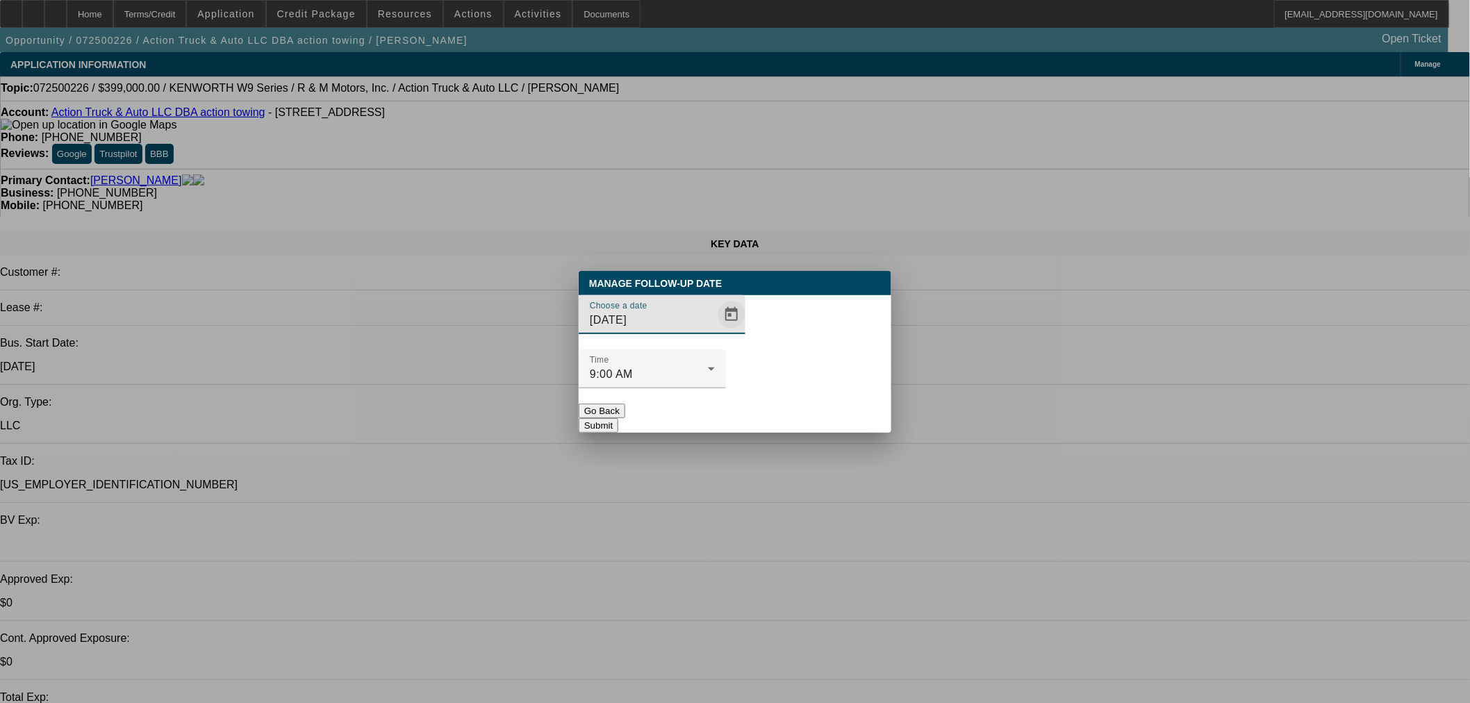
click at [715, 331] on span "Open calendar" at bounding box center [731, 314] width 33 height 33
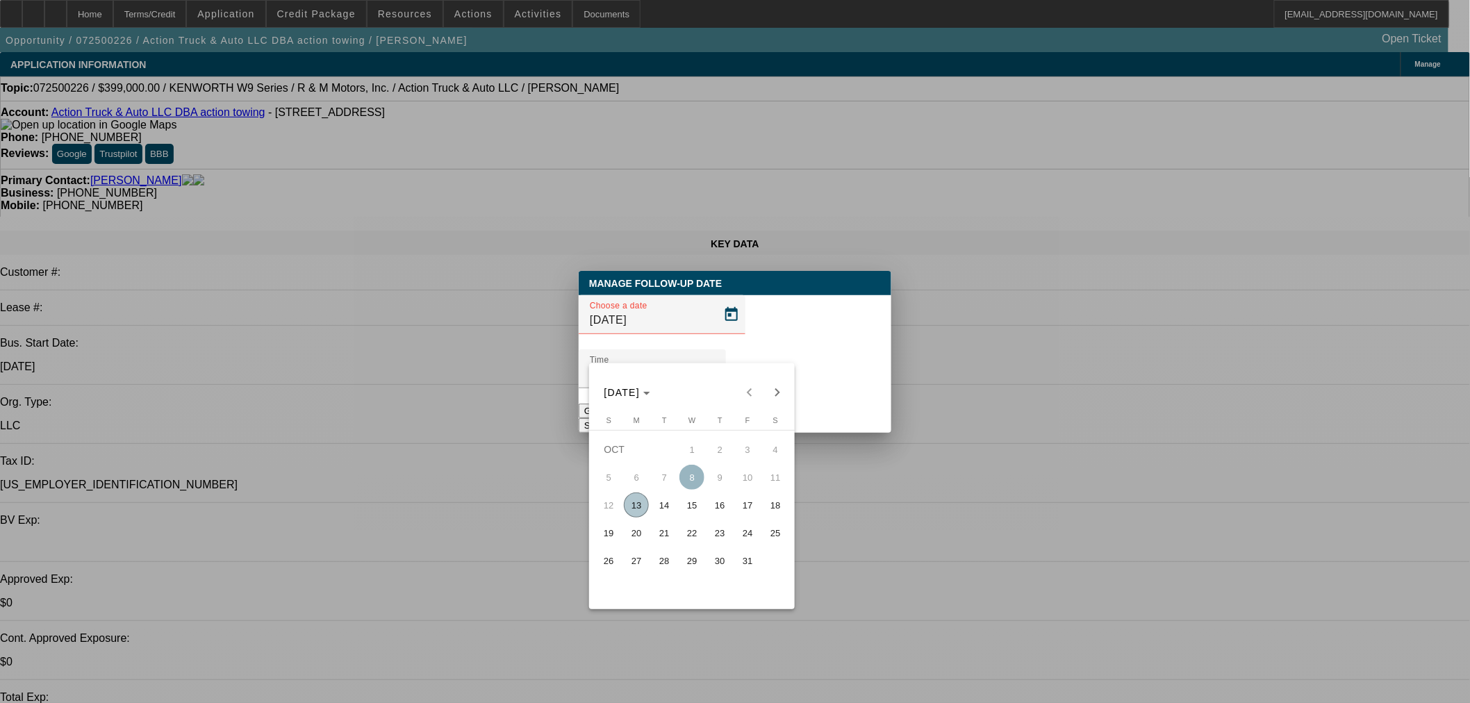
drag, startPoint x: 664, startPoint y: 511, endPoint x: 806, endPoint y: 404, distance: 177.9
click at [665, 511] on span "14" at bounding box center [663, 504] width 25 height 25
type input "[DATE]"
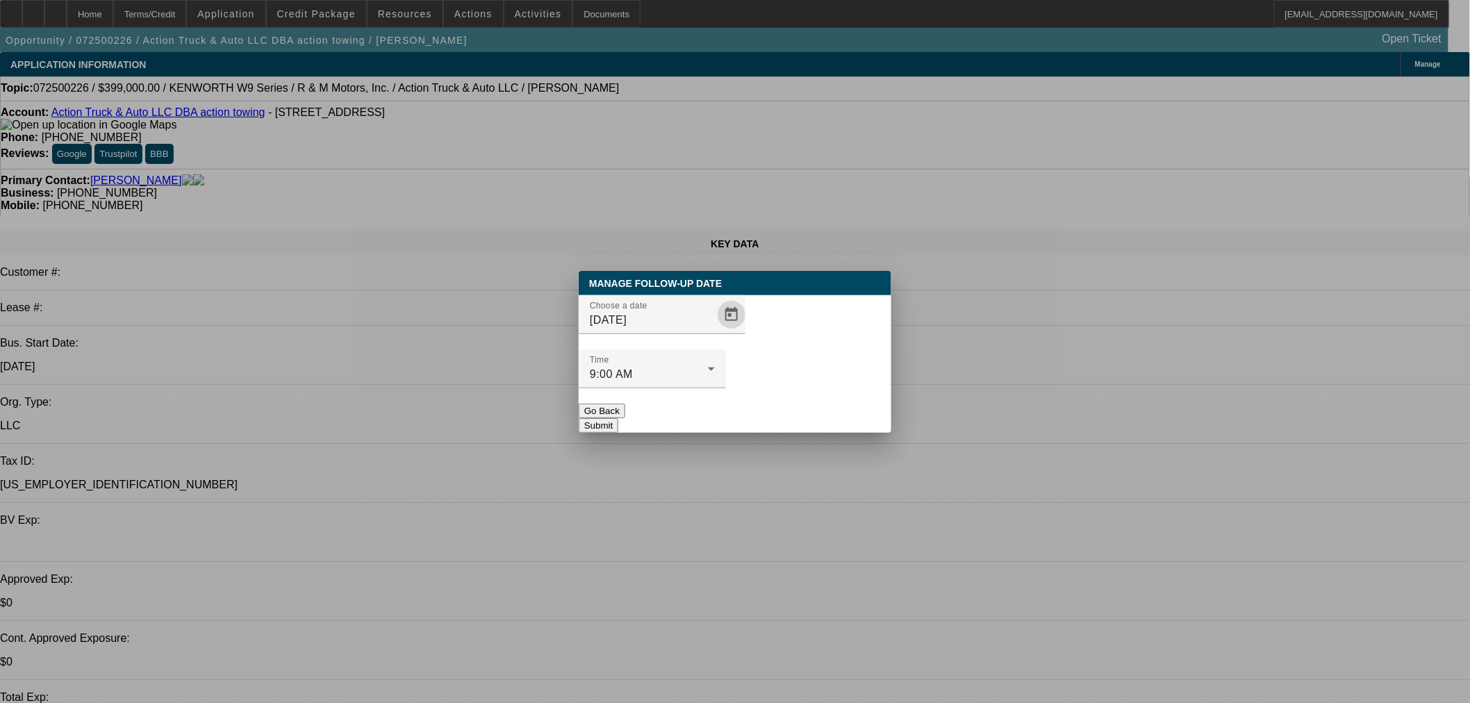
click at [618, 418] on button "Submit" at bounding box center [599, 425] width 40 height 15
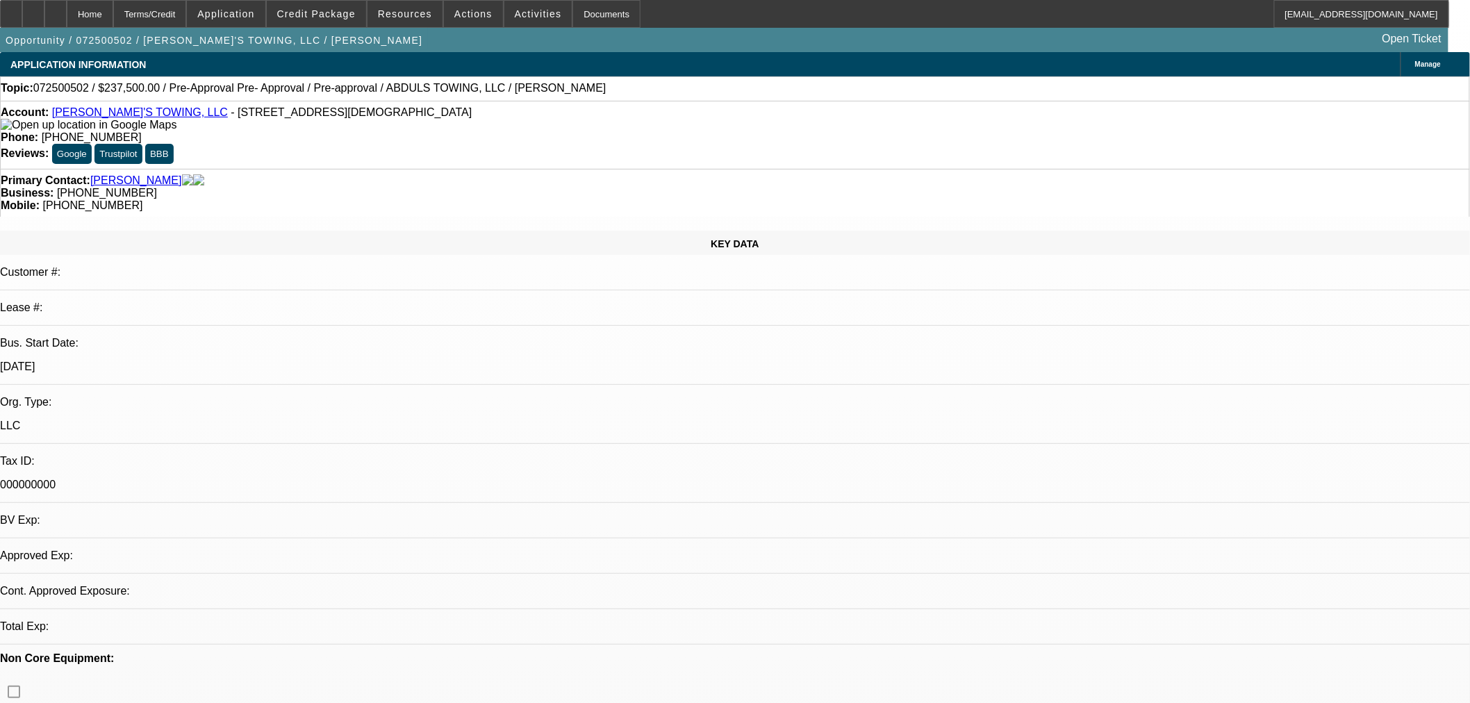
select select "2"
select select "0"
select select "6"
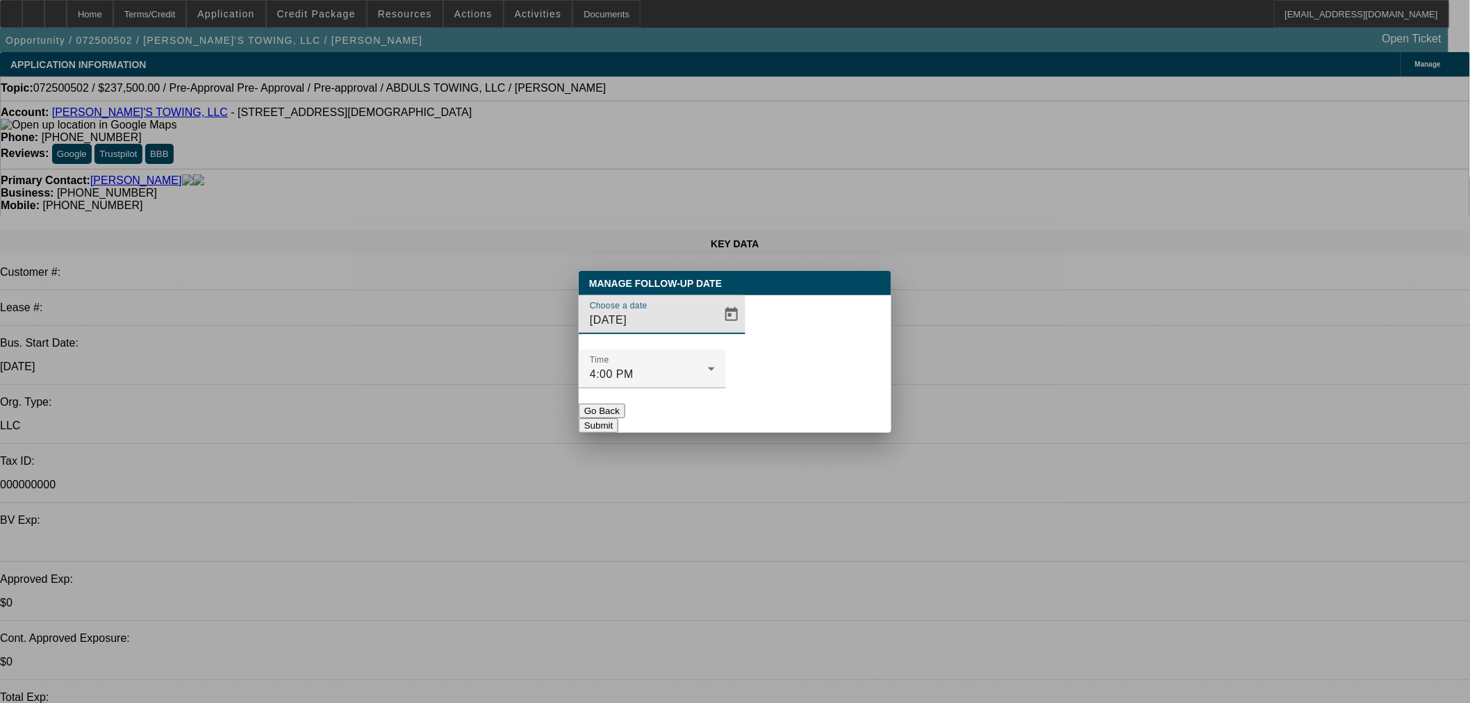
click at [686, 329] on input "[DATE]" at bounding box center [652, 320] width 125 height 17
click at [715, 331] on span "Open calendar" at bounding box center [731, 314] width 33 height 33
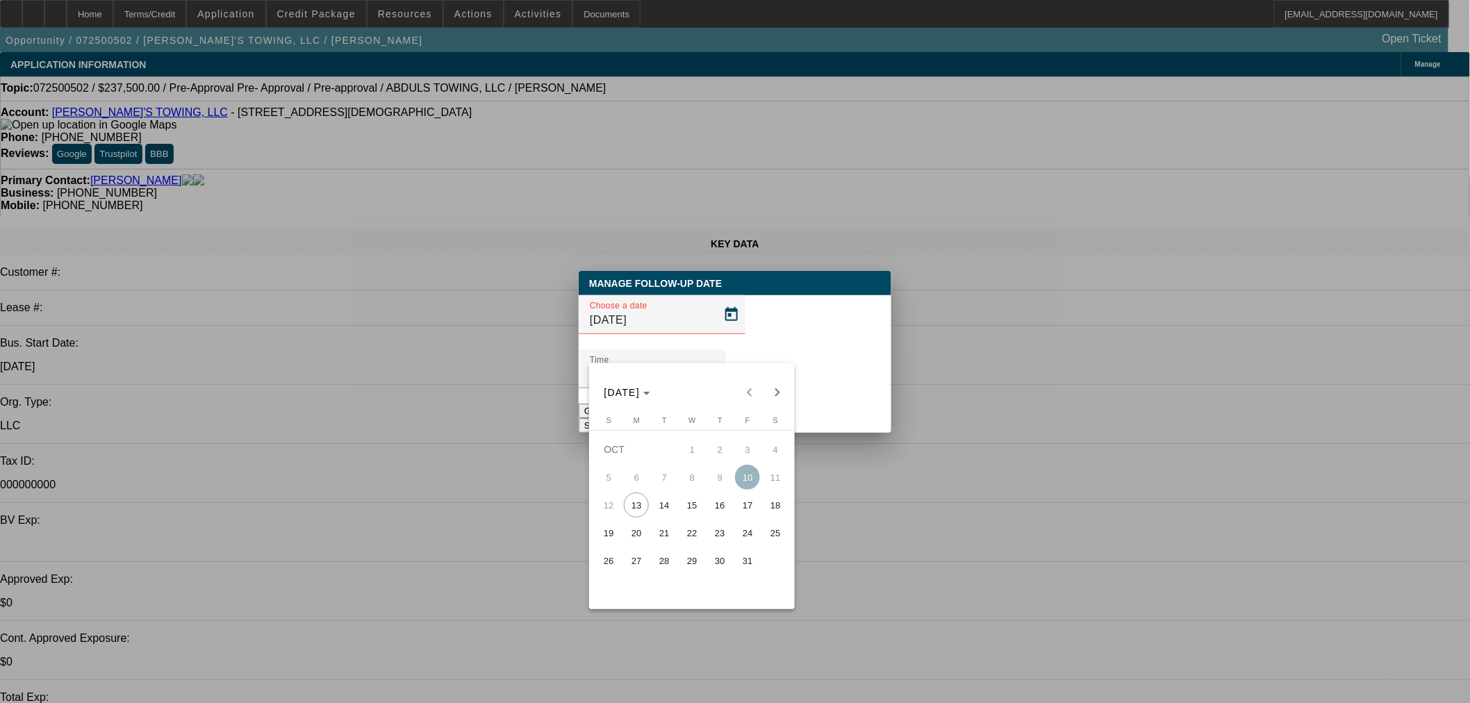
click at [665, 503] on span "14" at bounding box center [663, 504] width 25 height 25
type input "[DATE]"
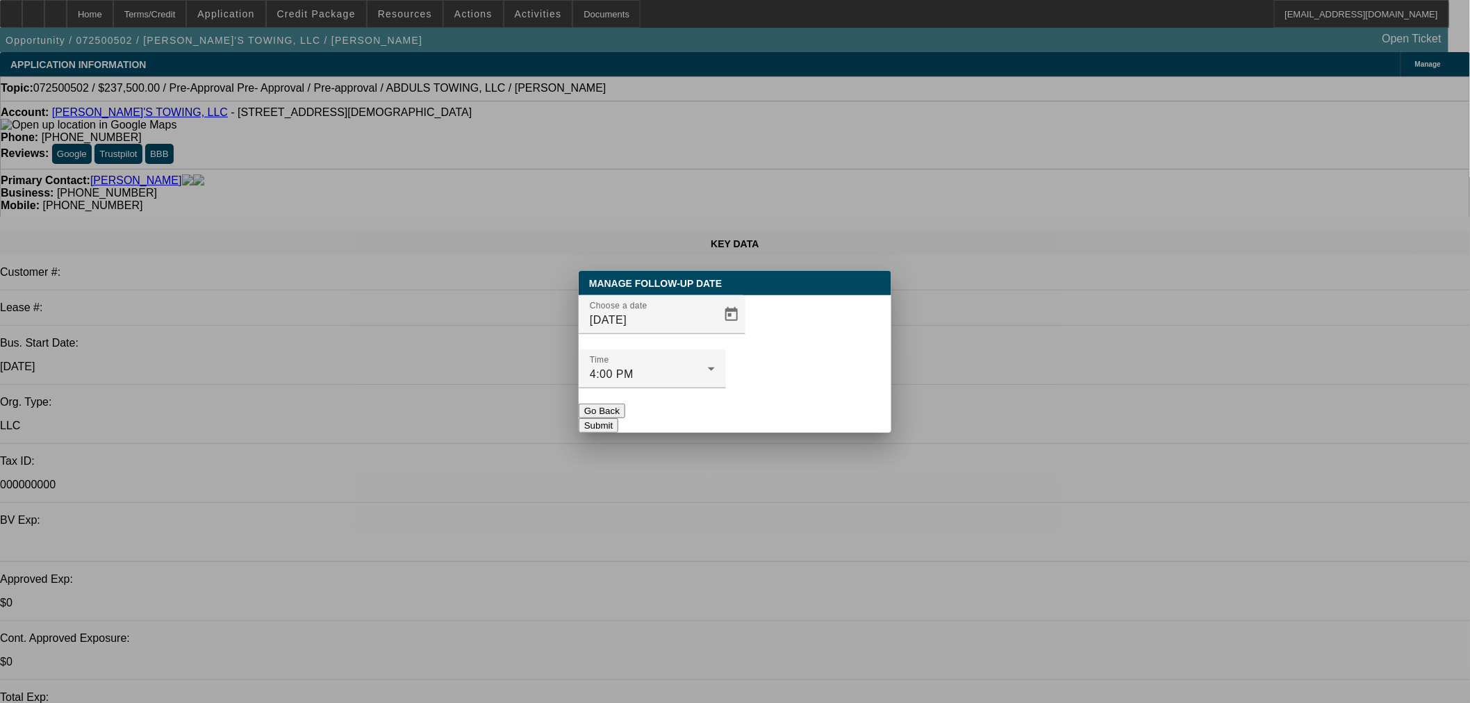
click at [618, 418] on button "Submit" at bounding box center [599, 425] width 40 height 15
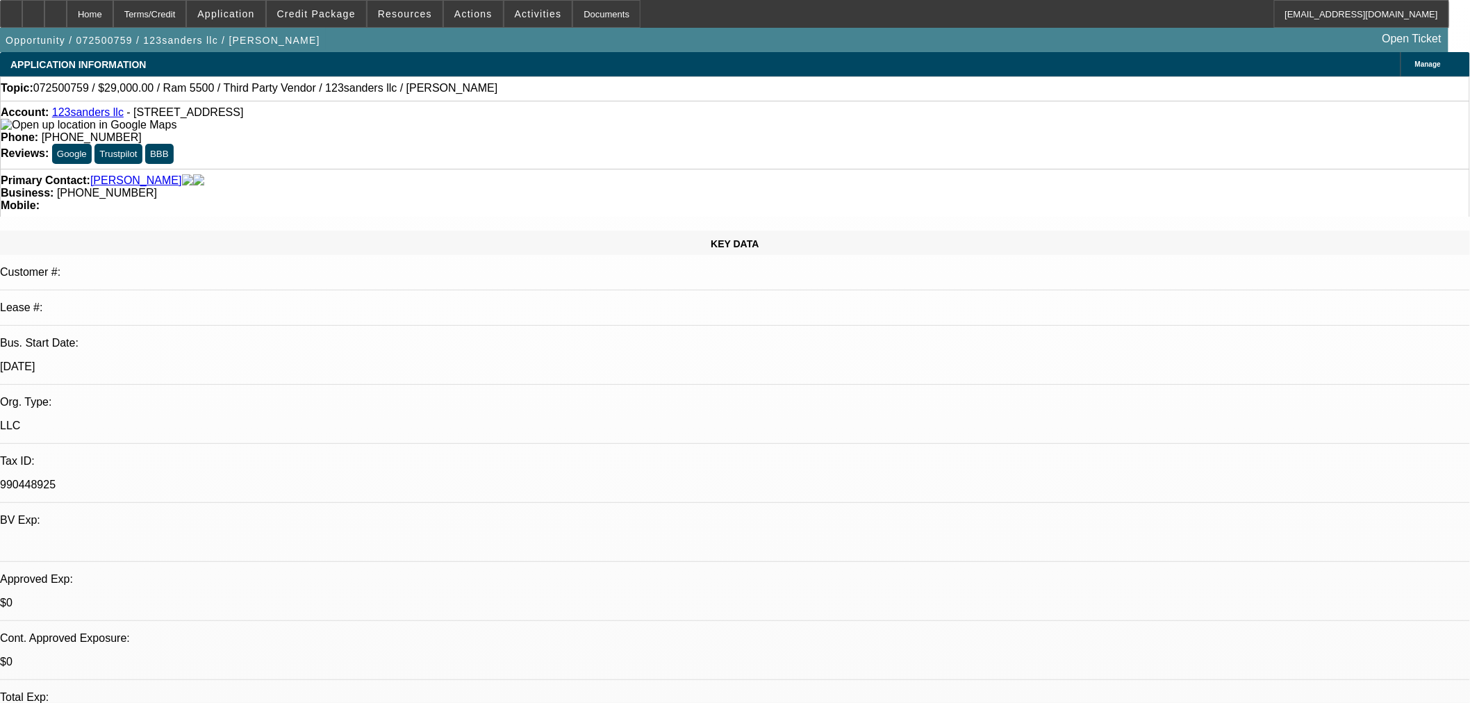
select select "0"
select select "6"
select select "0"
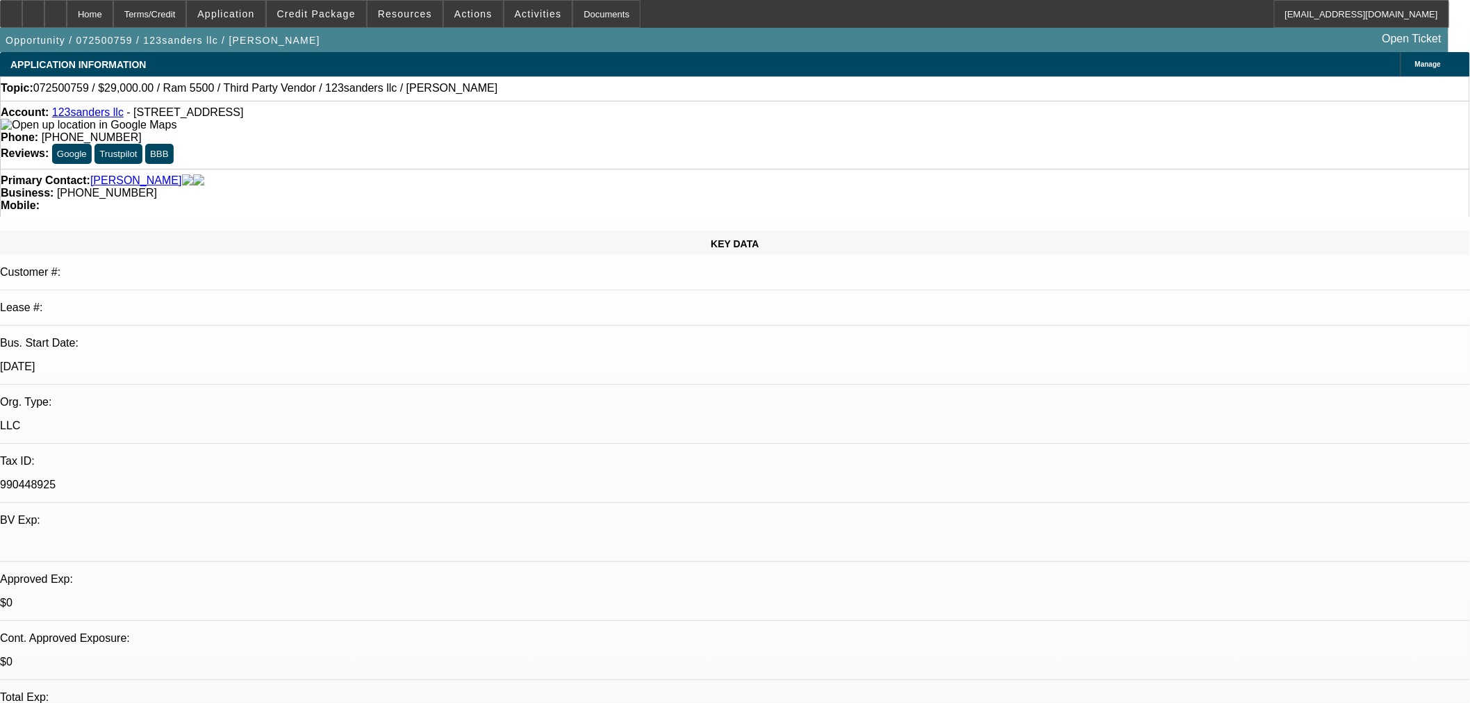
select select "0"
select select "6"
select select "0"
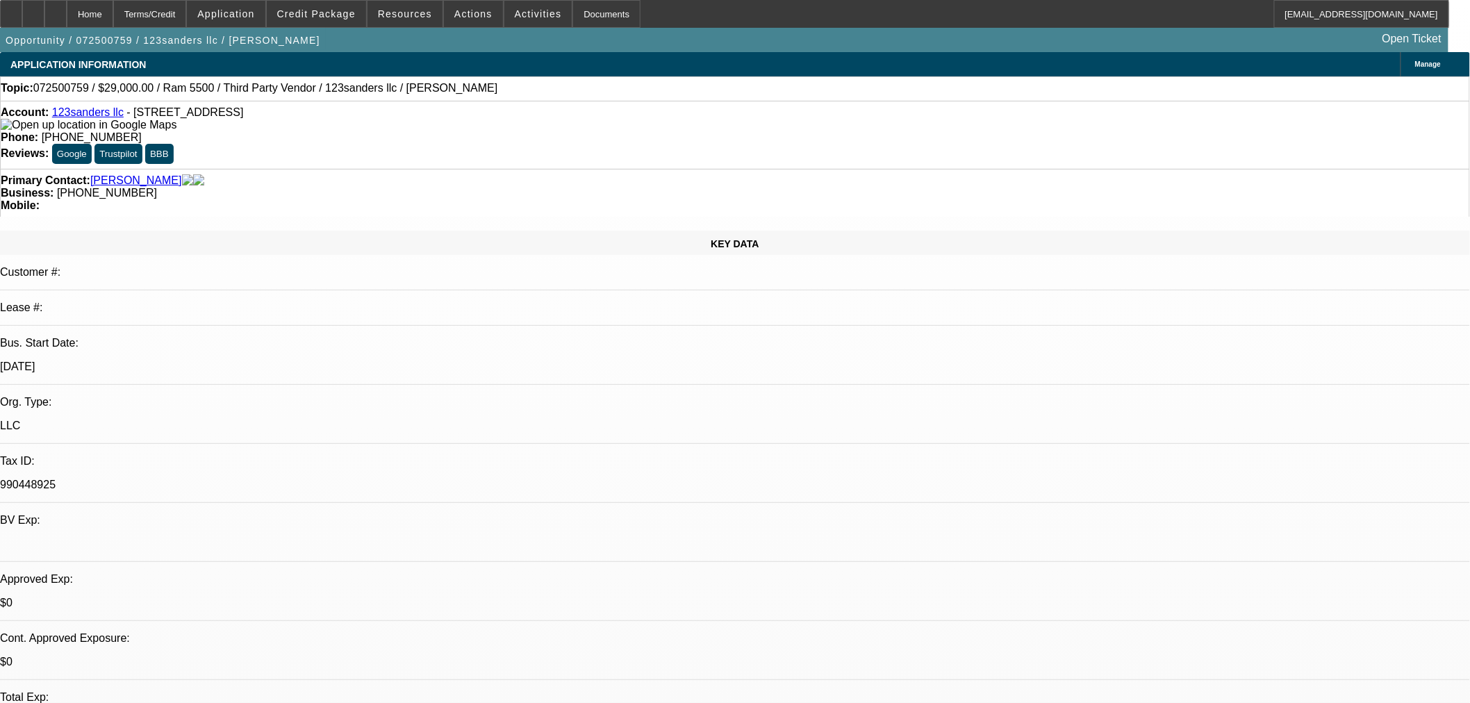
select select "2"
select select "0"
select select "6"
select select "0"
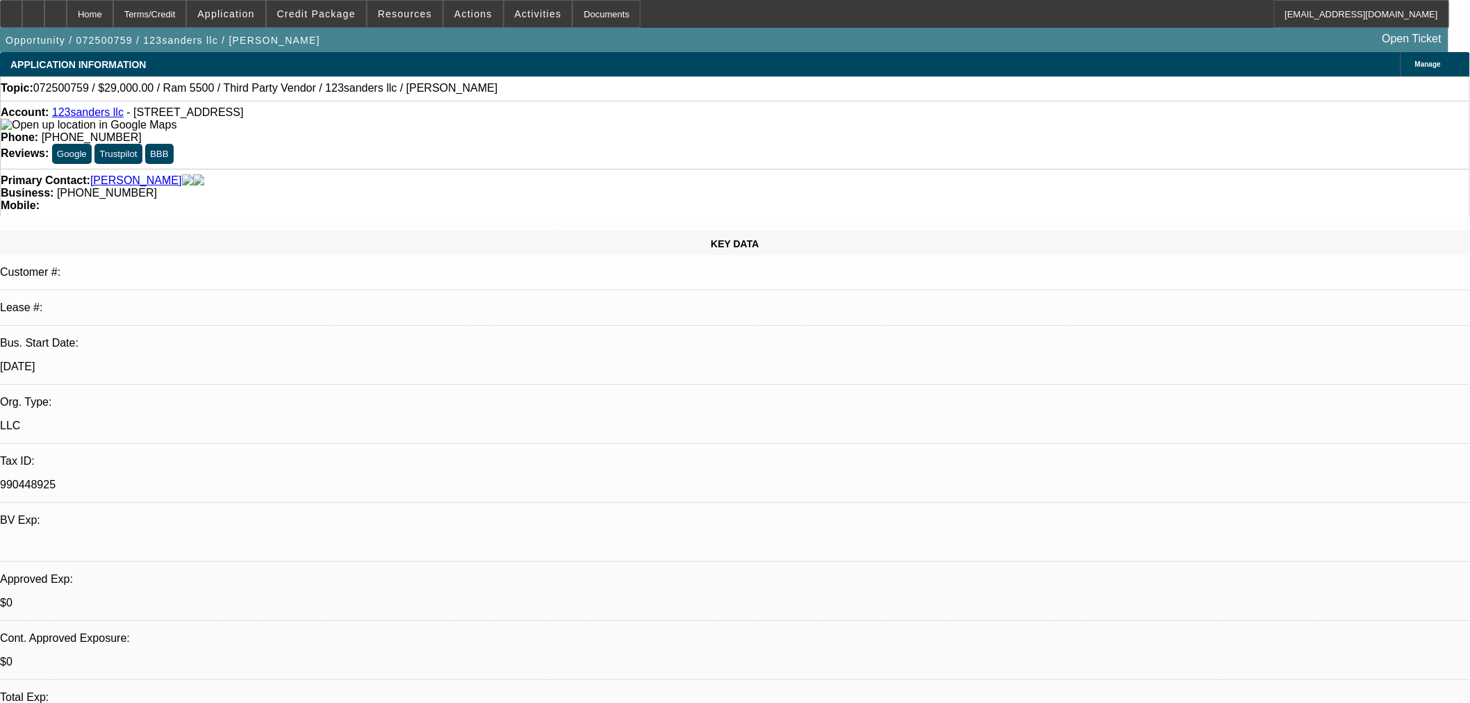
select select "0"
select select "6"
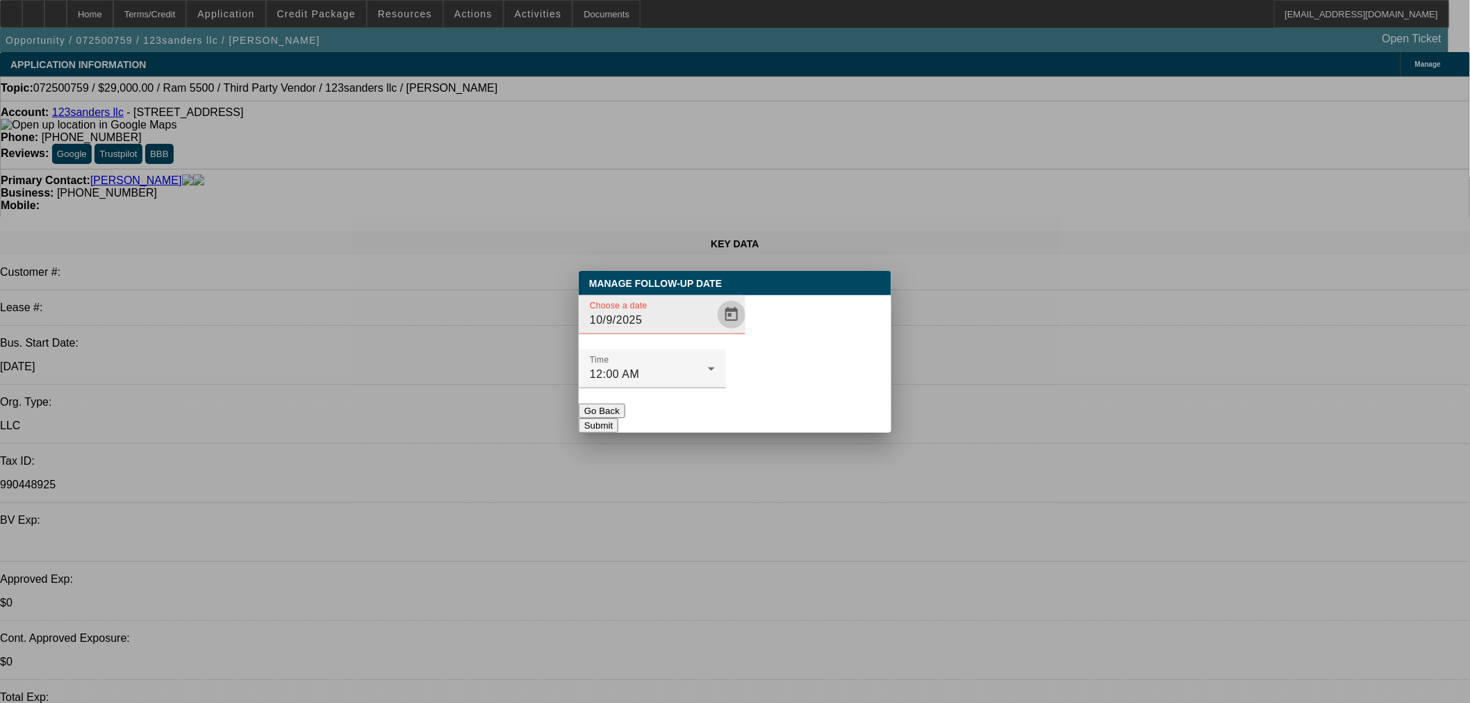
click at [715, 331] on span "Open calendar" at bounding box center [731, 314] width 33 height 33
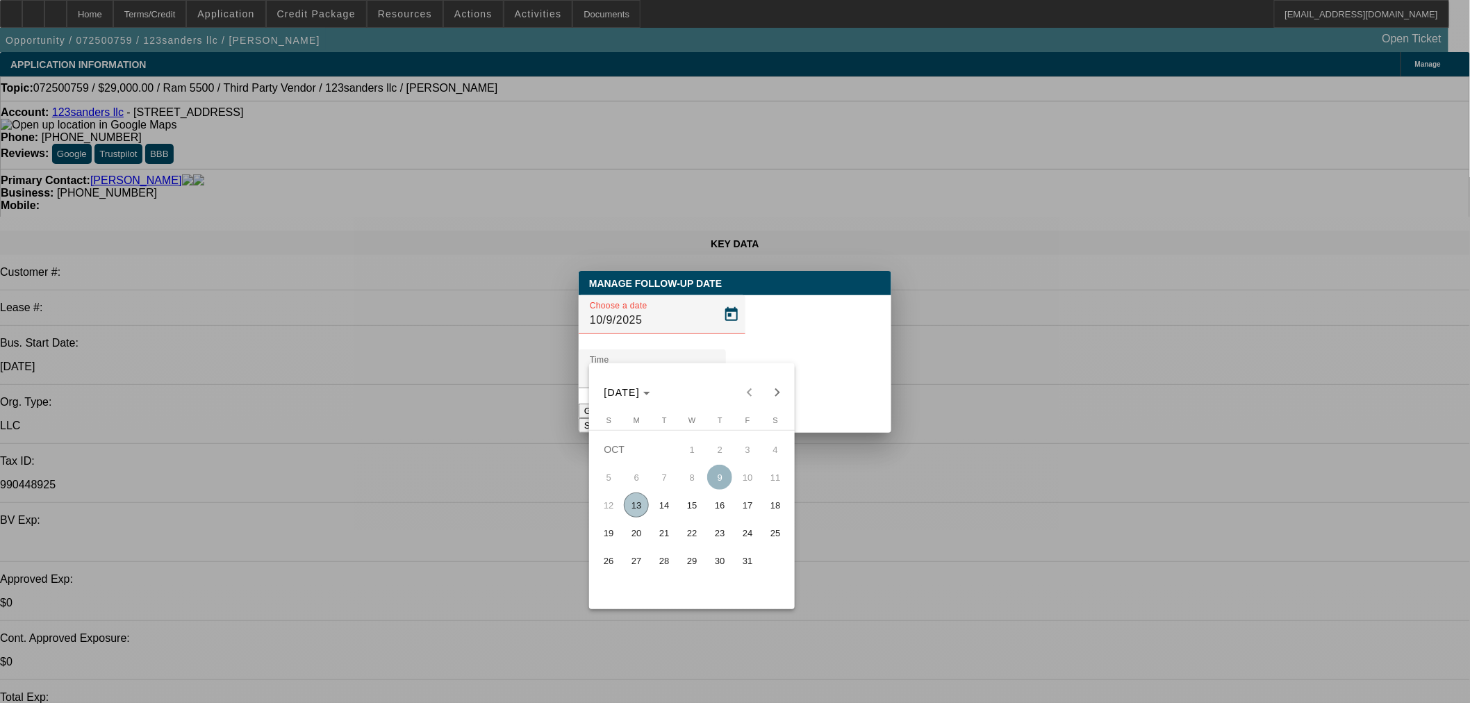
click at [661, 505] on span "14" at bounding box center [663, 504] width 25 height 25
type input "[DATE]"
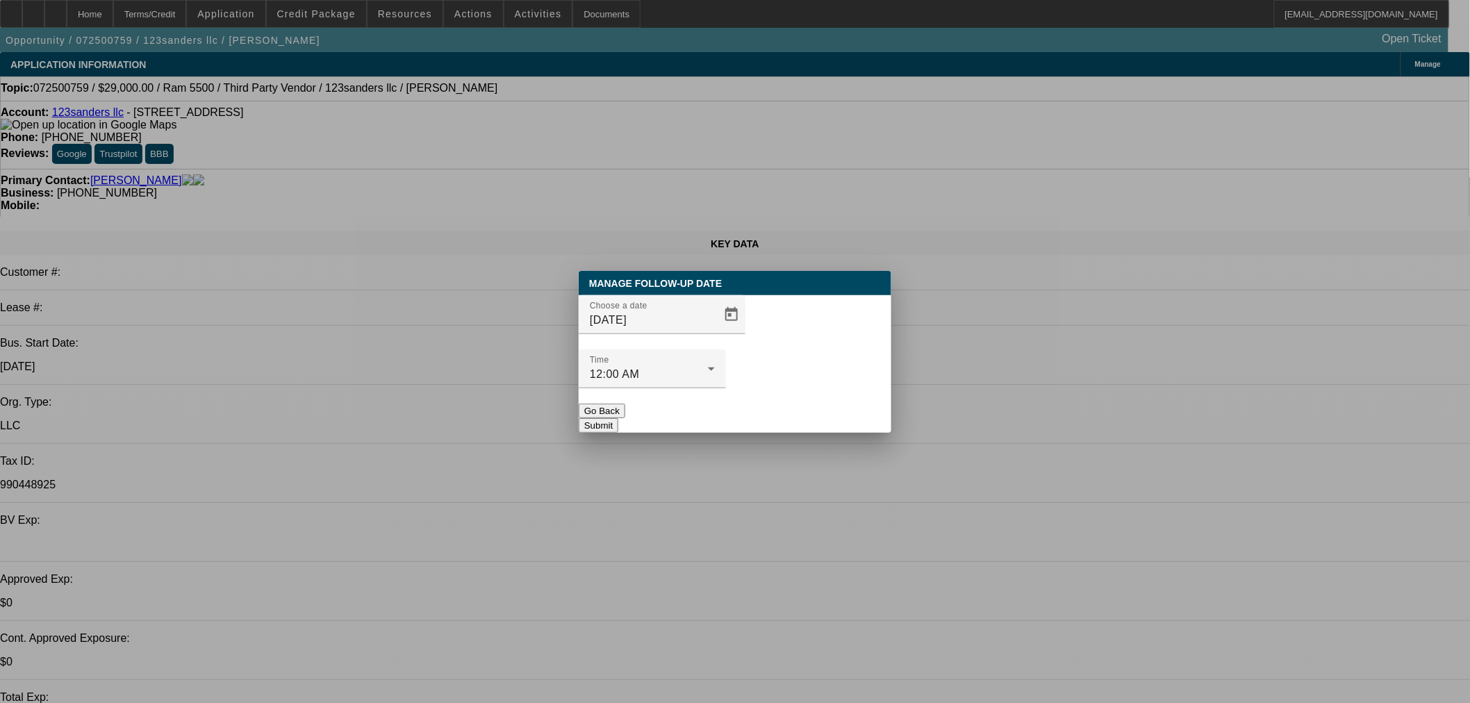
click at [618, 418] on button "Submit" at bounding box center [599, 425] width 40 height 15
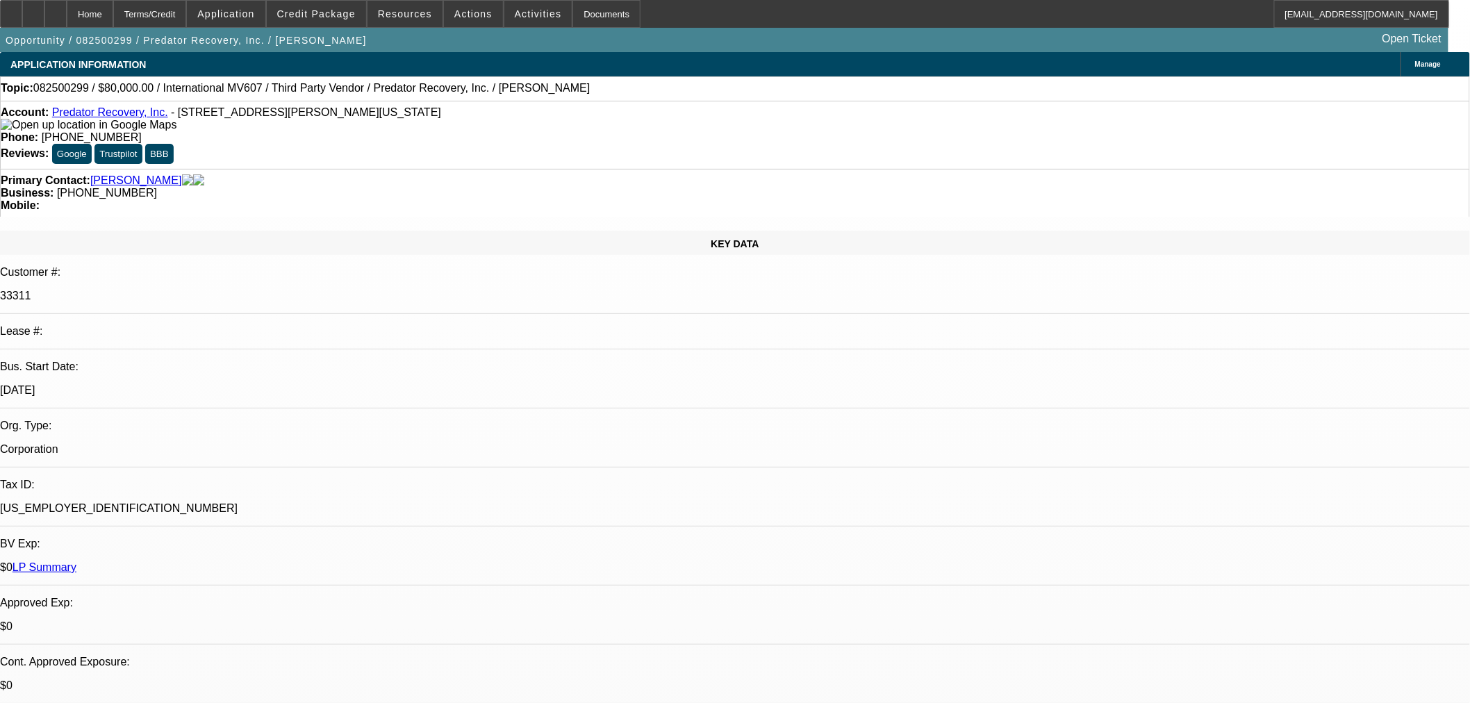
select select "0"
select select "6"
select select "0"
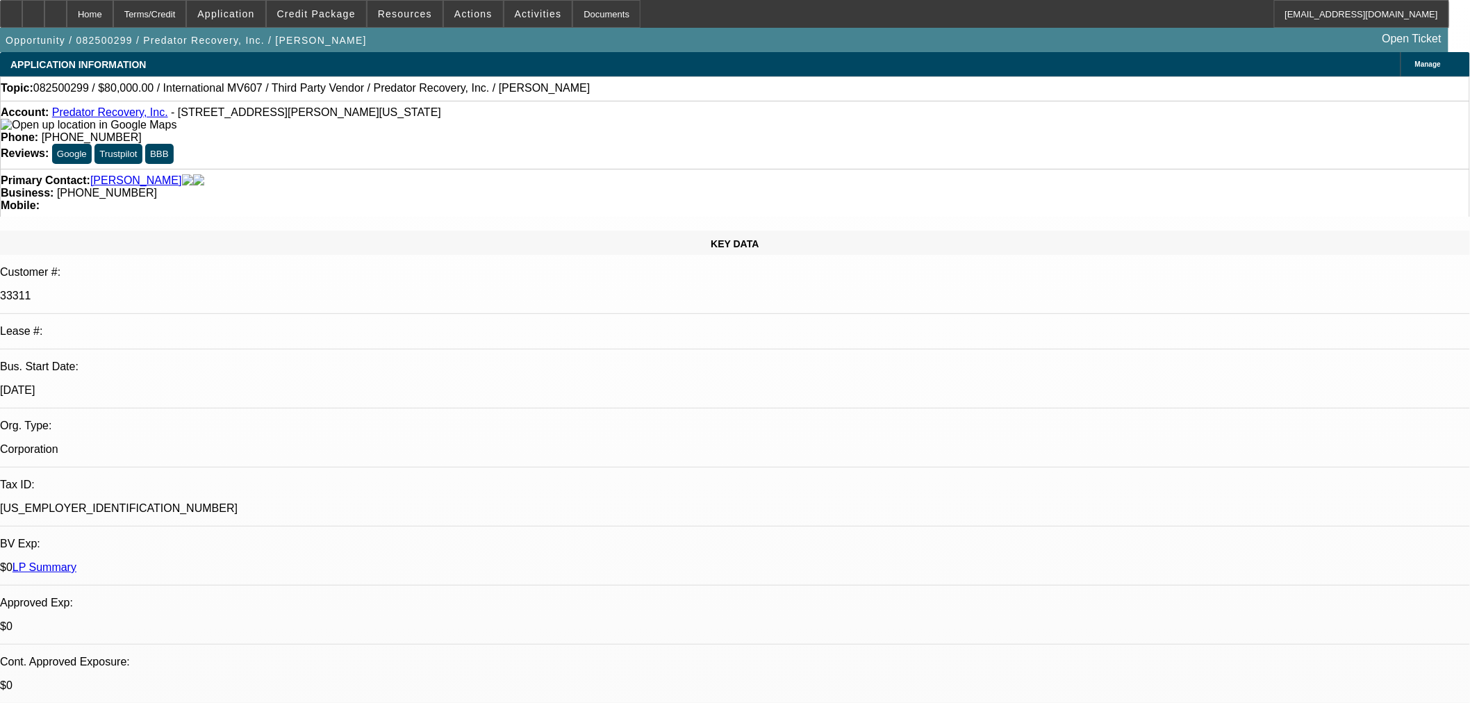
select select "0"
select select "6"
select select "0"
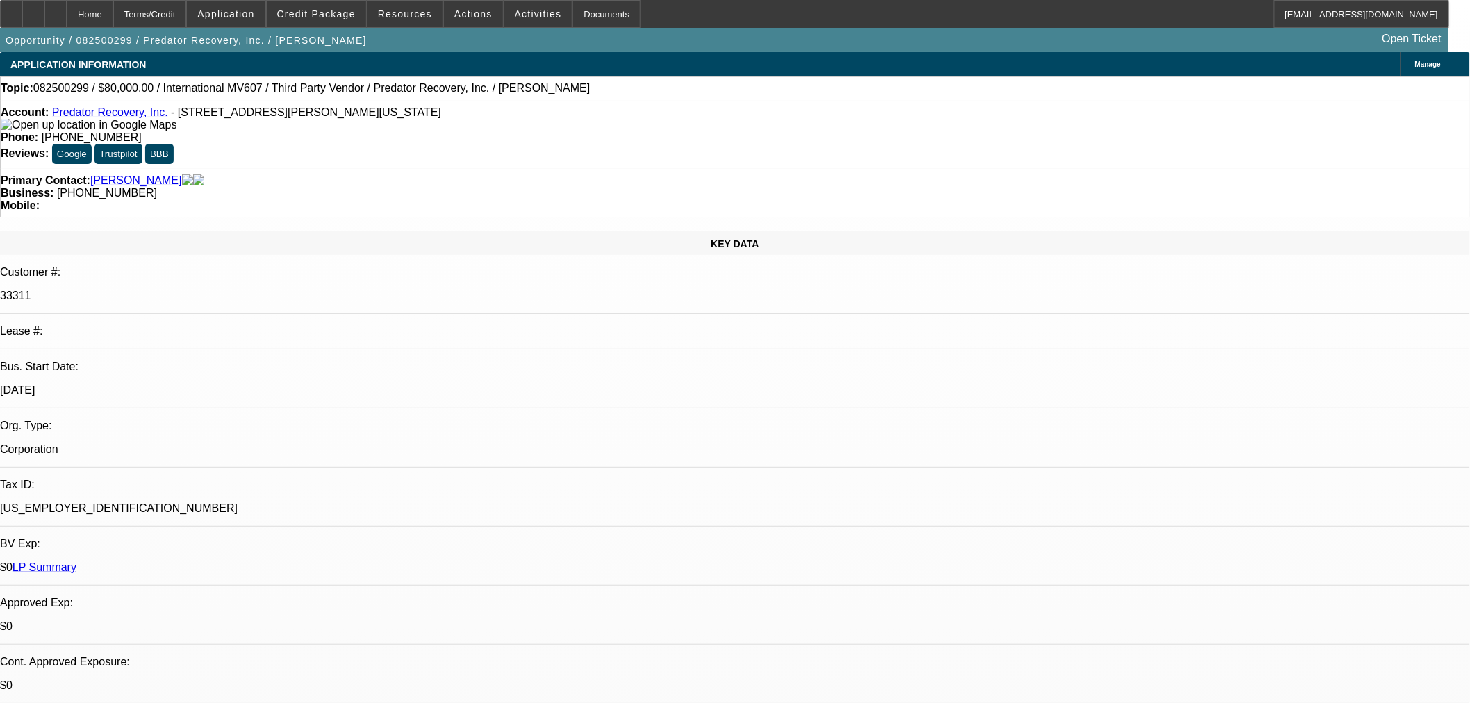
select select "0"
select select "6"
select select "0"
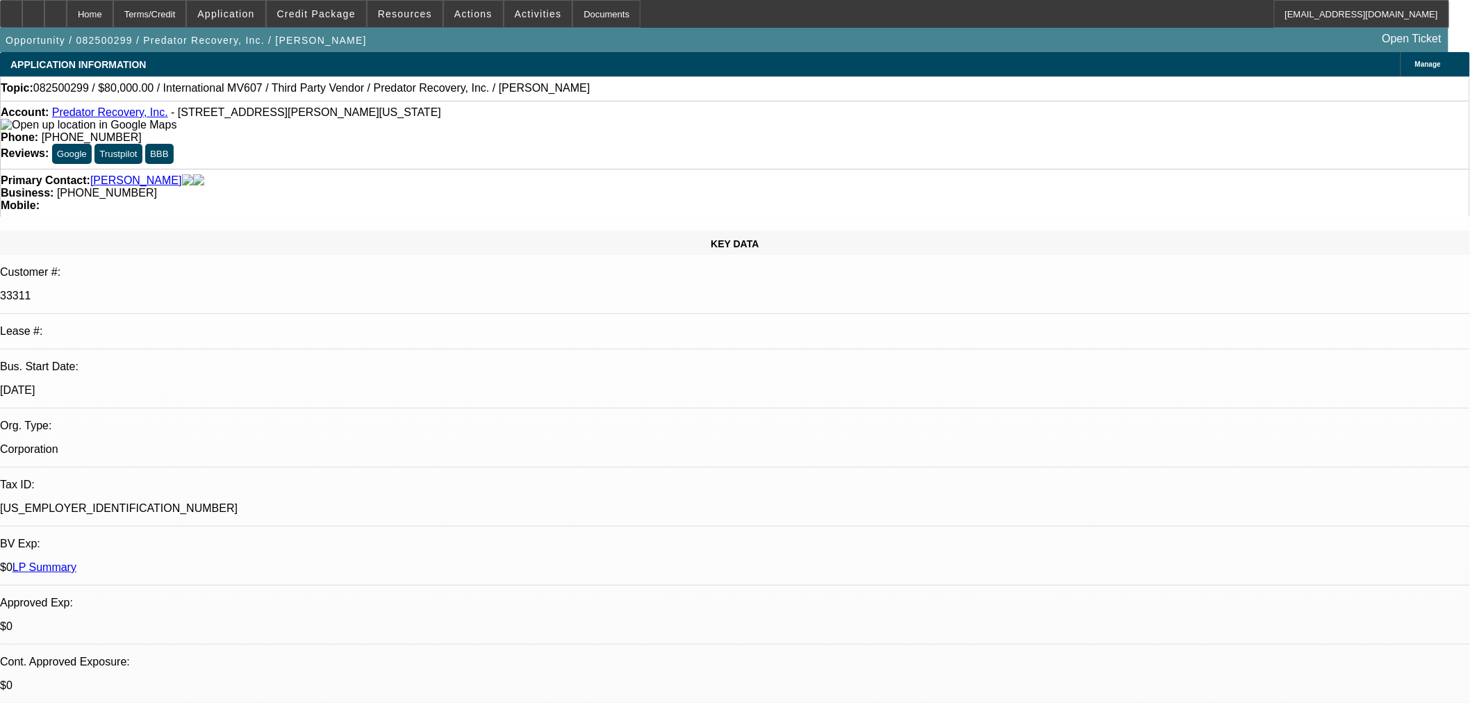
select select "6"
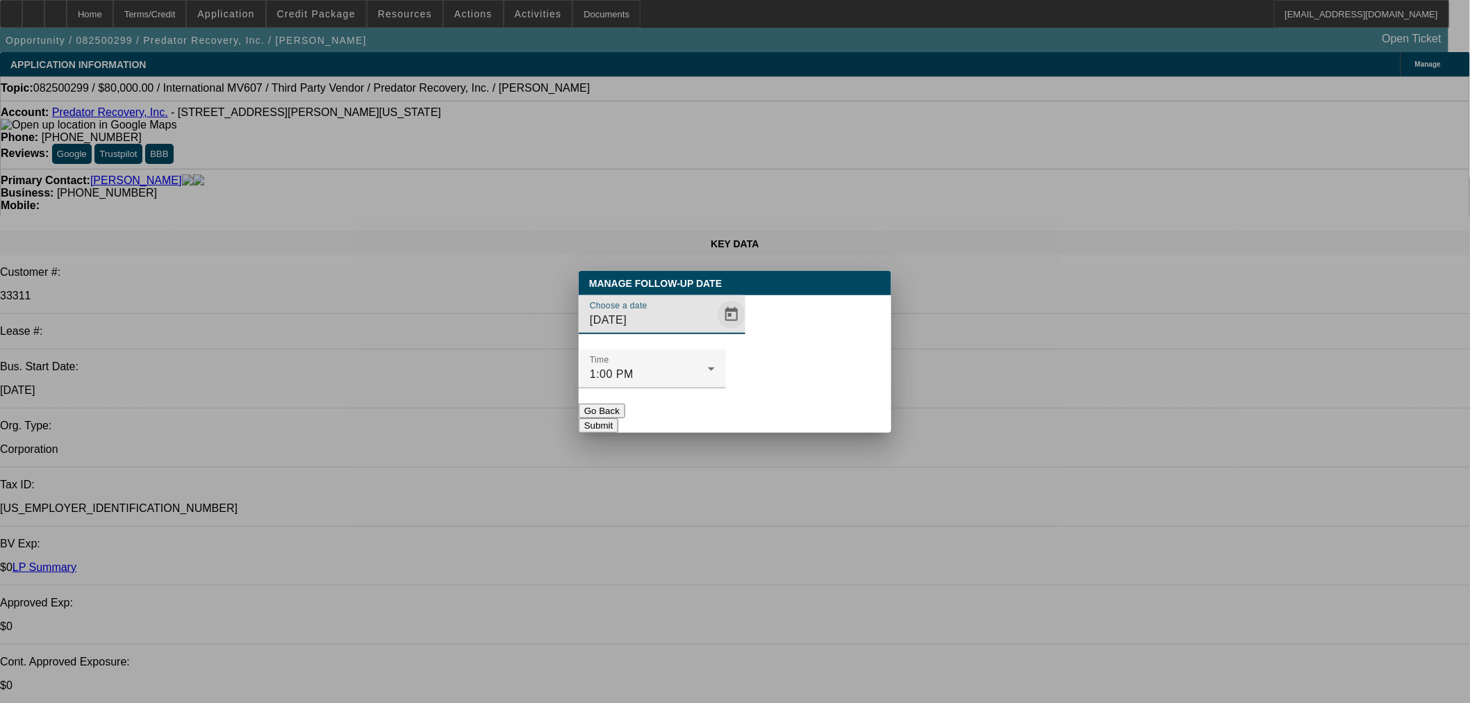
click at [720, 331] on span "Open calendar" at bounding box center [731, 314] width 33 height 33
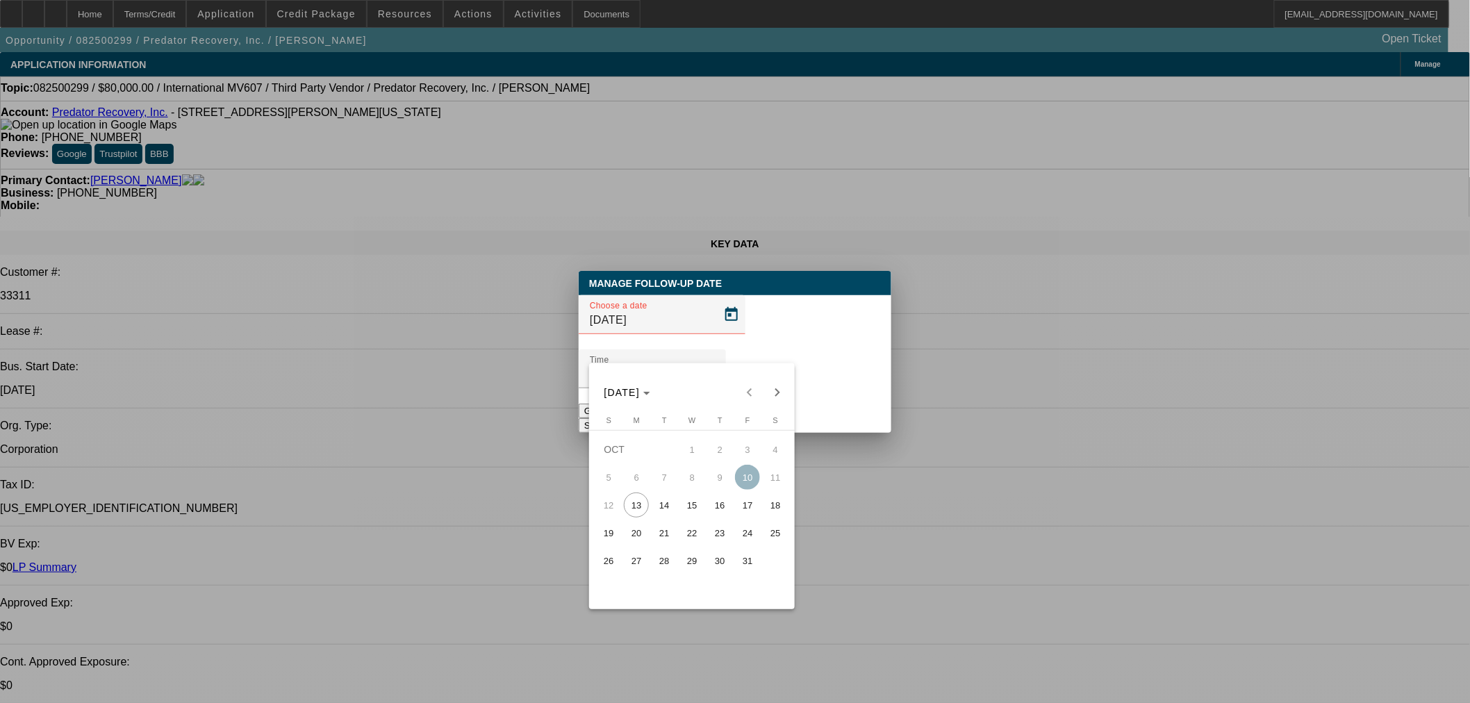
drag, startPoint x: 658, startPoint y: 510, endPoint x: 658, endPoint y: 491, distance: 18.8
click at [658, 502] on span "14" at bounding box center [663, 504] width 25 height 25
type input "[DATE]"
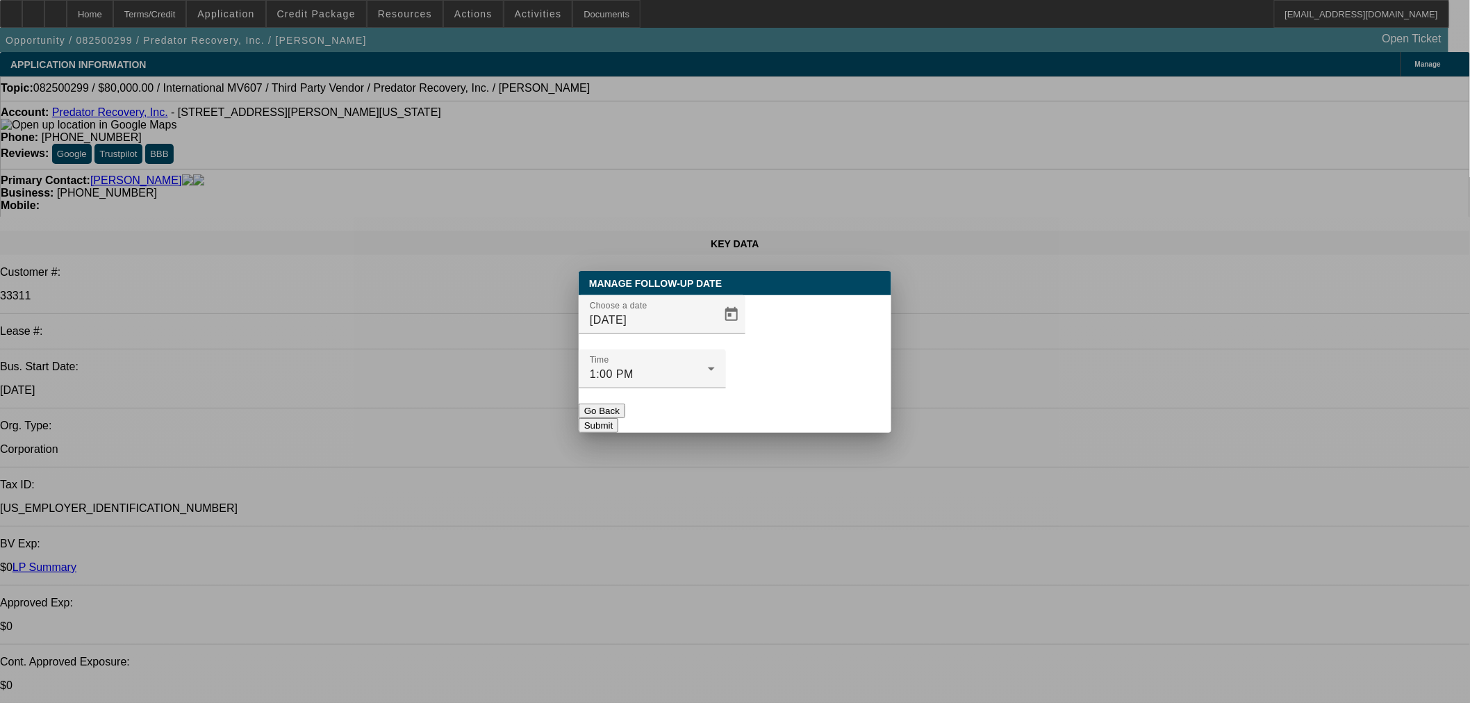
click at [618, 418] on button "Submit" at bounding box center [599, 425] width 40 height 15
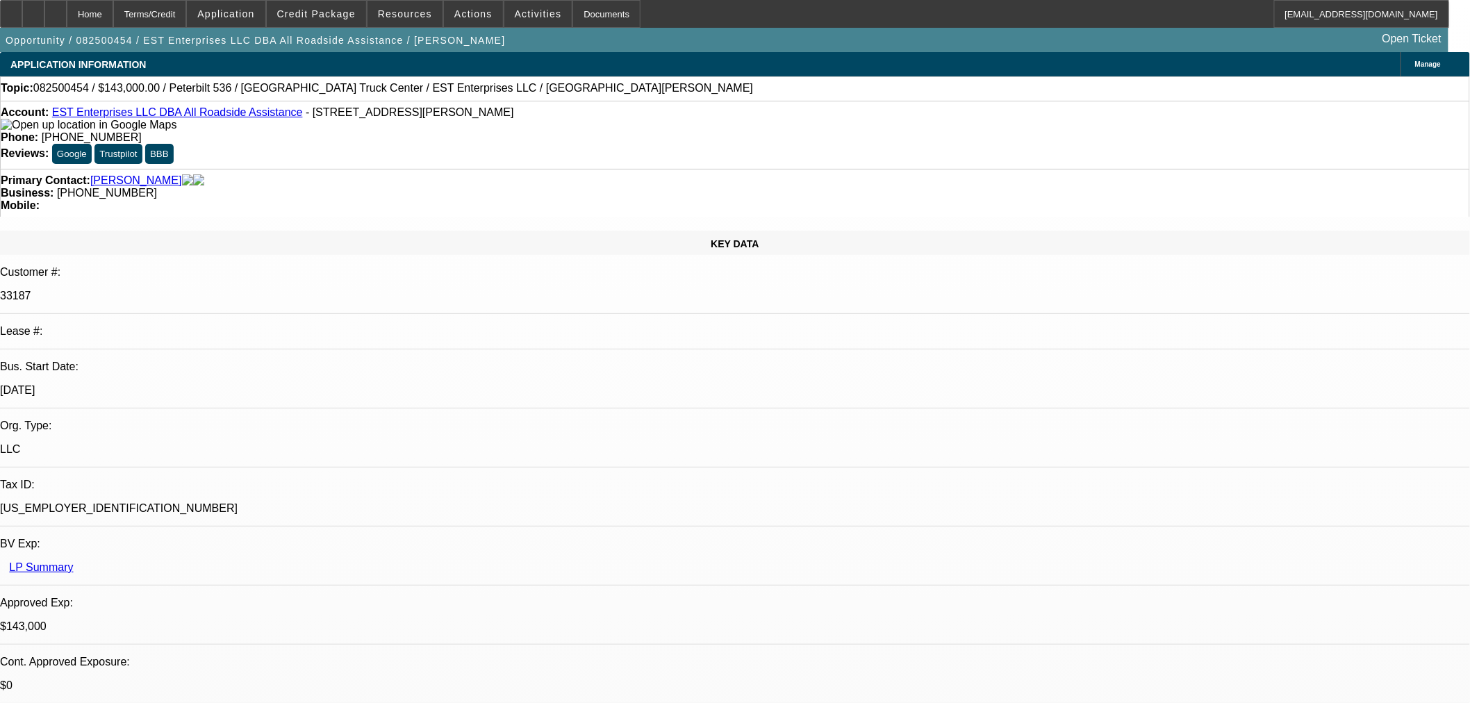
select select "0"
select select "2"
select select "0"
select select "6"
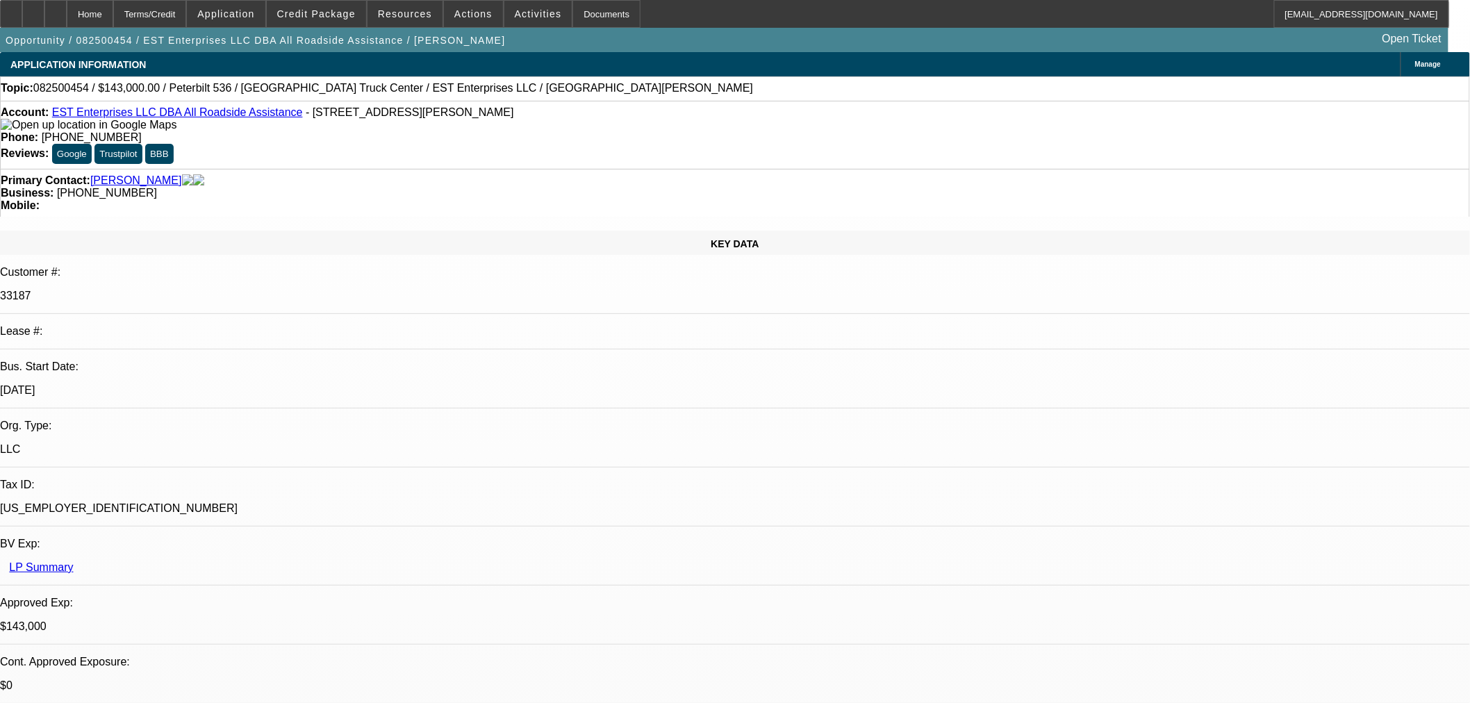
select select "0"
select select "2"
select select "0"
select select "6"
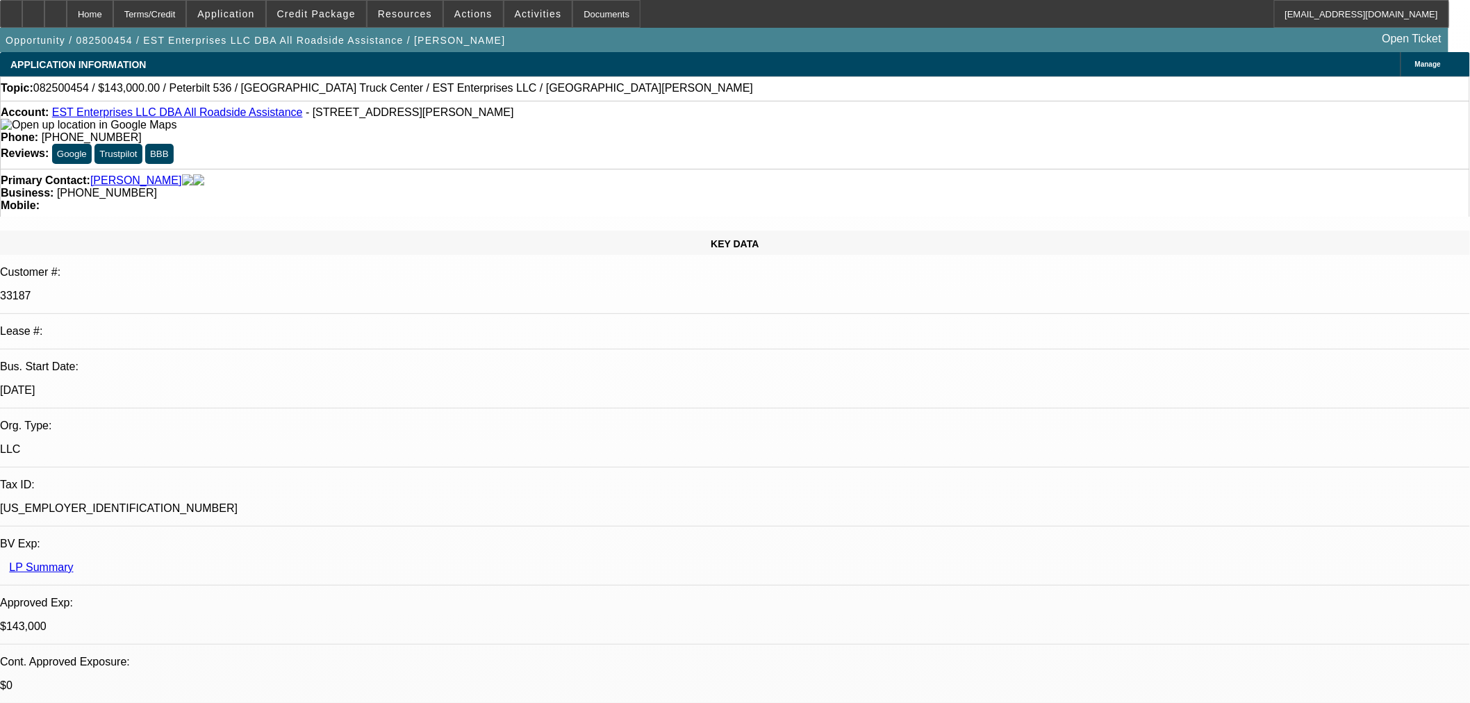
select select "0"
select select "2"
select select "0"
select select "6"
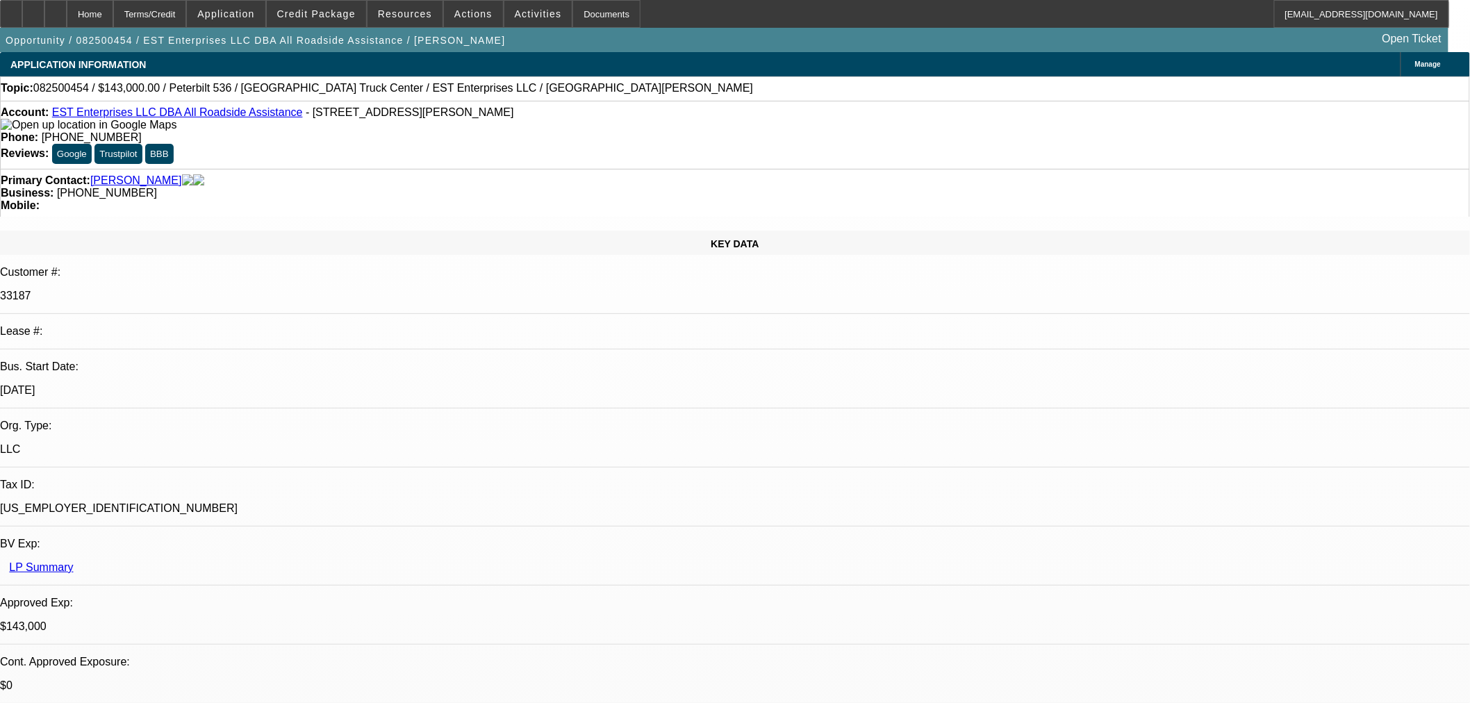
select select "0"
select select "2"
select select "0.1"
select select "4"
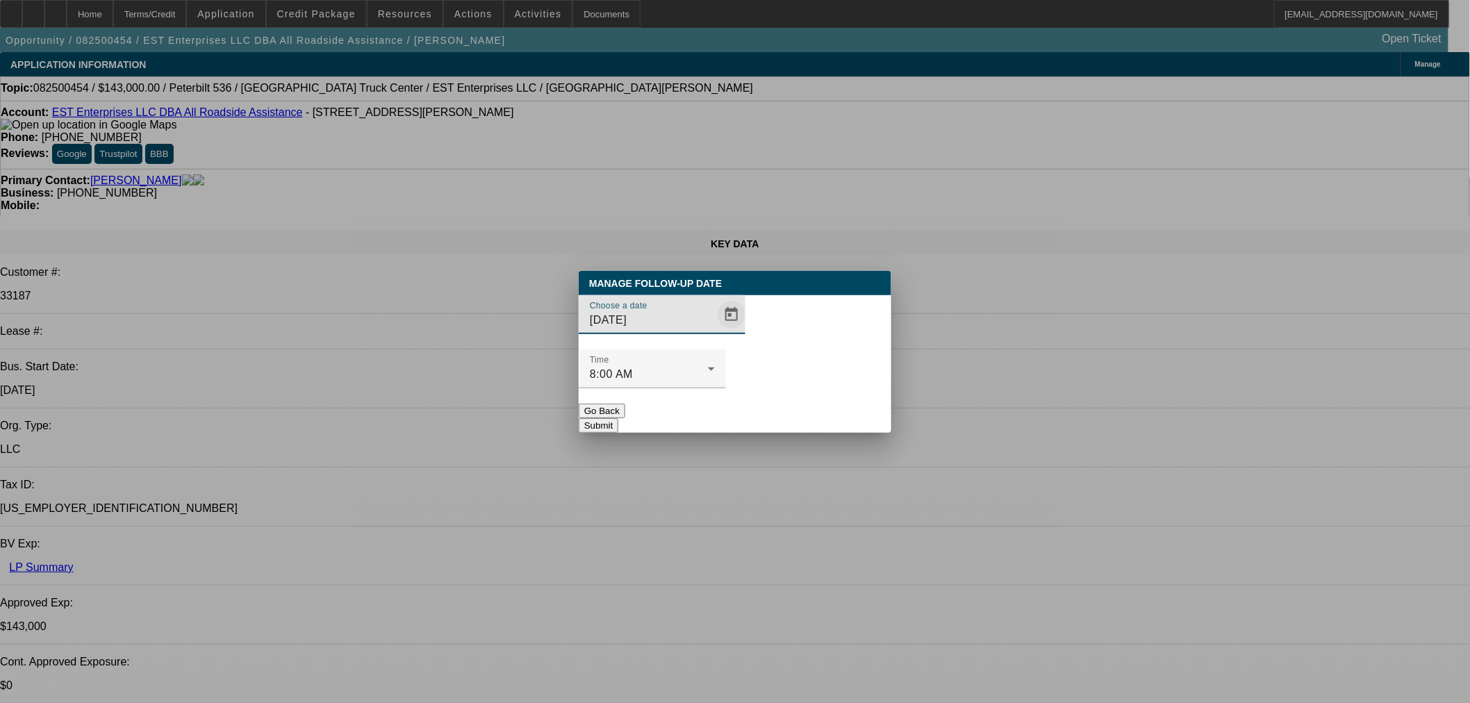
click at [715, 331] on span "Open calendar" at bounding box center [731, 314] width 33 height 33
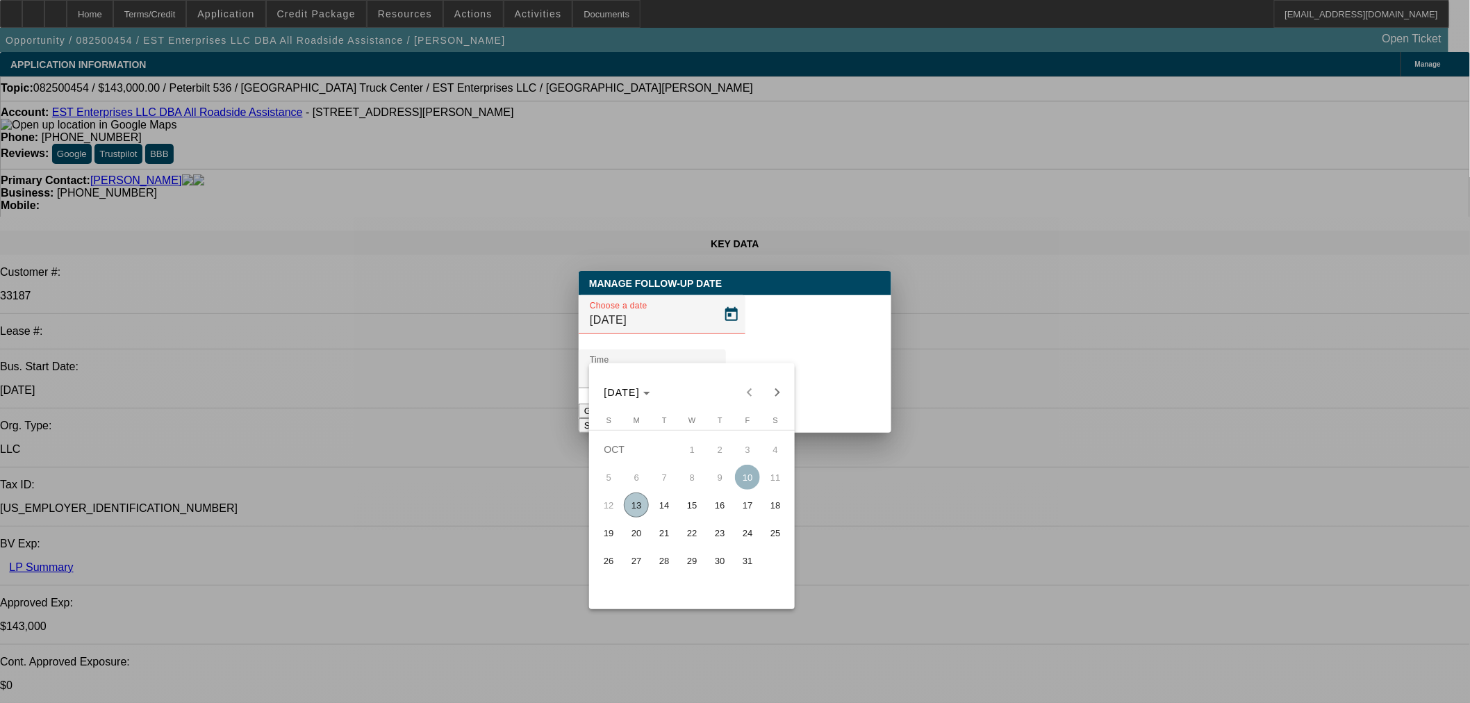
click at [663, 508] on span "14" at bounding box center [663, 504] width 25 height 25
type input "[DATE]"
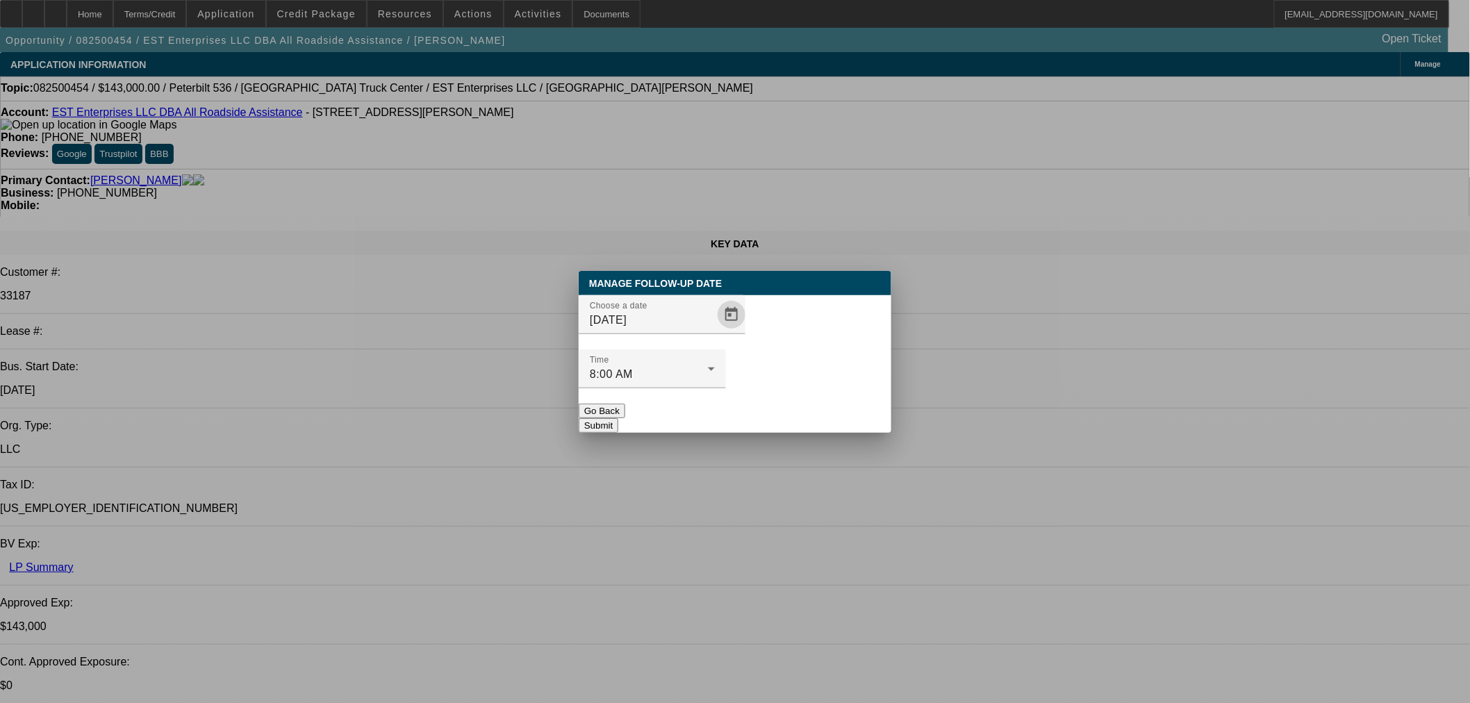
click at [618, 418] on button "Submit" at bounding box center [599, 425] width 40 height 15
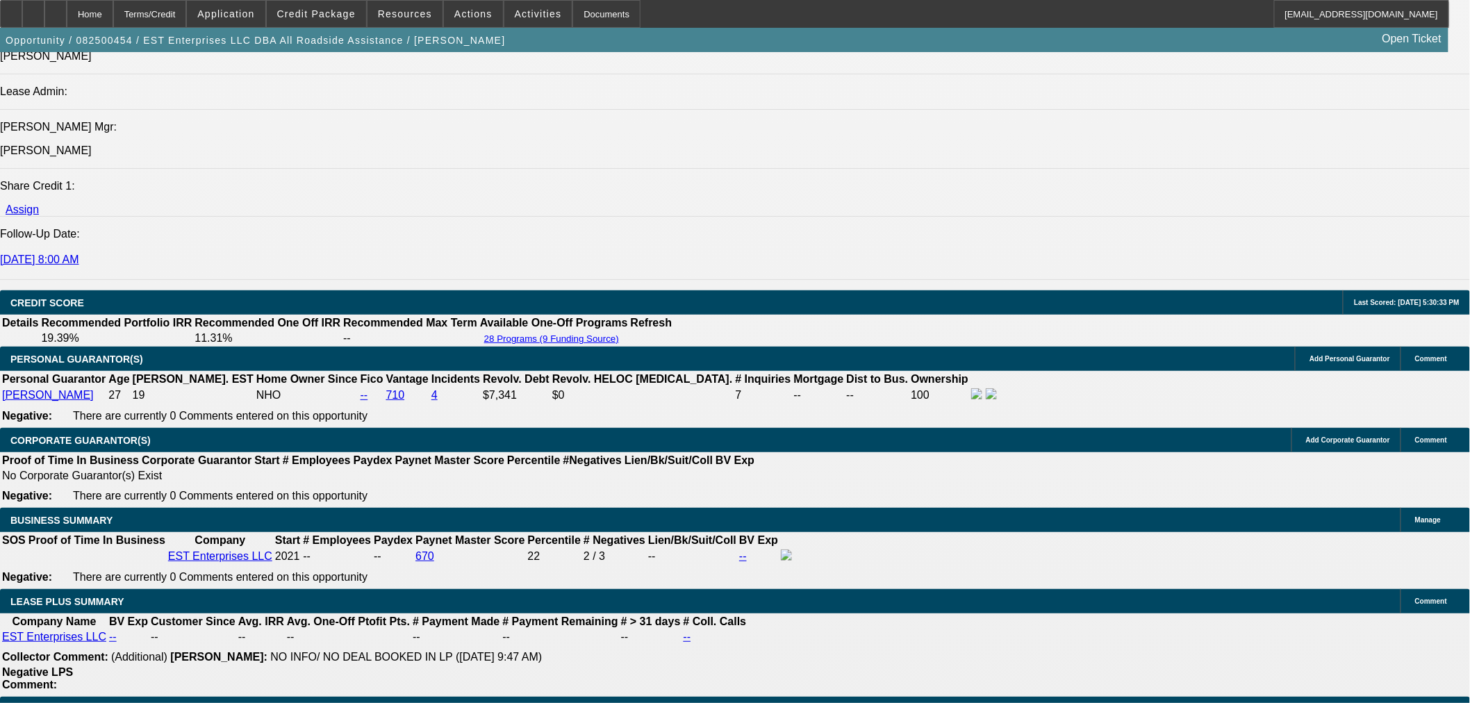
scroll to position [2161, 0]
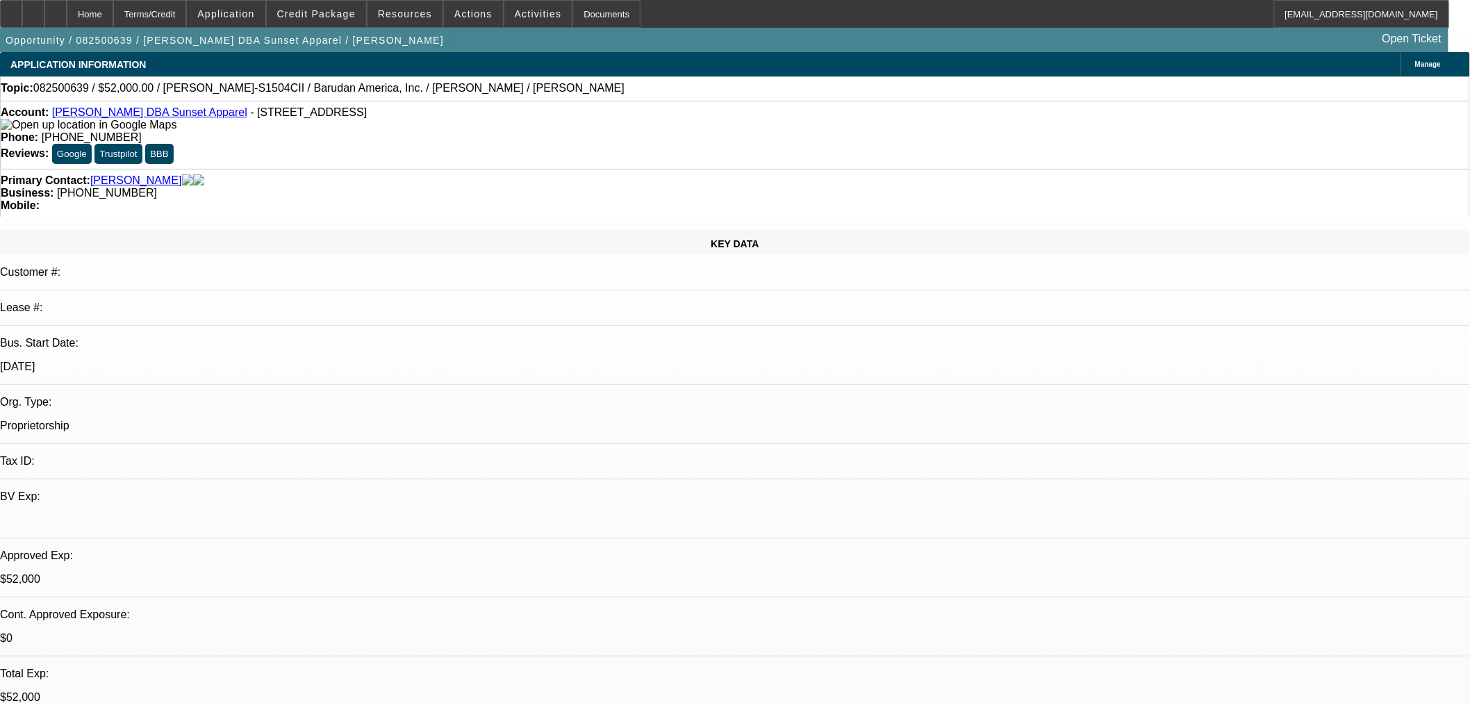
select select "0"
select select "2"
select select "0"
select select "6"
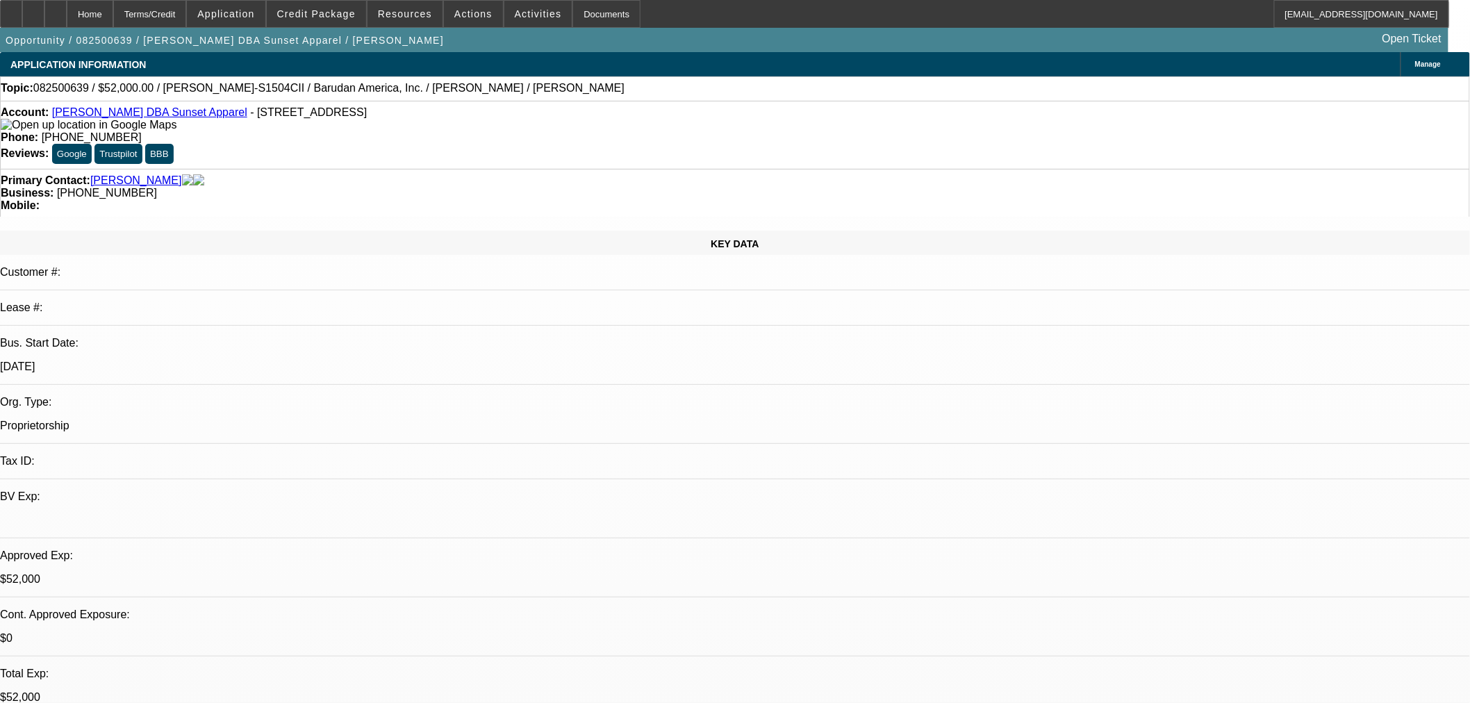
select select "0"
select select "2"
select select "0"
select select "6"
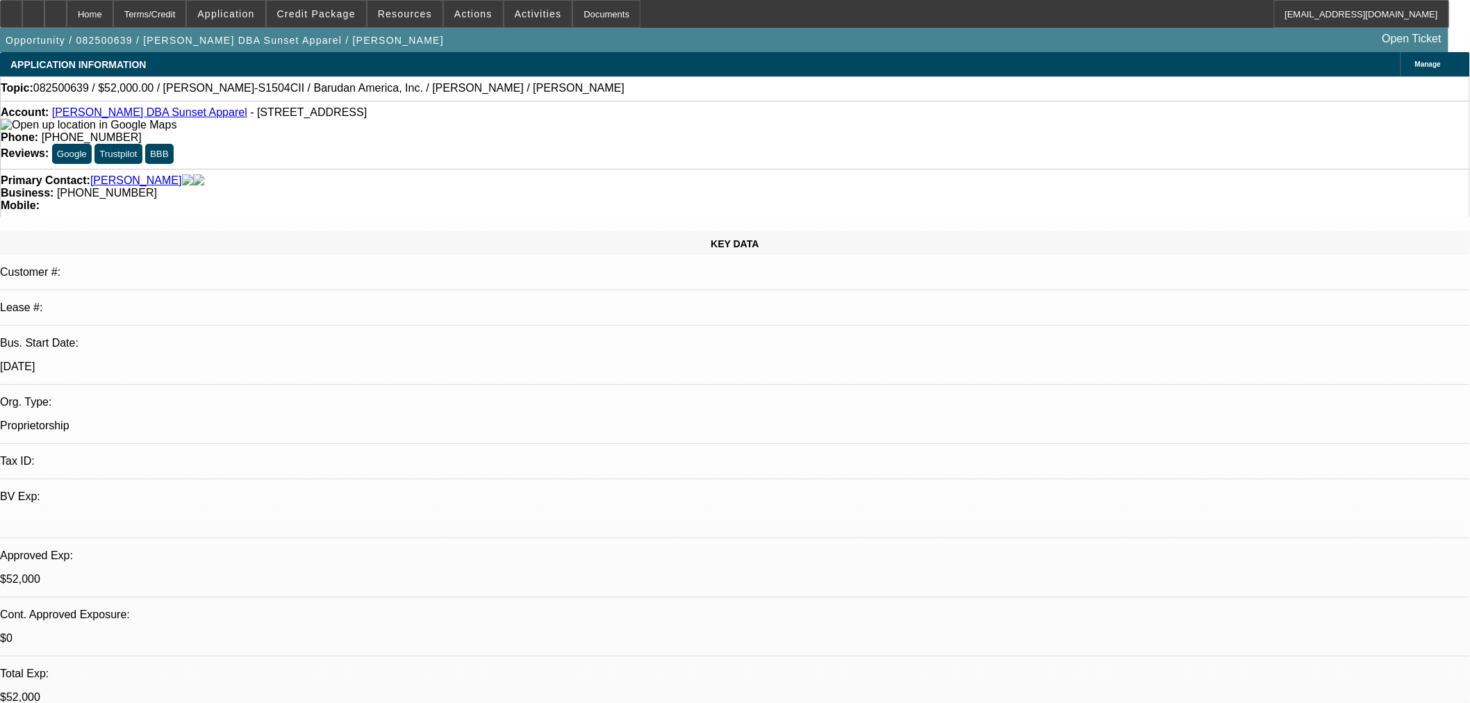
select select "0"
select select "2"
select select "0"
select select "6"
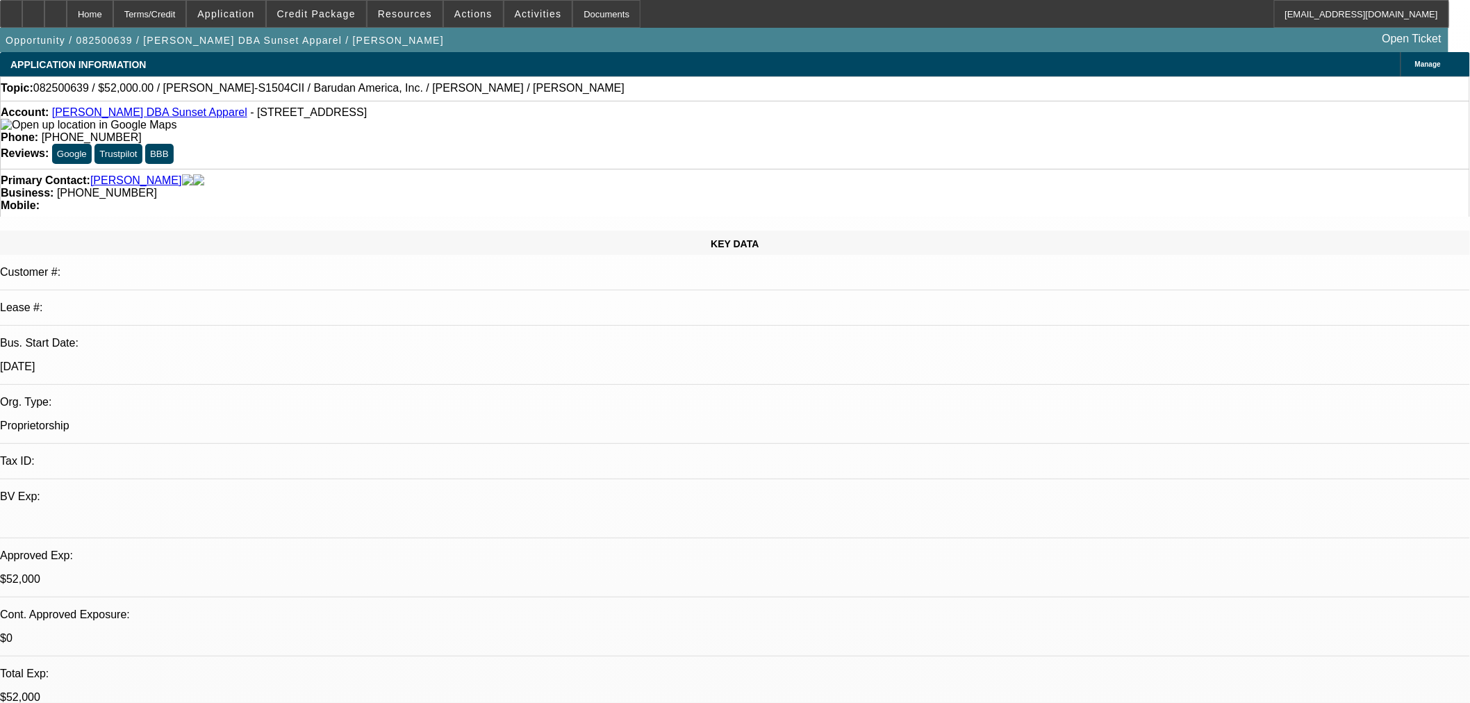
select select "0"
select select "2"
select select "0"
select select "6"
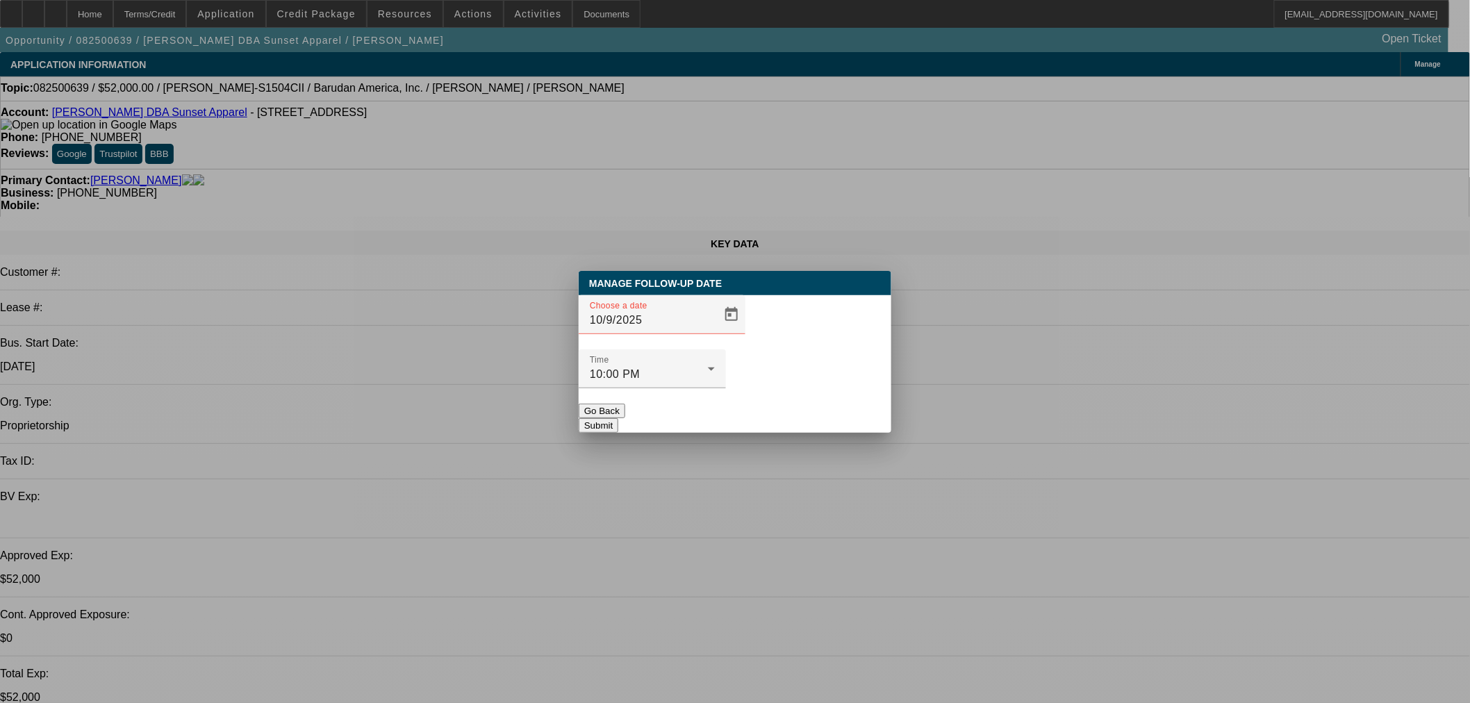
click at [726, 348] on div "Choose a date 10/9/2025" at bounding box center [735, 322] width 313 height 54
click at [715, 331] on span "Open calendar" at bounding box center [731, 314] width 33 height 33
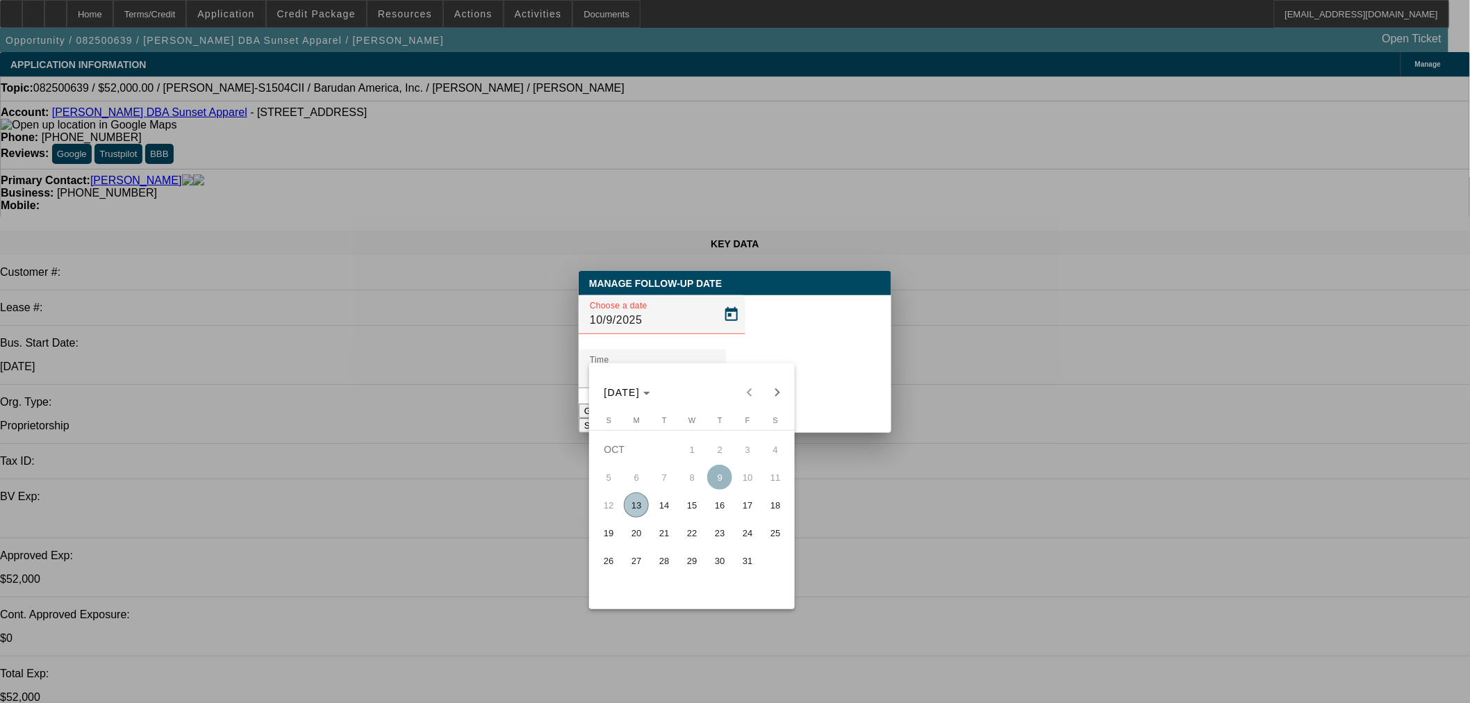
drag, startPoint x: 651, startPoint y: 511, endPoint x: 679, endPoint y: 500, distance: 29.9
click at [665, 510] on span "14" at bounding box center [663, 504] width 25 height 25
type input "[DATE]"
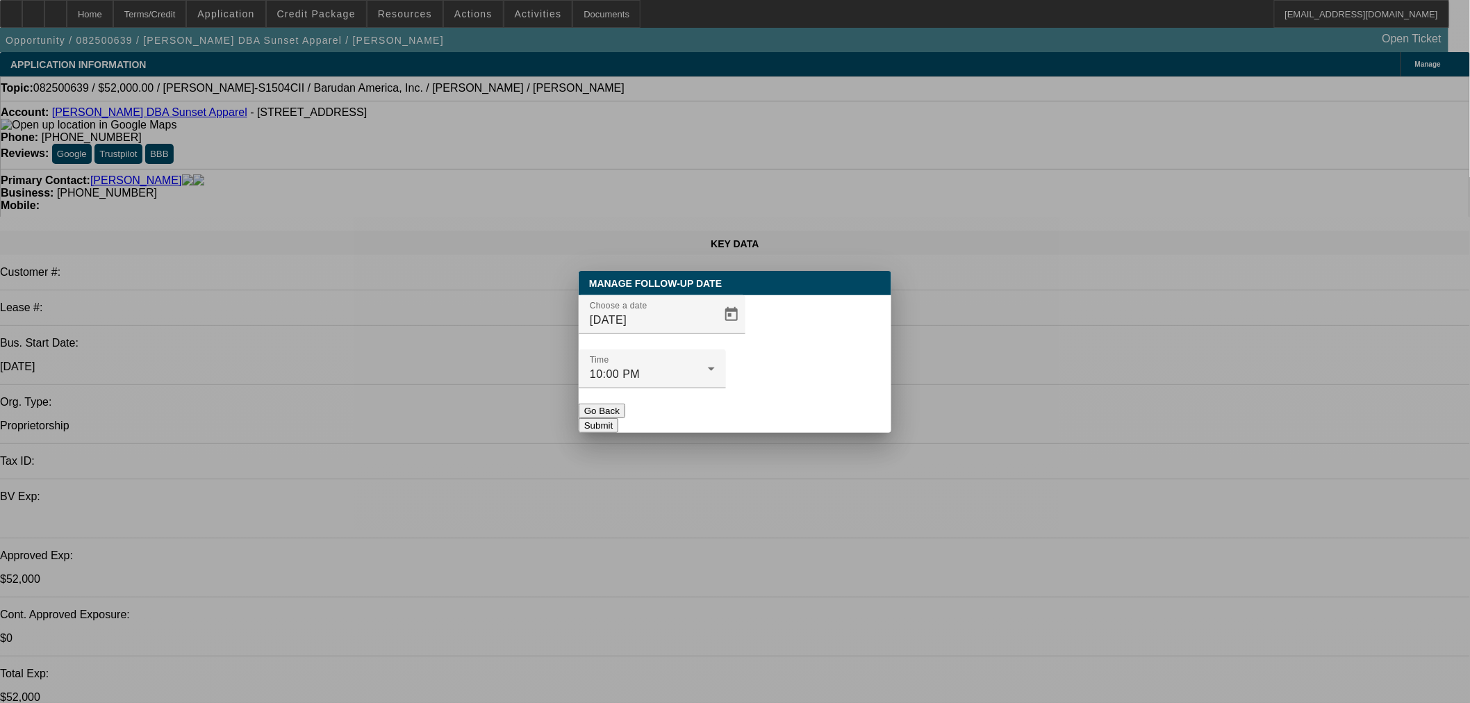
click at [618, 418] on button "Submit" at bounding box center [599, 425] width 40 height 15
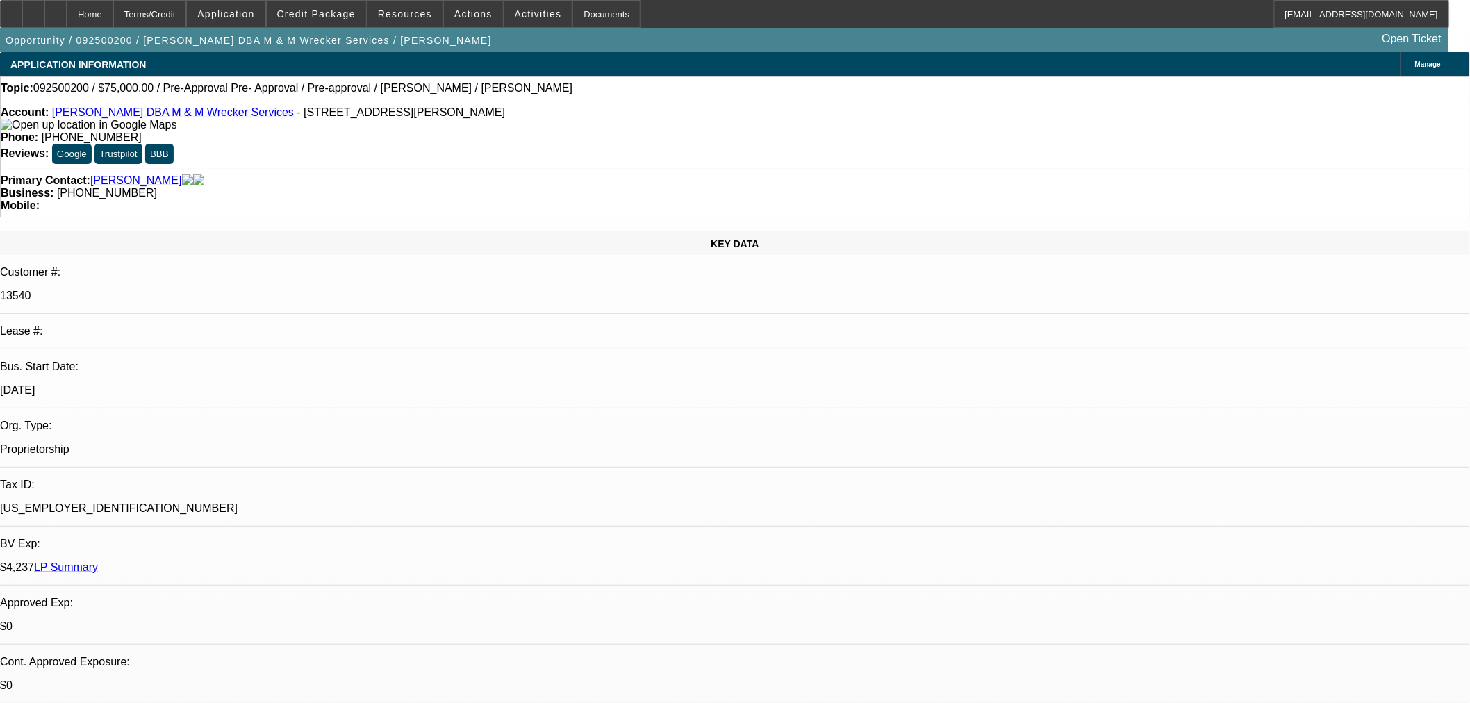
select select "0"
select select "2"
select select "0.1"
select select "4"
select select "0"
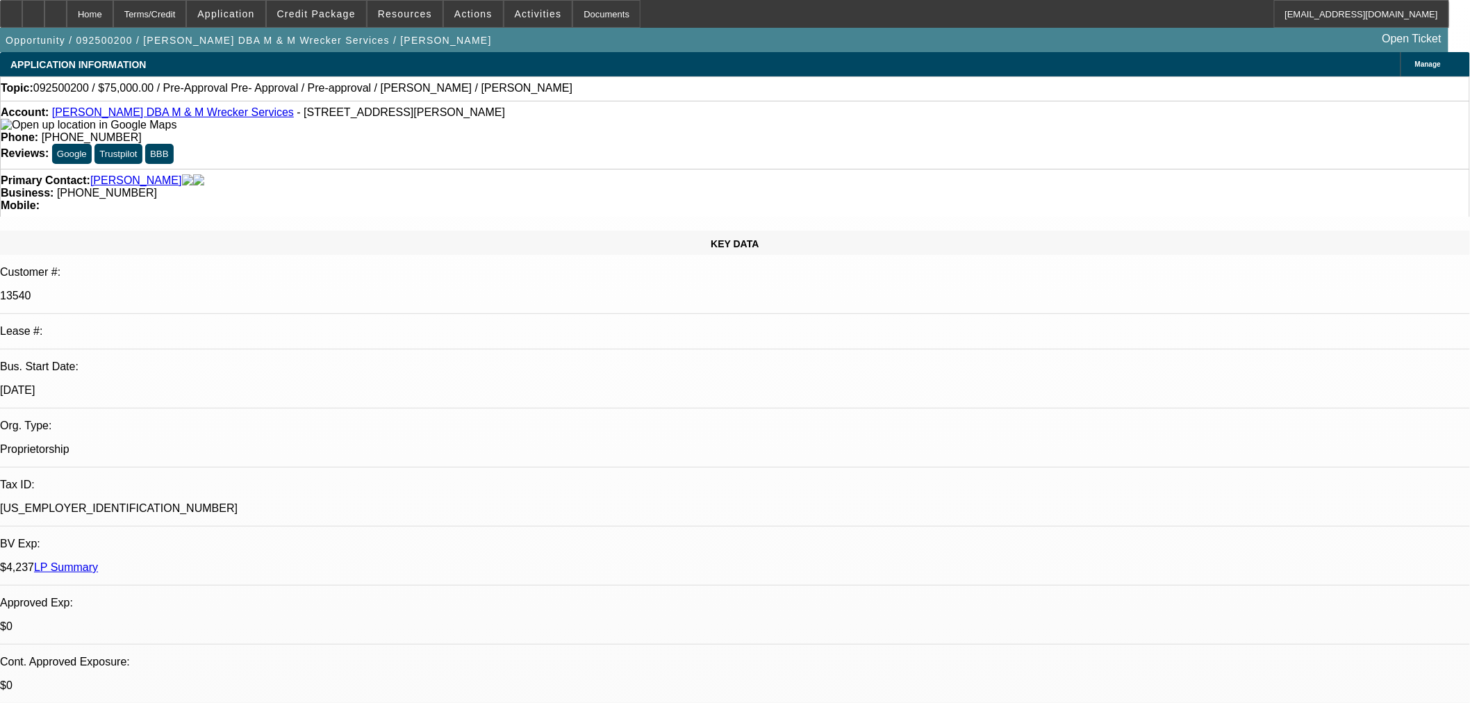
select select "2"
select select "0.1"
select select "4"
select select "0"
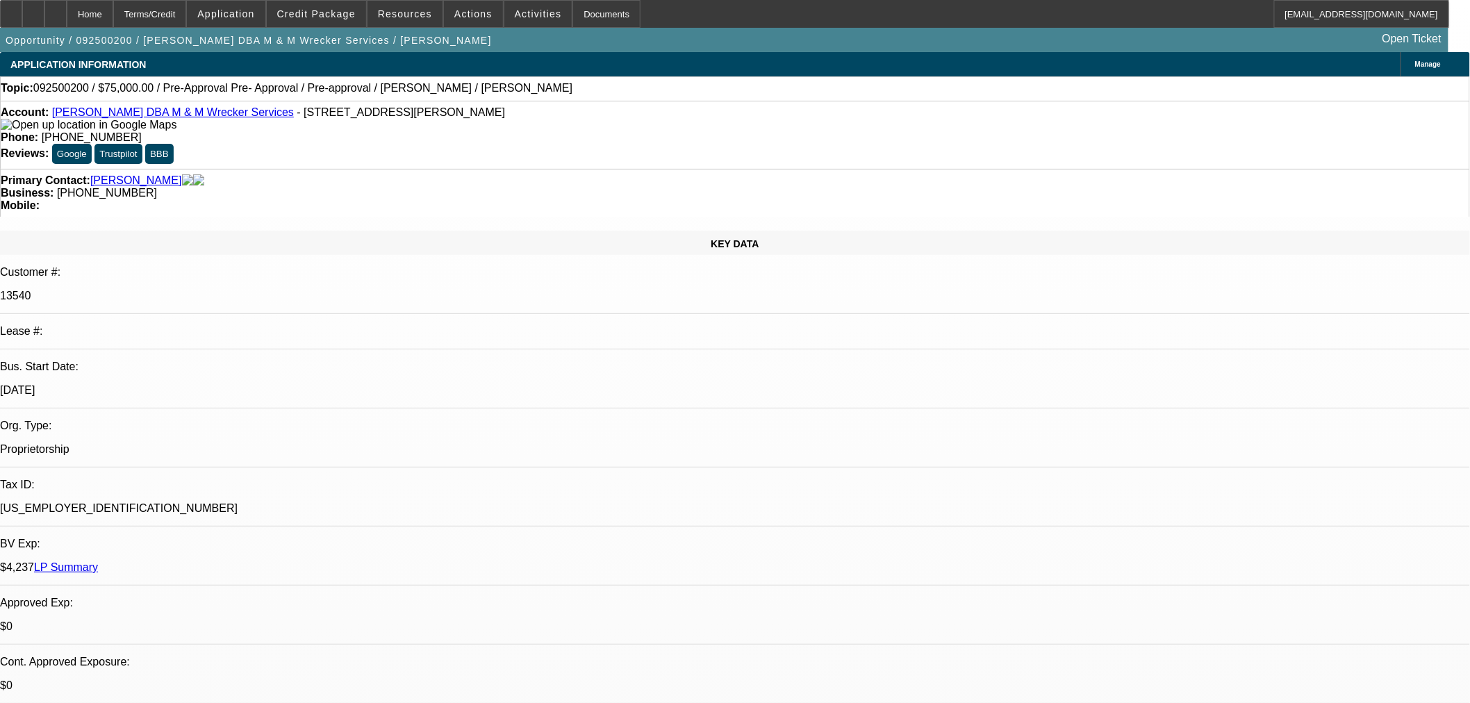
select select "2"
select select "0.1"
select select "4"
select select "0"
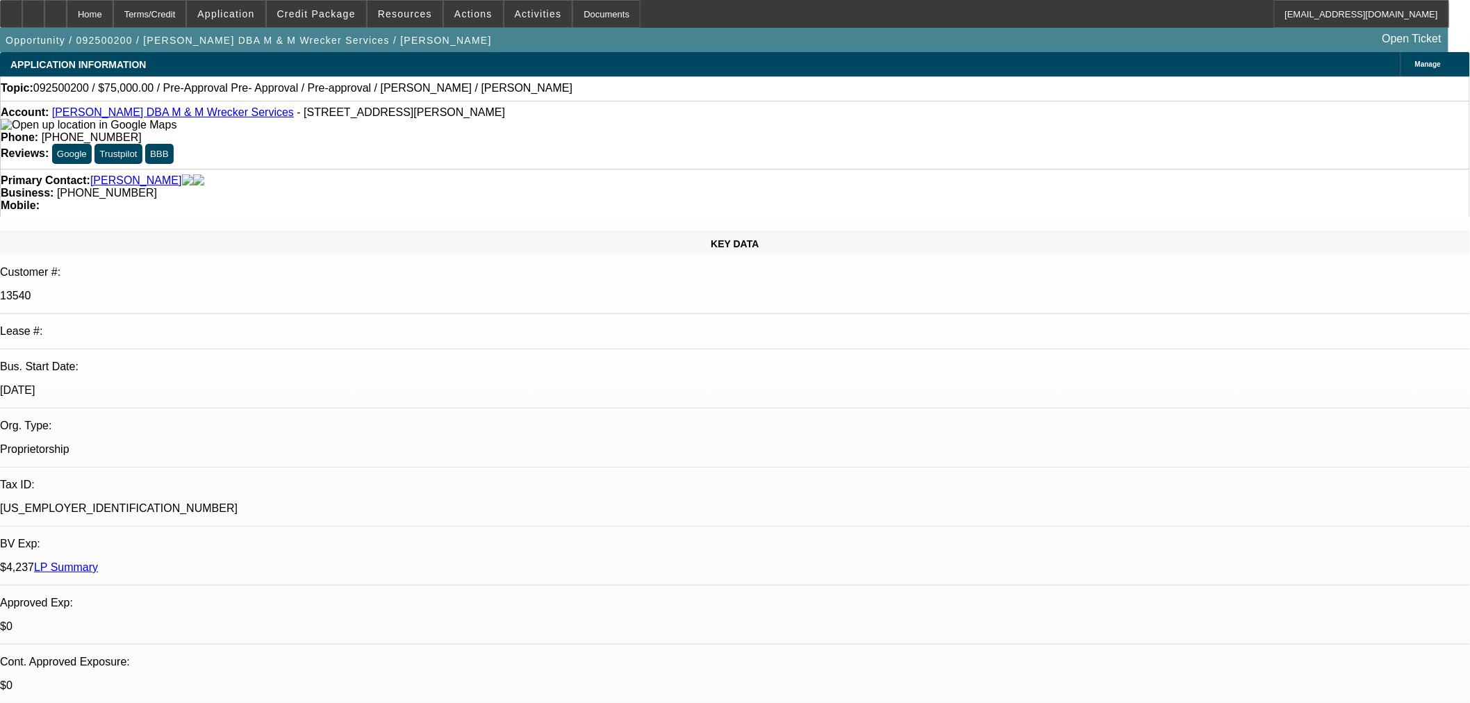
select select "2"
select select "0.1"
select select "4"
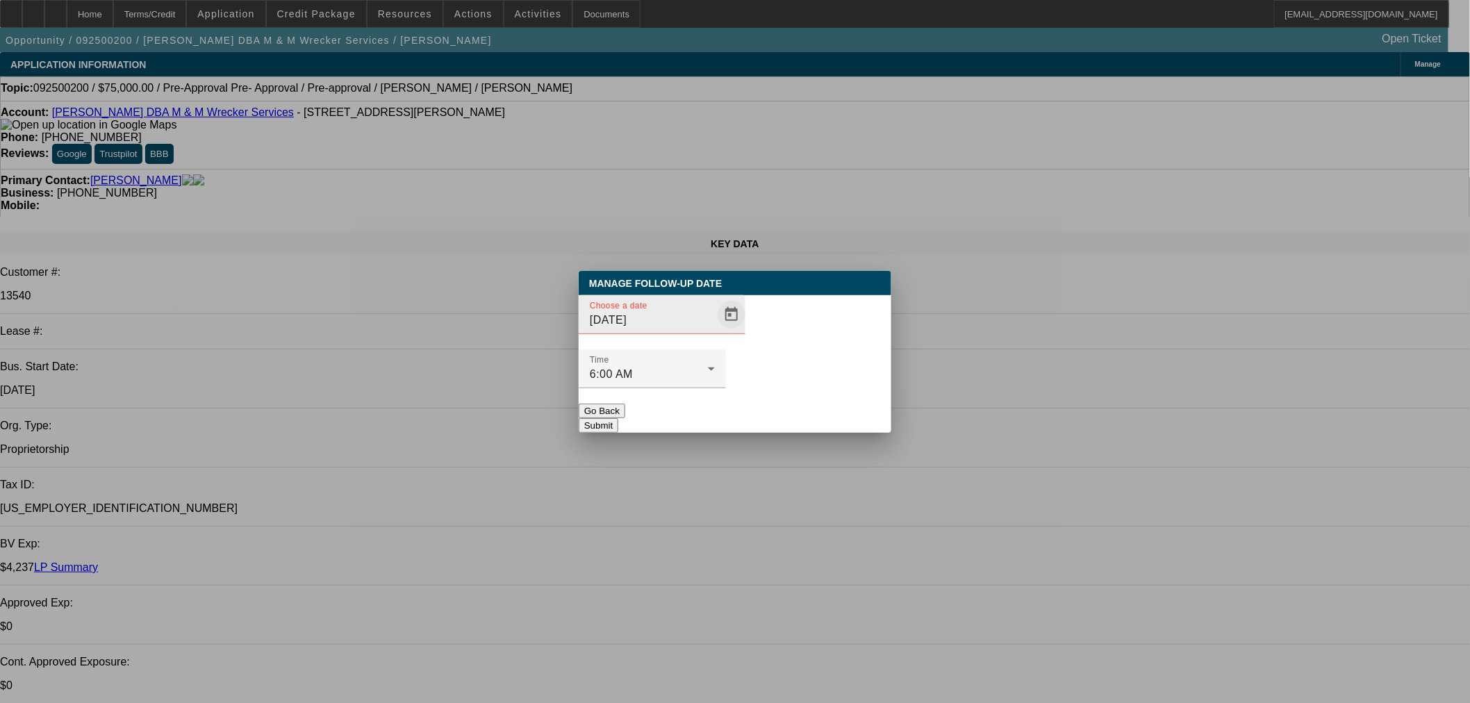
drag, startPoint x: 712, startPoint y: 367, endPoint x: 710, endPoint y: 355, distance: 12.0
click at [712, 349] on mat-form-field "Choose a date [DATE]" at bounding box center [662, 322] width 167 height 54
click at [715, 331] on span "Open calendar" at bounding box center [731, 314] width 33 height 33
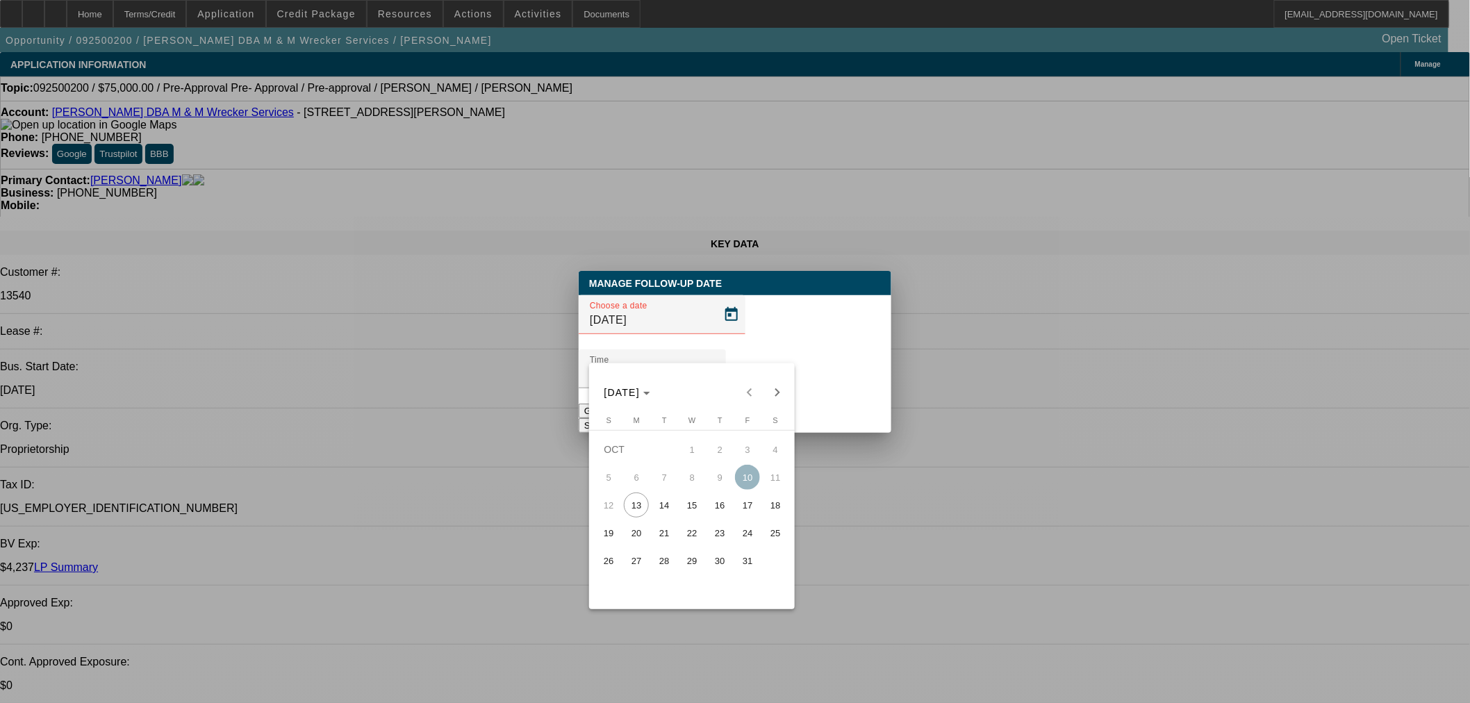
click at [660, 504] on span "14" at bounding box center [663, 504] width 25 height 25
type input "[DATE]"
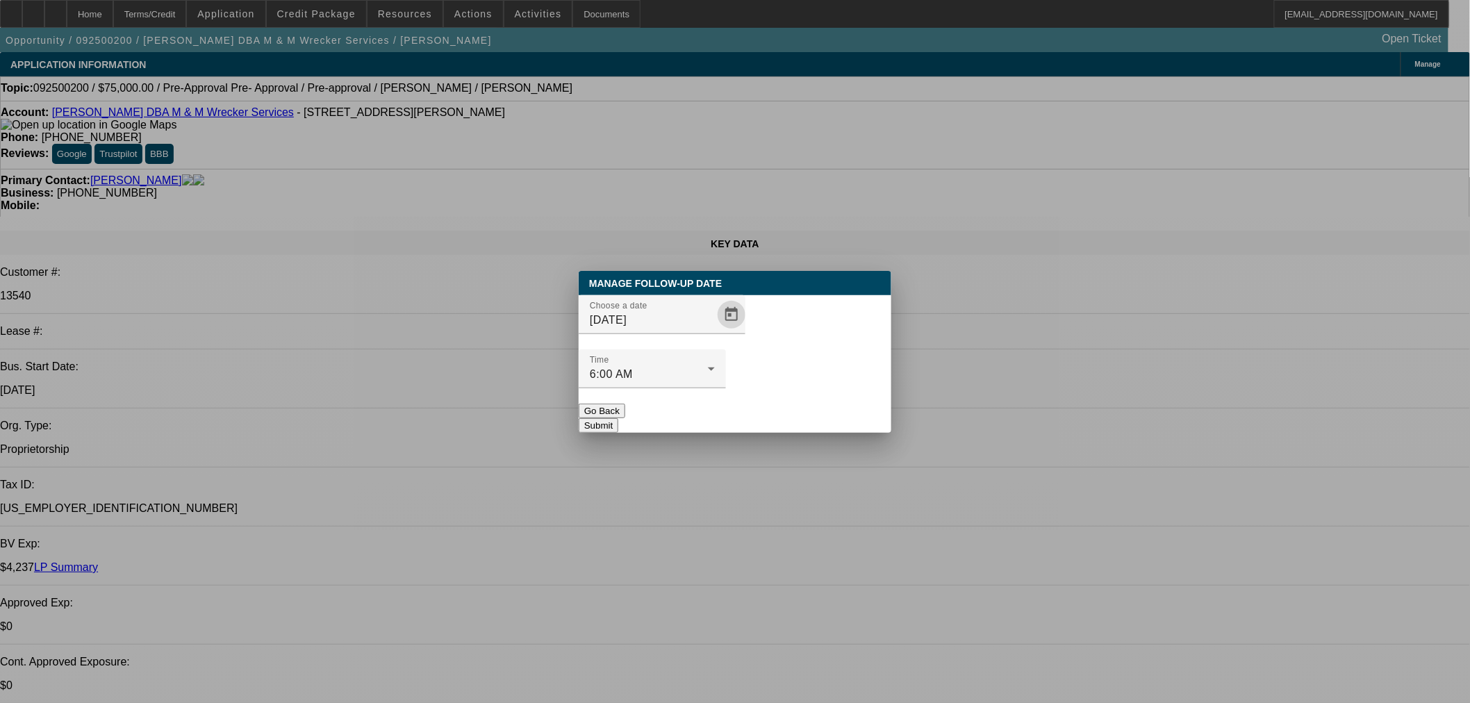
click at [618, 418] on button "Submit" at bounding box center [599, 425] width 40 height 15
